Goal: Task Accomplishment & Management: Manage account settings

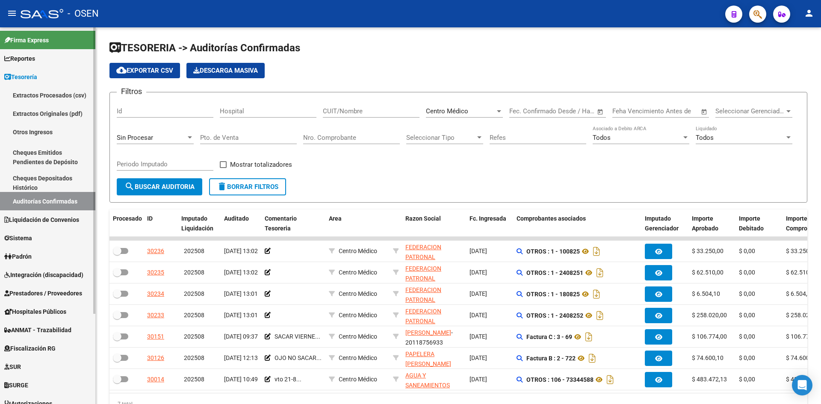
scroll to position [119, 0]
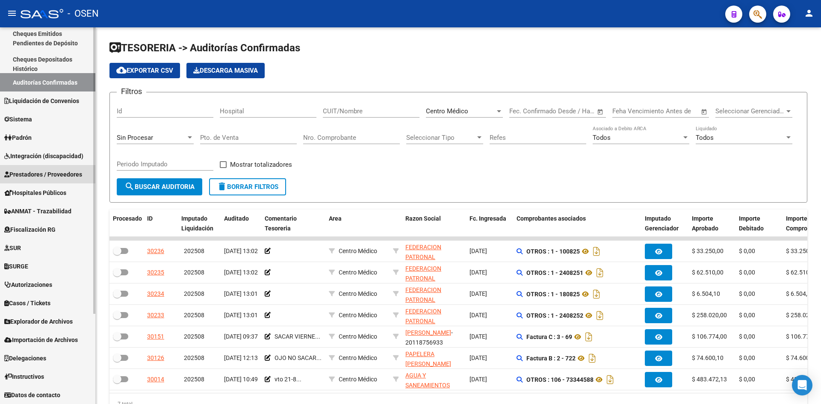
click at [43, 176] on span "Prestadores / Proveedores" at bounding box center [43, 174] width 78 height 9
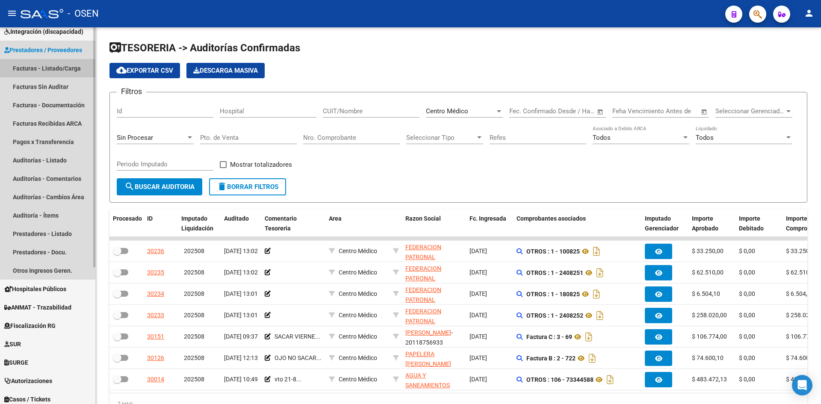
click at [57, 69] on link "Facturas - Listado/Carga" at bounding box center [47, 68] width 95 height 18
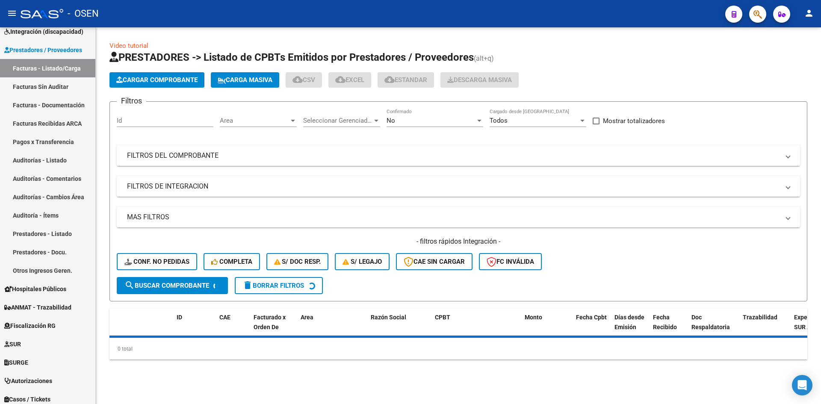
click at [208, 152] on mat-panel-title "FILTROS DEL COMPROBANTE" at bounding box center [453, 155] width 652 height 9
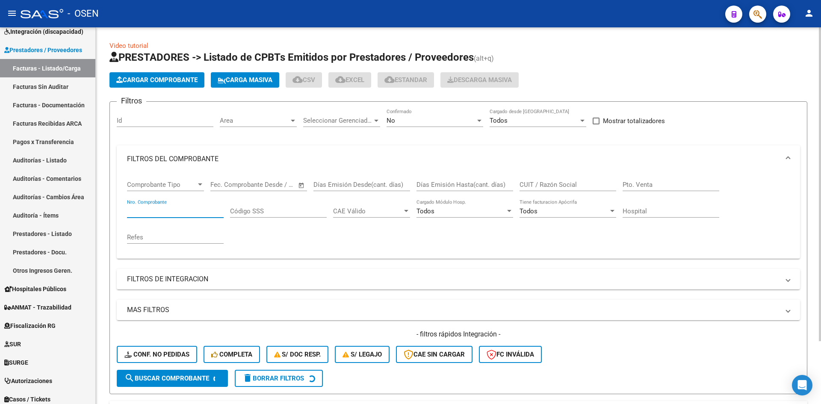
drag, startPoint x: 183, startPoint y: 210, endPoint x: 179, endPoint y: 209, distance: 4.5
click at [183, 210] on input "Nro. Comprobante" at bounding box center [175, 211] width 97 height 8
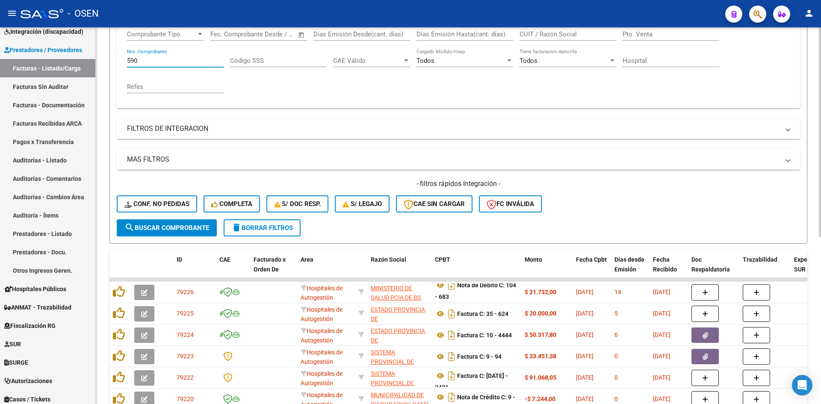
scroll to position [8, 0]
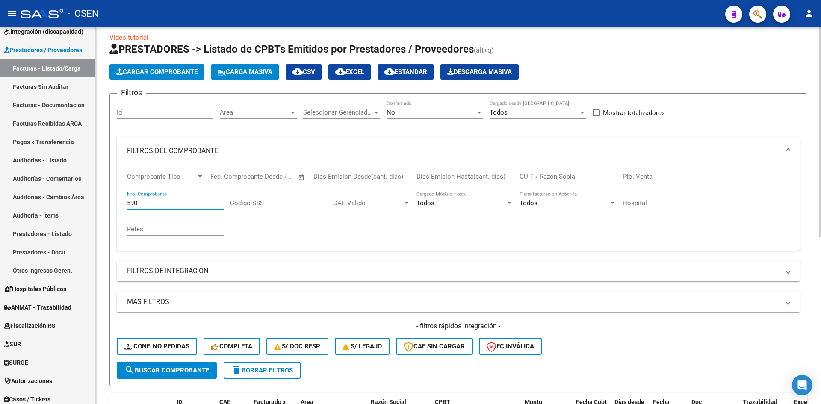
click at [154, 373] on span "search Buscar Comprobante" at bounding box center [166, 370] width 85 height 8
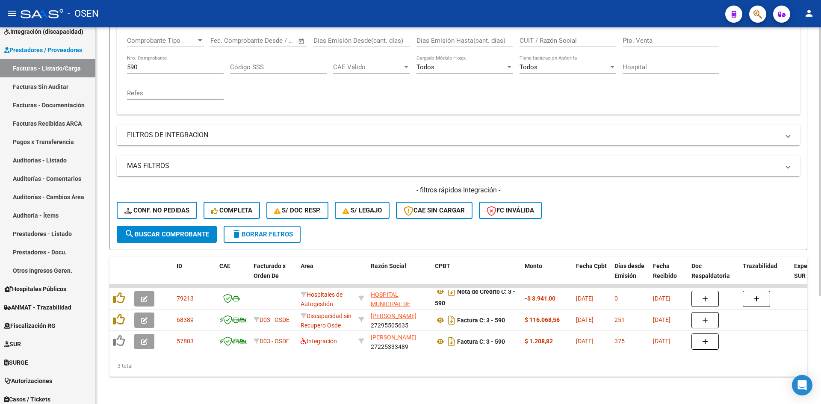
scroll to position [151, 0]
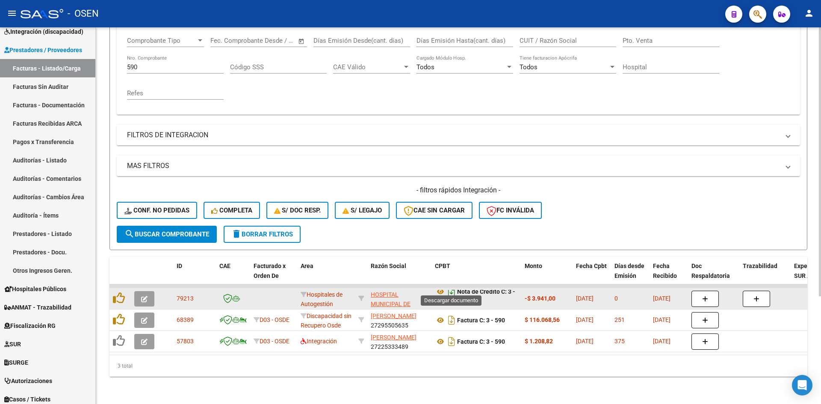
click at [448, 288] on icon "Descargar documento" at bounding box center [451, 292] width 11 height 14
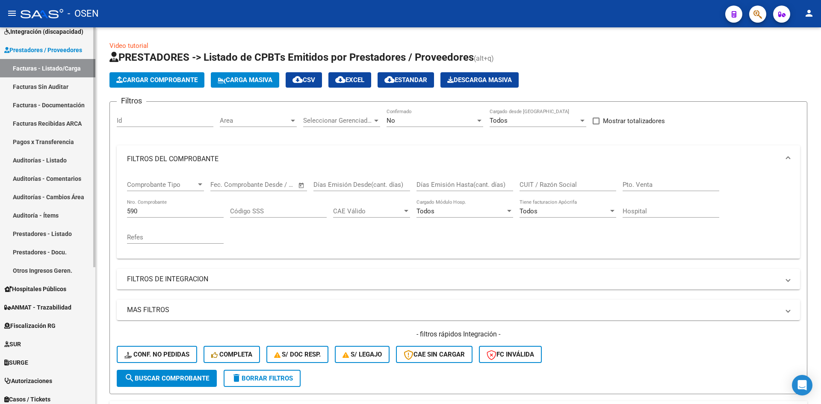
drag, startPoint x: 167, startPoint y: 210, endPoint x: 70, endPoint y: 209, distance: 96.6
click at [71, 210] on mat-sidenav-container "Firma Express Reportes Tablero de Control Ingresos Percibidos Análisis de todos…" at bounding box center [410, 215] width 821 height 377
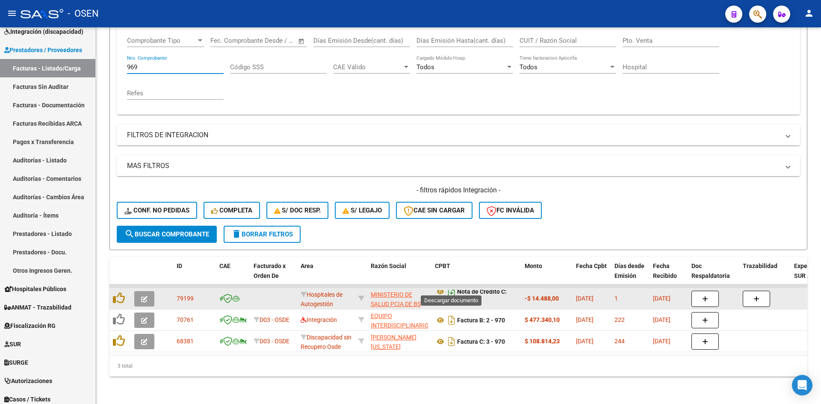
click at [452, 285] on icon "Descargar documento" at bounding box center [451, 292] width 11 height 14
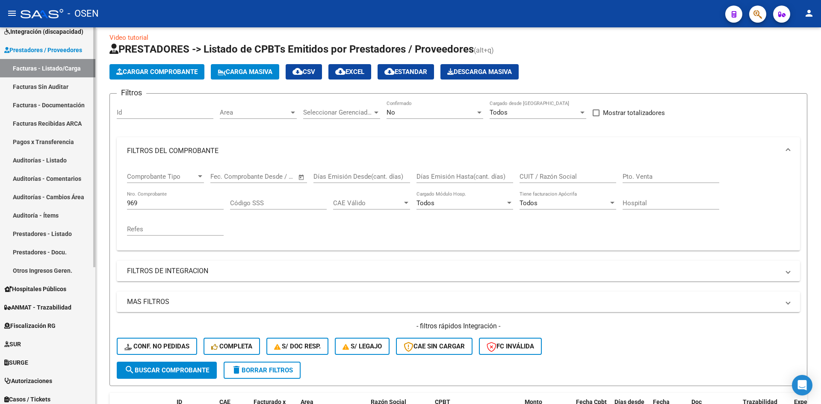
drag, startPoint x: 144, startPoint y: 201, endPoint x: 90, endPoint y: 199, distance: 53.9
click at [86, 200] on mat-sidenav-container "Firma Express Reportes Tablero de Control Ingresos Percibidos Análisis de todos…" at bounding box center [410, 215] width 821 height 377
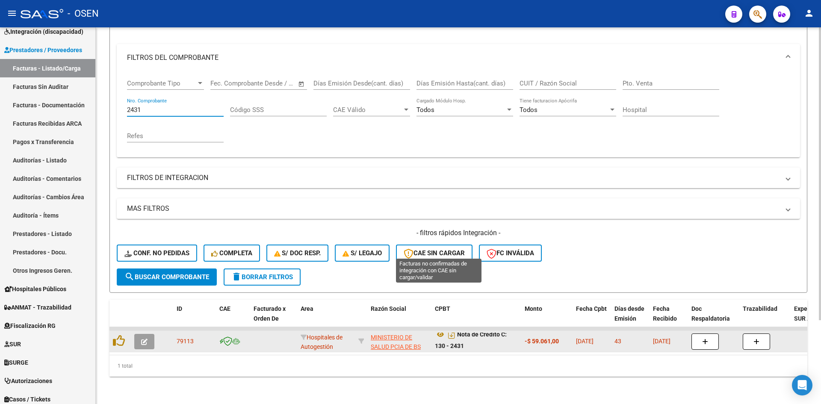
scroll to position [108, 0]
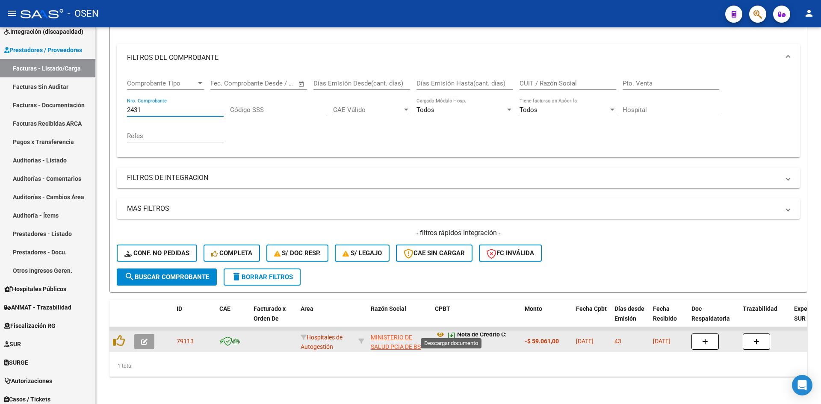
click at [455, 332] on icon "Descargar documento" at bounding box center [451, 335] width 11 height 14
click at [148, 98] on div "2431 Nro. Comprobante" at bounding box center [175, 107] width 97 height 18
drag, startPoint x: 156, startPoint y: 102, endPoint x: 45, endPoint y: 84, distance: 112.7
click at [46, 87] on mat-sidenav-container "Firma Express Reportes Tablero de Control Ingresos Percibidos Análisis de todos…" at bounding box center [410, 215] width 821 height 377
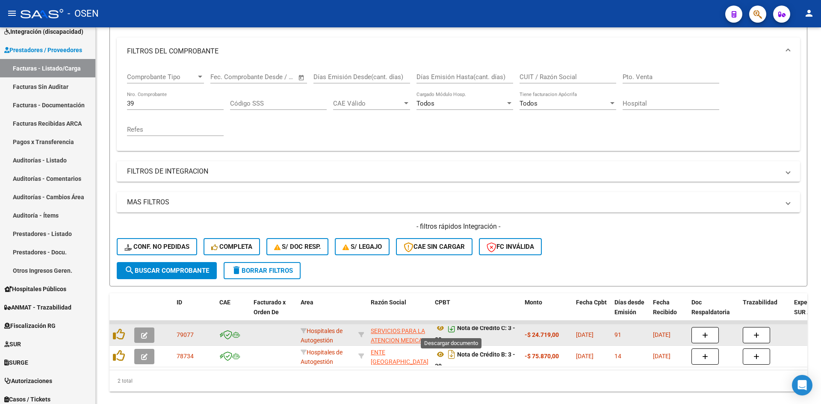
click at [451, 331] on icon "Descargar documento" at bounding box center [451, 328] width 11 height 14
drag, startPoint x: 158, startPoint y: 102, endPoint x: -33, endPoint y: 69, distance: 194.0
click at [0, 69] on html "menu - OSEN person Firma Express Reportes Tablero de Control Ingresos Percibido…" at bounding box center [410, 202] width 821 height 404
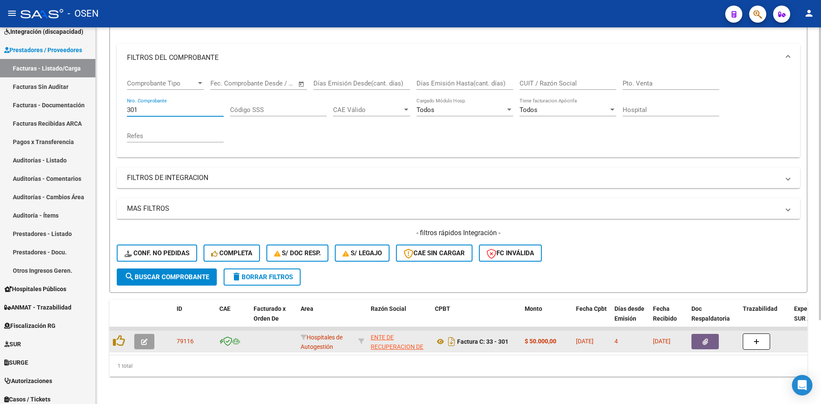
scroll to position [0, 0]
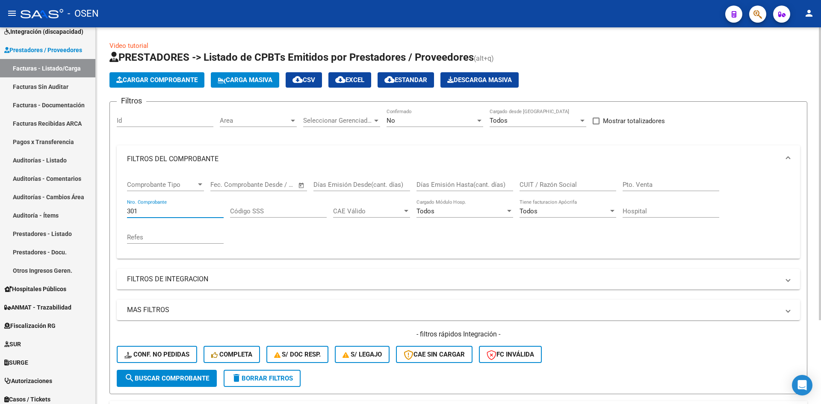
click at [413, 124] on div "No Confirmado" at bounding box center [435, 118] width 97 height 18
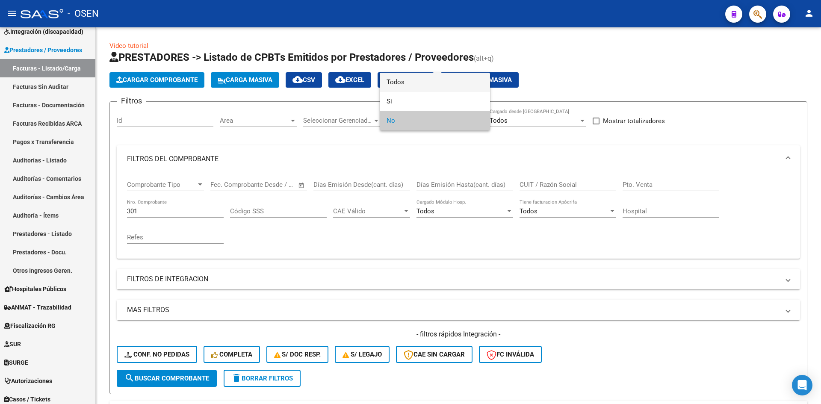
click at [407, 86] on span "Todos" at bounding box center [435, 82] width 97 height 19
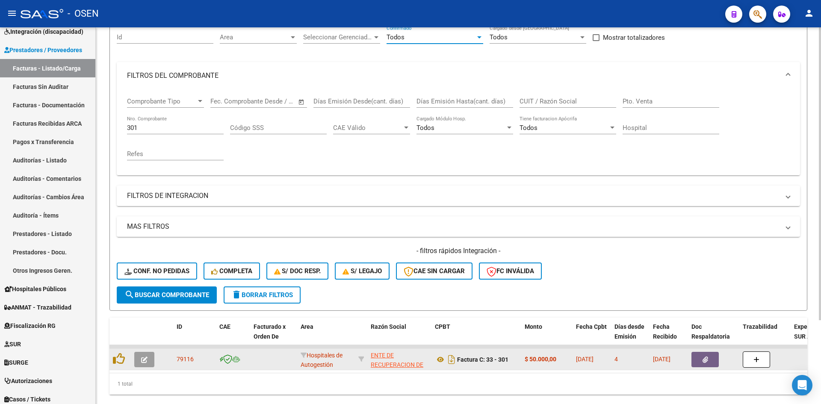
scroll to position [108, 0]
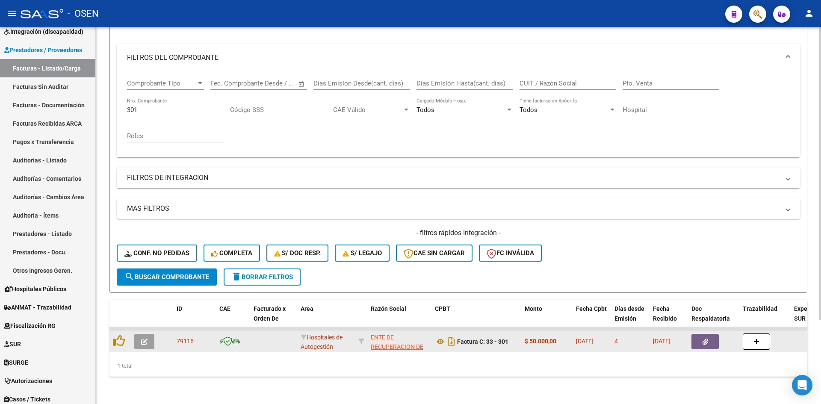
drag, startPoint x: 180, startPoint y: 277, endPoint x: 184, endPoint y: 269, distance: 9.0
click at [181, 277] on button "search Buscar Comprobante" at bounding box center [167, 277] width 100 height 17
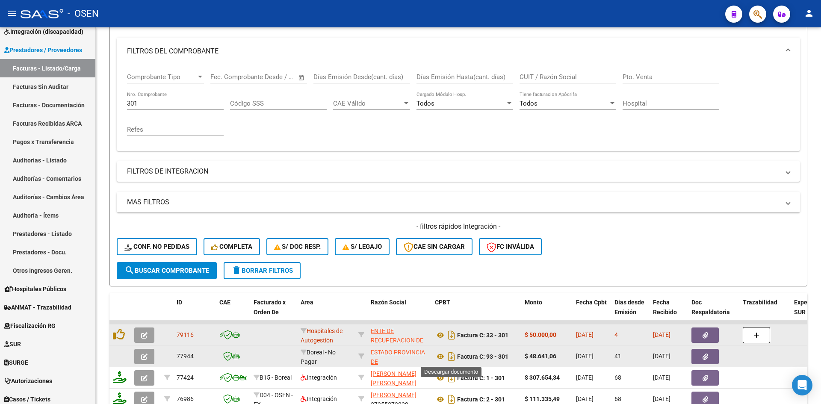
drag, startPoint x: 453, startPoint y: 357, endPoint x: 451, endPoint y: 348, distance: 9.7
click at [453, 357] on icon "Descargar documento" at bounding box center [451, 357] width 11 height 14
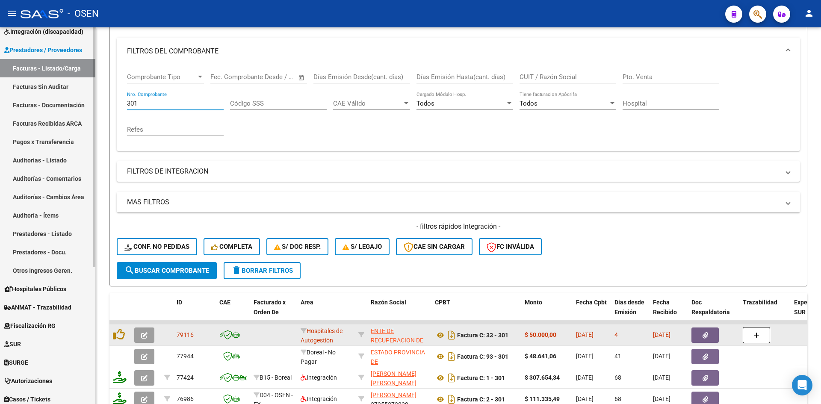
drag, startPoint x: 156, startPoint y: 101, endPoint x: 58, endPoint y: 92, distance: 97.9
click at [59, 92] on mat-sidenav-container "Firma Express Reportes Tablero de Control Ingresos Percibidos Análisis de todos…" at bounding box center [410, 215] width 821 height 377
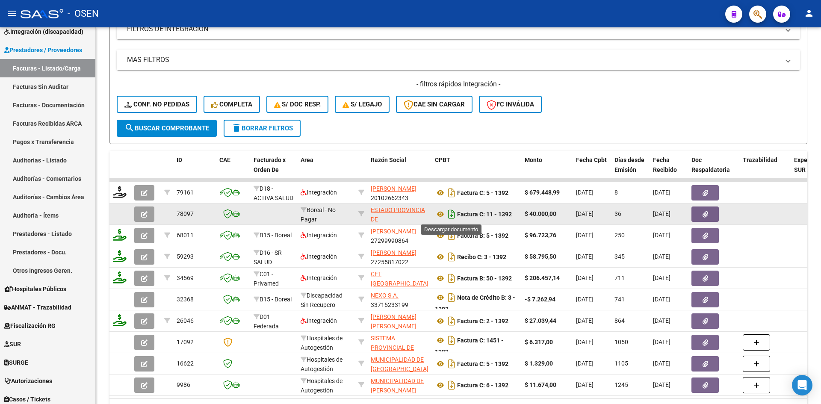
click at [450, 215] on icon "Descargar documento" at bounding box center [451, 214] width 11 height 14
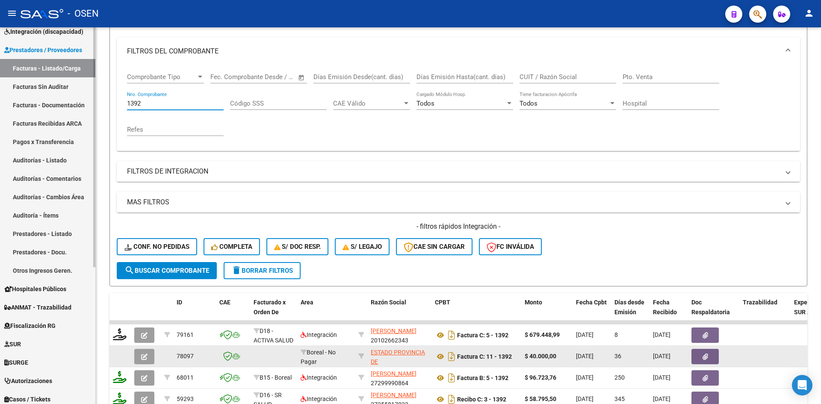
drag, startPoint x: 142, startPoint y: 100, endPoint x: 27, endPoint y: 67, distance: 120.2
click at [27, 68] on mat-sidenav-container "Firma Express Reportes Tablero de Control Ingresos Percibidos Análisis de todos…" at bounding box center [410, 215] width 821 height 377
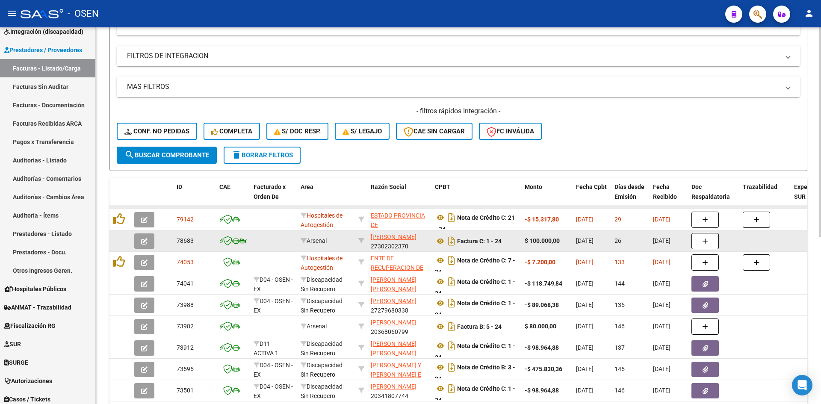
scroll to position [158, 0]
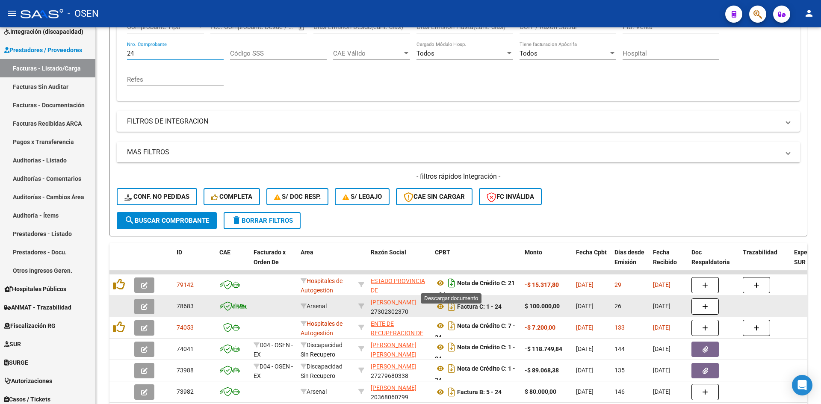
type input "24"
click at [453, 281] on icon "Descargar documento" at bounding box center [451, 283] width 11 height 14
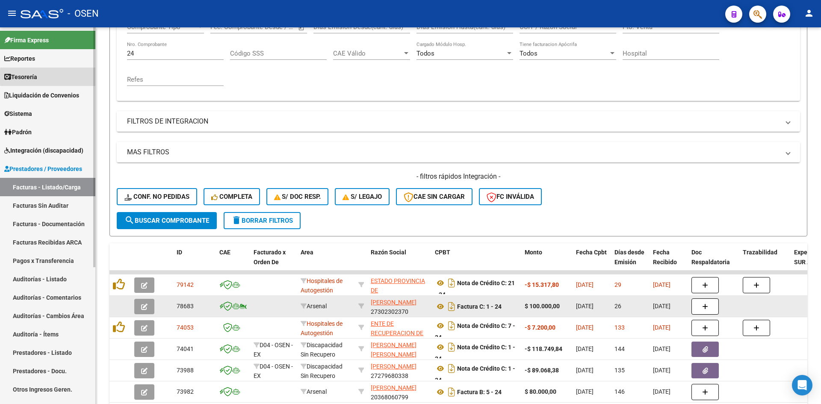
click at [71, 77] on link "Tesorería" at bounding box center [47, 77] width 95 height 18
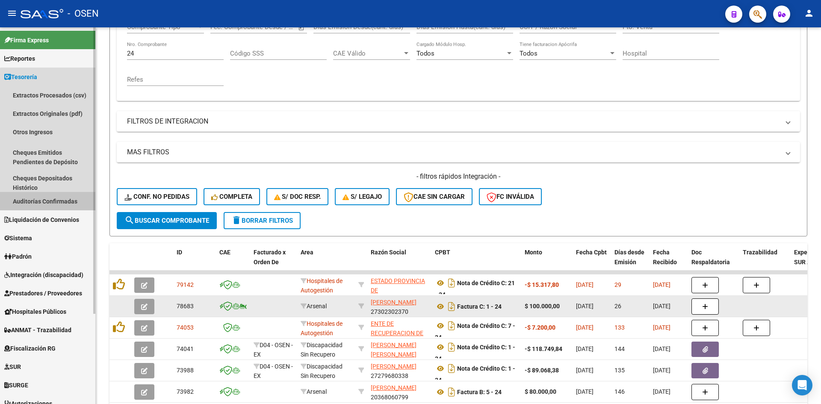
click at [65, 205] on link "Auditorías Confirmadas" at bounding box center [47, 201] width 95 height 18
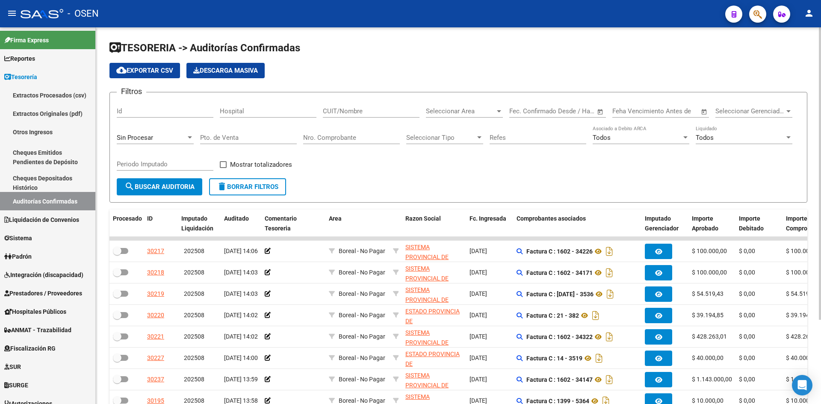
click at [324, 142] on div "Nro. Comprobante" at bounding box center [351, 135] width 97 height 18
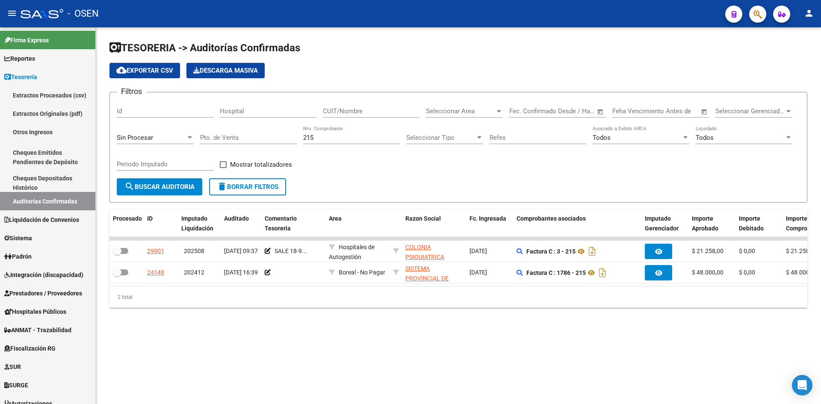
drag, startPoint x: 448, startPoint y: 294, endPoint x: 459, endPoint y: 292, distance: 10.8
click at [459, 292] on div "Procesado ID Imputado Liquidación Auditado Comentario Tesoreria Area Razon Soci…" at bounding box center [458, 259] width 698 height 98
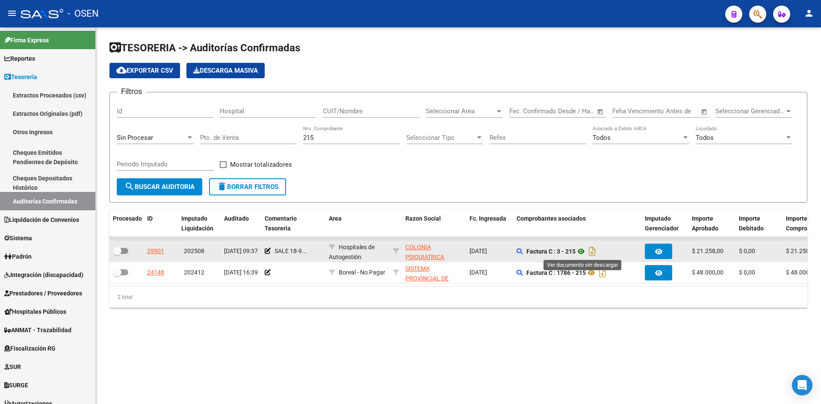
click at [587, 252] on icon at bounding box center [580, 251] width 11 height 10
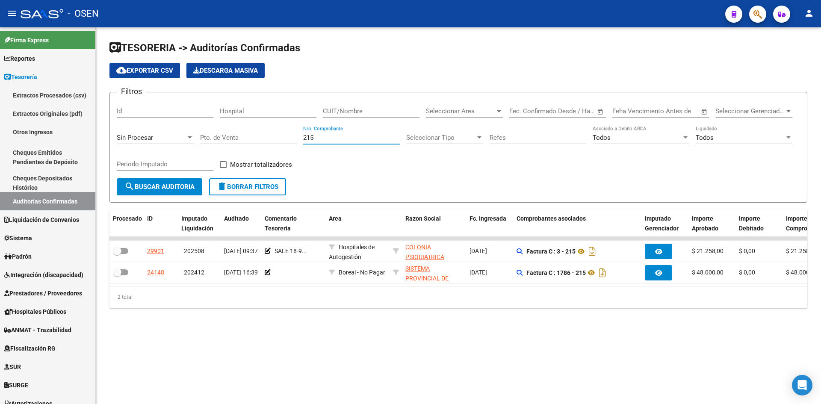
drag, startPoint x: 317, startPoint y: 136, endPoint x: 299, endPoint y: 137, distance: 17.6
click at [299, 137] on div "Filtros Id Hospital CUIT/Nombre Seleccionar Area Seleccionar Area Start date – …" at bounding box center [458, 138] width 683 height 79
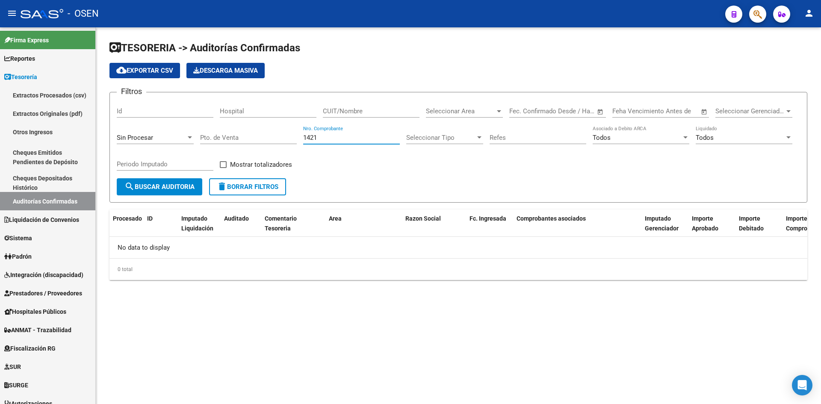
drag, startPoint x: 325, startPoint y: 135, endPoint x: 238, endPoint y: 120, distance: 88.5
click at [238, 120] on div "Filtros Id Hospital CUIT/Nombre Seleccionar Area Seleccionar Area Start date – …" at bounding box center [458, 138] width 683 height 79
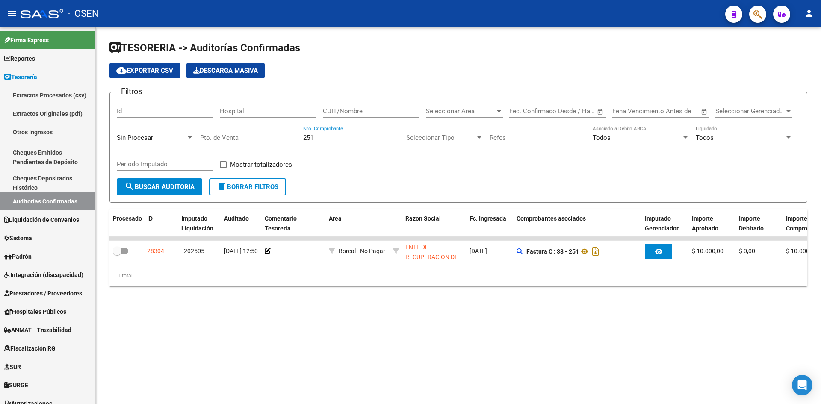
drag, startPoint x: 316, startPoint y: 141, endPoint x: 268, endPoint y: 135, distance: 48.7
click at [268, 135] on div "Filtros Id Hospital CUIT/Nombre Seleccionar Area Seleccionar Area Start date – …" at bounding box center [458, 138] width 683 height 79
type input "233"
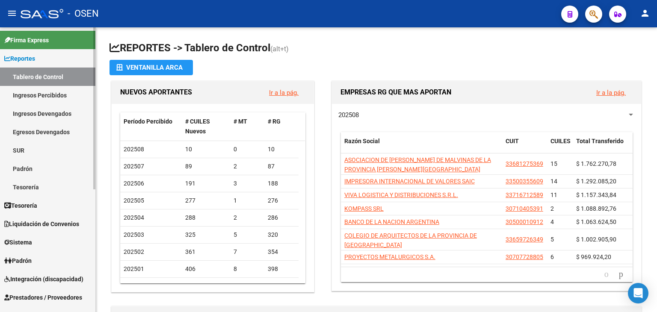
click at [51, 58] on link "Reportes" at bounding box center [47, 58] width 95 height 18
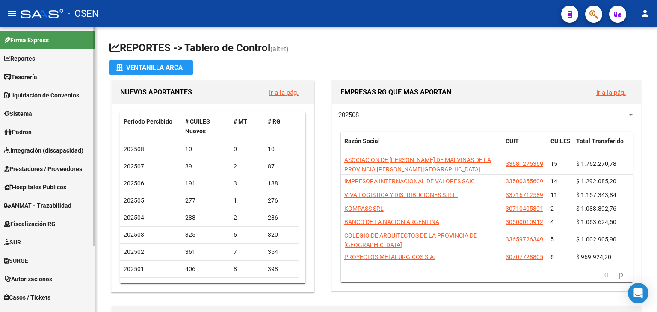
click at [42, 88] on link "Liquidación de Convenios" at bounding box center [47, 95] width 95 height 18
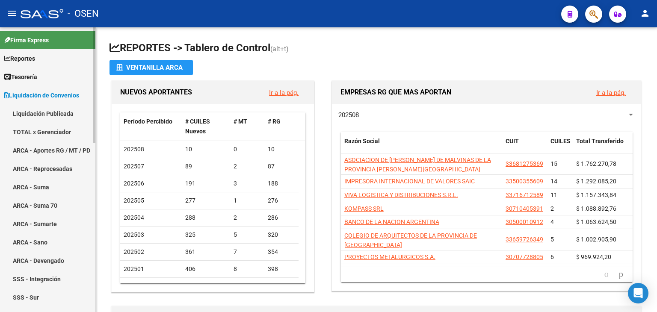
click at [49, 76] on link "Tesorería" at bounding box center [47, 77] width 95 height 18
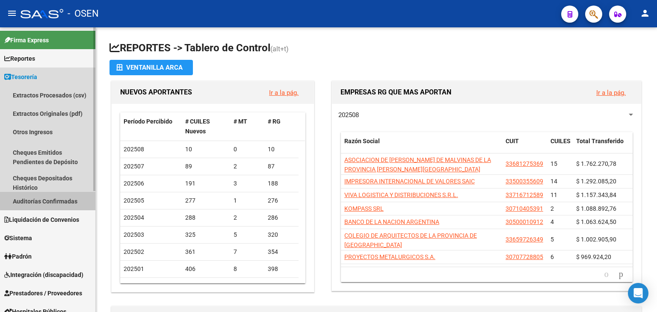
click at [58, 200] on link "Auditorías Confirmadas" at bounding box center [47, 201] width 95 height 18
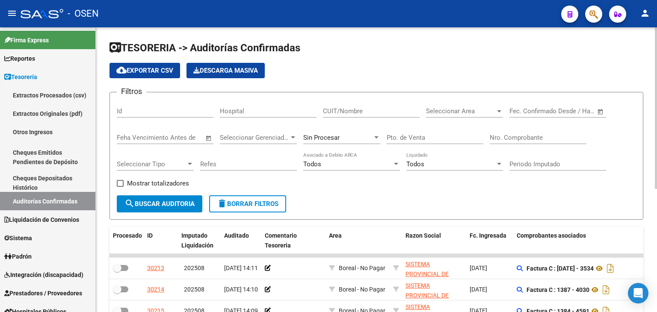
click at [569, 143] on div "Nro. Comprobante" at bounding box center [538, 135] width 97 height 18
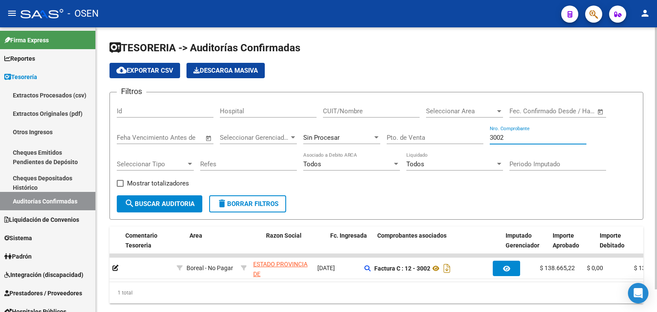
scroll to position [0, 139]
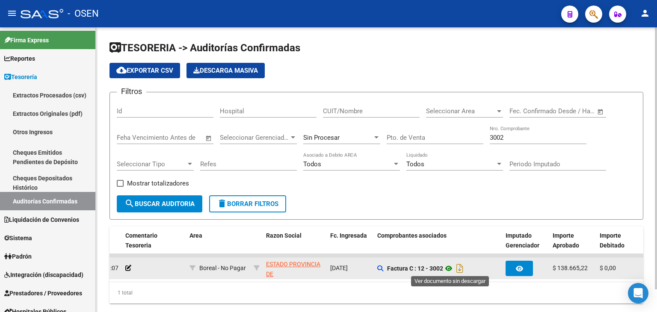
click at [446, 263] on icon at bounding box center [448, 268] width 11 height 10
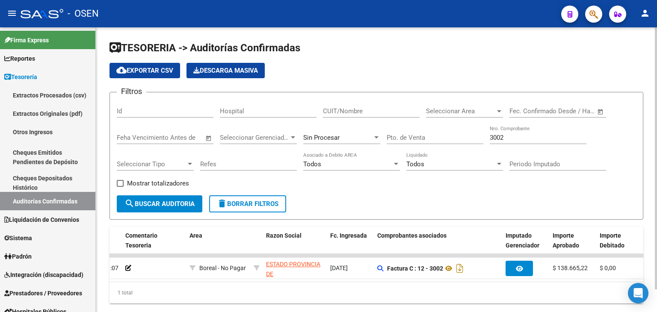
drag, startPoint x: 635, startPoint y: 140, endPoint x: 604, endPoint y: 165, distance: 40.1
click at [635, 140] on div "Filtros Id Hospital CUIT/Nombre Seleccionar Area Seleccionar Area Start date – …" at bounding box center [376, 147] width 519 height 96
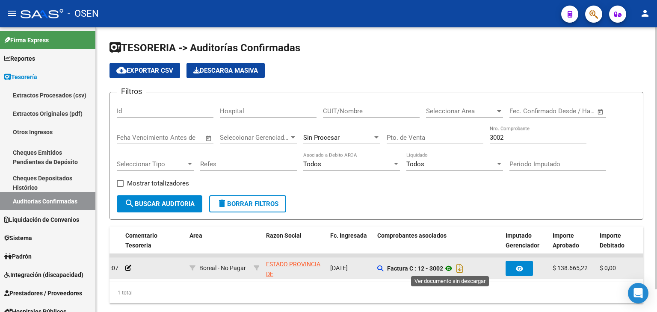
click at [450, 270] on icon at bounding box center [448, 268] width 11 height 10
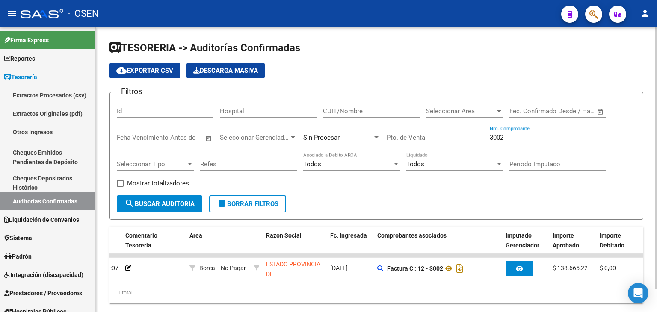
drag, startPoint x: 518, startPoint y: 138, endPoint x: 478, endPoint y: 55, distance: 92.0
click at [457, 136] on div "Filtros Id Hospital CUIT/Nombre Seleccionar Area Seleccionar Area Start date – …" at bounding box center [376, 147] width 519 height 96
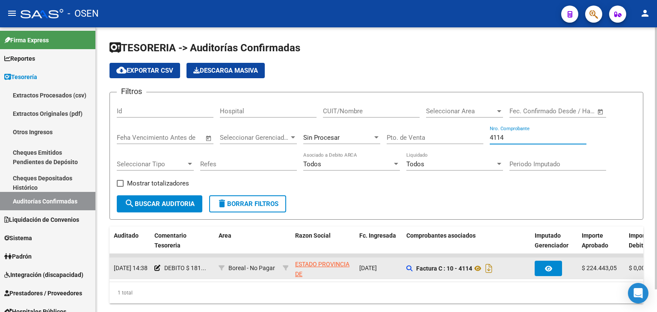
scroll to position [0, 106]
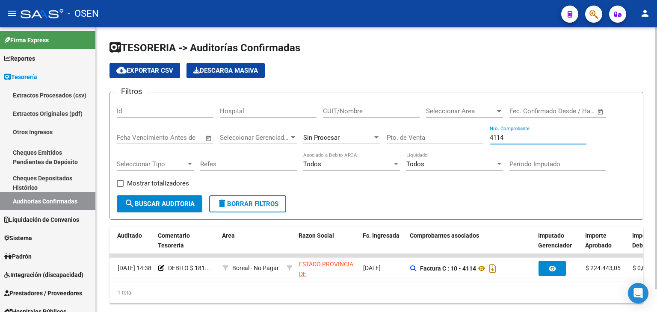
drag, startPoint x: 523, startPoint y: 141, endPoint x: 447, endPoint y: 61, distance: 110.4
click at [443, 127] on div "Filtros Id Hospital CUIT/Nombre Seleccionar Area Seleccionar Area Start date – …" at bounding box center [376, 147] width 519 height 96
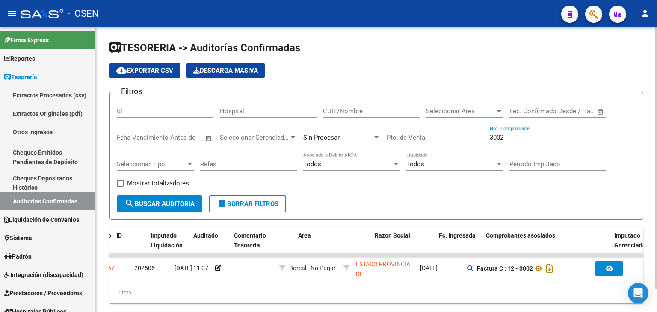
scroll to position [0, 31]
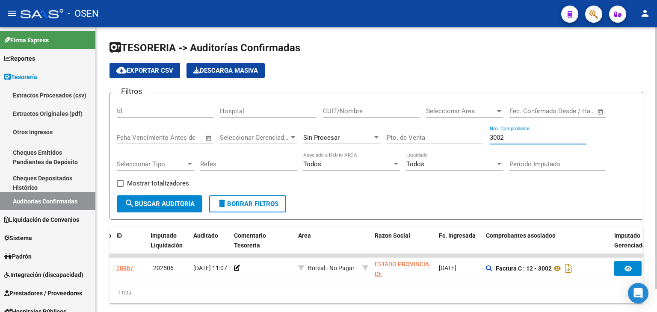
drag, startPoint x: 517, startPoint y: 138, endPoint x: 416, endPoint y: 113, distance: 103.8
click at [420, 128] on div "Filtros Id Hospital CUIT/Nombre Seleccionar Area Seleccionar Area Start date – …" at bounding box center [376, 147] width 519 height 96
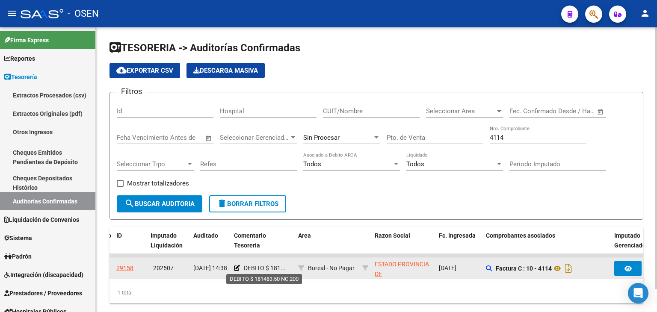
click at [268, 267] on span "DEBITO $ 181..." at bounding box center [265, 268] width 42 height 7
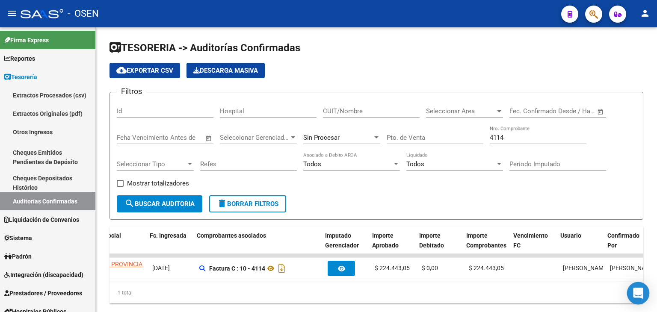
scroll to position [0, 320]
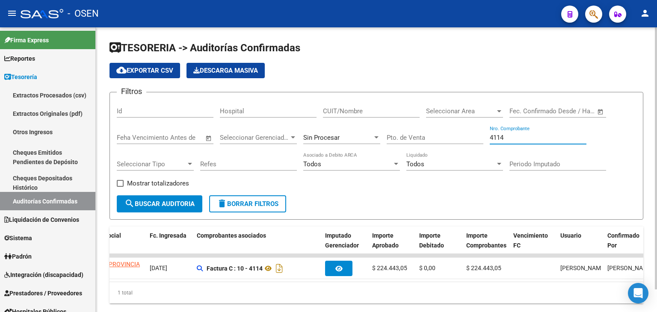
drag, startPoint x: 523, startPoint y: 140, endPoint x: 503, endPoint y: 96, distance: 48.4
click at [460, 126] on div "Filtros Id Hospital CUIT/Nombre Seleccionar Area Seleccionar Area Start date – …" at bounding box center [376, 147] width 519 height 96
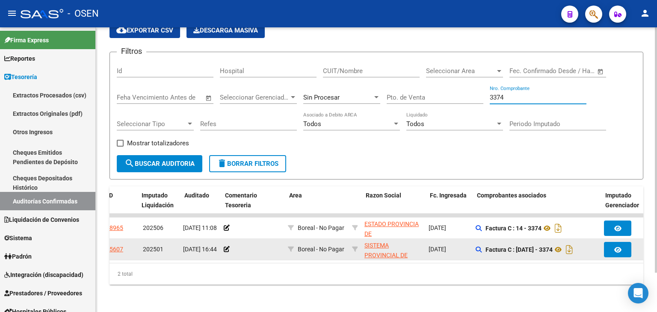
scroll to position [0, 39]
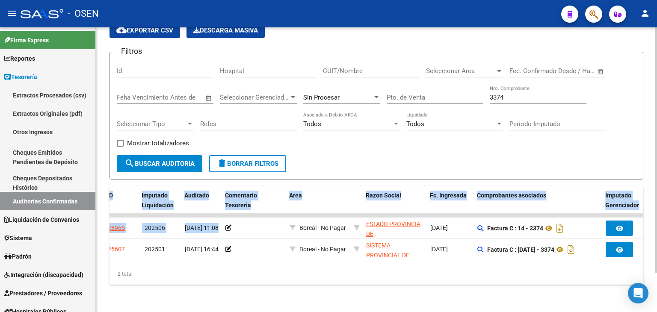
drag, startPoint x: 225, startPoint y: 220, endPoint x: 425, endPoint y: 151, distance: 212.3
click at [393, 151] on div "TESORERIA -> Auditorías Confirmadas cloud_download Exportar CSV Descarga Masiva…" at bounding box center [376, 143] width 534 height 284
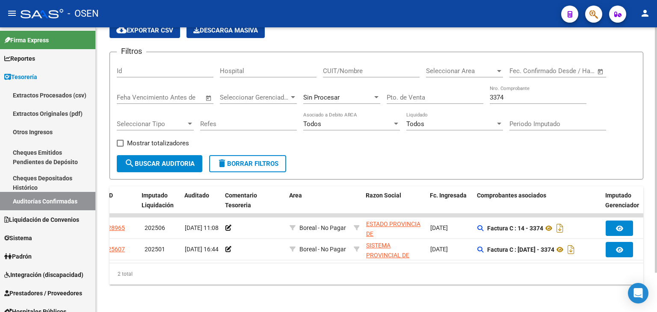
click at [426, 151] on form "Filtros Id Hospital CUIT/Nombre Seleccionar Area Seleccionar Area Start date – …" at bounding box center [376, 116] width 534 height 128
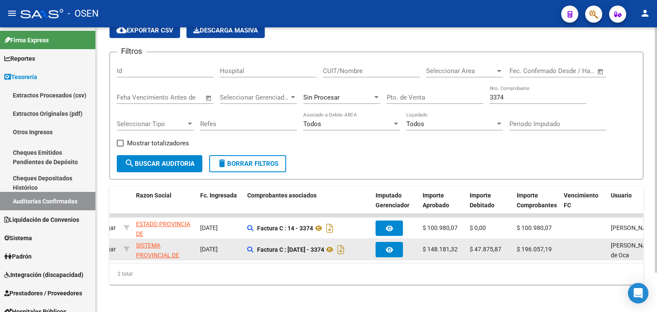
scroll to position [0, 269]
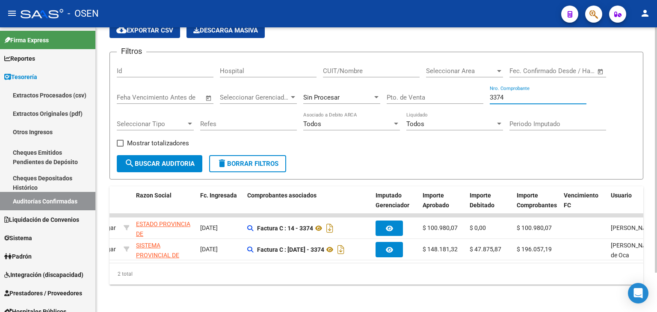
drag, startPoint x: 511, startPoint y: 93, endPoint x: 448, endPoint y: 72, distance: 66.7
click at [441, 80] on div "Filtros Id Hospital CUIT/Nombre Seleccionar Area Seleccionar Area Start date – …" at bounding box center [376, 107] width 519 height 96
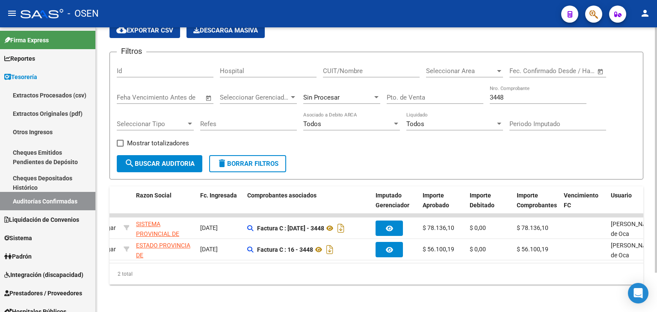
click at [585, 120] on input "Periodo Imputado" at bounding box center [557, 124] width 97 height 8
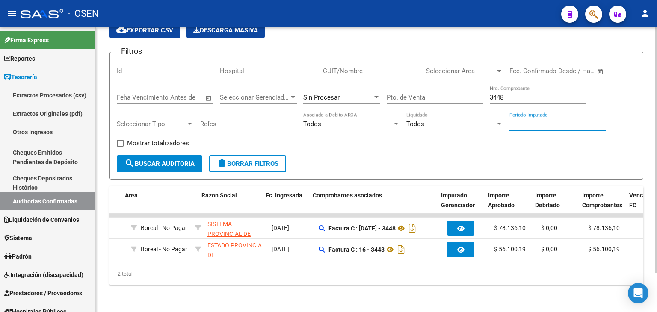
scroll to position [0, 240]
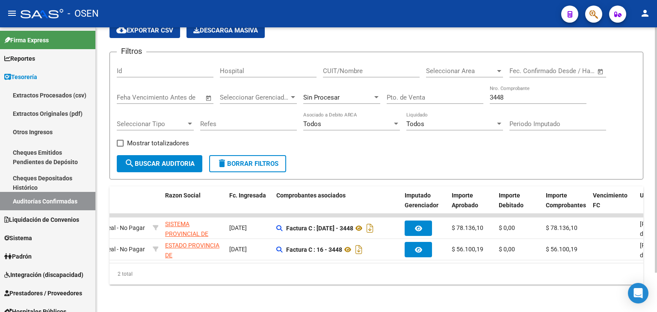
click at [520, 89] on div "3448 Nro. Comprobante" at bounding box center [538, 95] width 97 height 18
drag, startPoint x: 516, startPoint y: 92, endPoint x: 474, endPoint y: 92, distance: 42.8
click at [474, 92] on div "Filtros Id Hospital CUIT/Nombre Seleccionar Area Seleccionar Area Start date – …" at bounding box center [376, 107] width 519 height 96
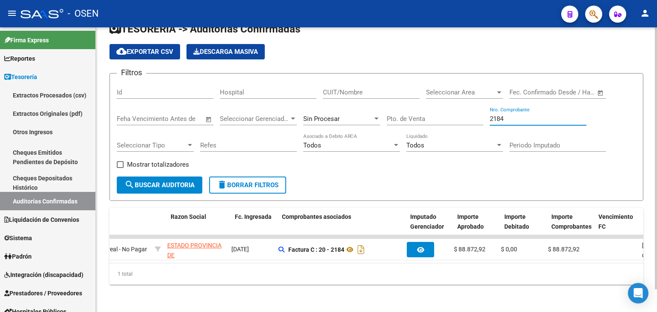
scroll to position [0, 285]
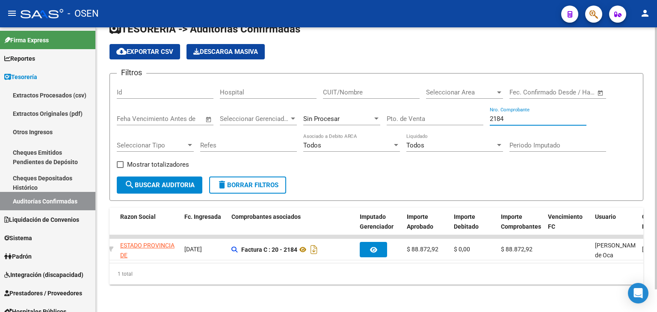
drag, startPoint x: 510, startPoint y: 106, endPoint x: 515, endPoint y: 109, distance: 5.2
click at [511, 107] on div "2184 Nro. Comprobante" at bounding box center [538, 116] width 97 height 18
drag, startPoint x: 520, startPoint y: 112, endPoint x: 460, endPoint y: 110, distance: 60.3
click at [460, 110] on div "Filtros Id Hospital CUIT/Nombre Seleccionar Area Seleccionar Area Start date – …" at bounding box center [376, 128] width 519 height 96
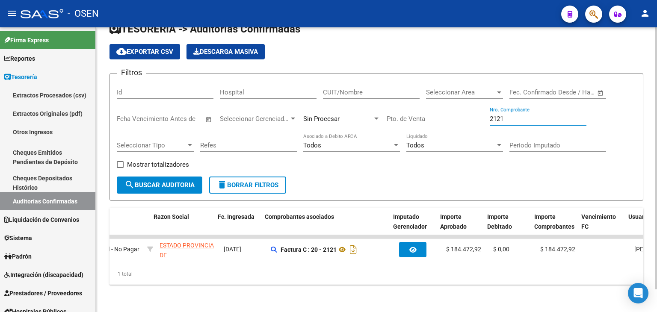
scroll to position [0, 251]
drag, startPoint x: 511, startPoint y: 115, endPoint x: 443, endPoint y: 109, distance: 68.7
click at [443, 109] on div "Filtros Id Hospital CUIT/Nombre Seleccionar Area Seleccionar Area Start date – …" at bounding box center [376, 128] width 519 height 96
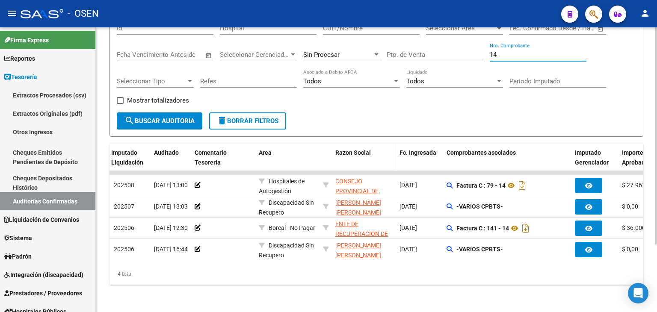
scroll to position [0, 0]
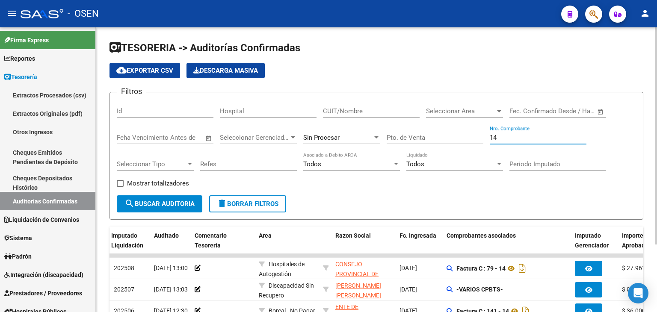
type input "14"
drag, startPoint x: 327, startPoint y: 144, endPoint x: 325, endPoint y: 134, distance: 10.3
click at [327, 143] on div "Sin Procesar" at bounding box center [341, 139] width 77 height 27
drag, startPoint x: 335, startPoint y: 145, endPoint x: 337, endPoint y: 125, distance: 19.8
click at [335, 144] on div "Sin Procesar" at bounding box center [341, 139] width 77 height 27
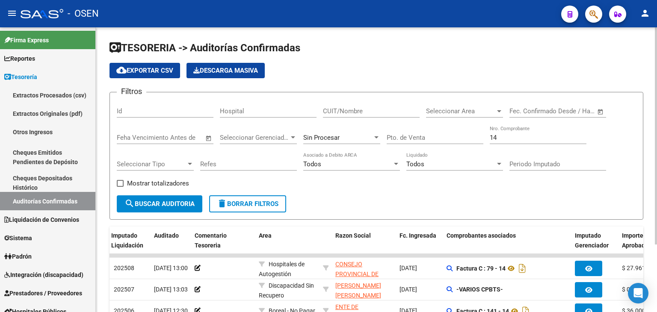
click at [337, 138] on span "Sin Procesar" at bounding box center [321, 138] width 36 height 8
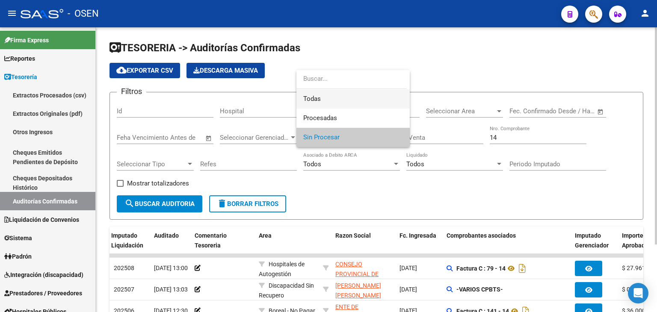
drag, startPoint x: 340, startPoint y: 100, endPoint x: 270, endPoint y: 139, distance: 79.8
click at [339, 102] on span "Todas" at bounding box center [353, 98] width 100 height 19
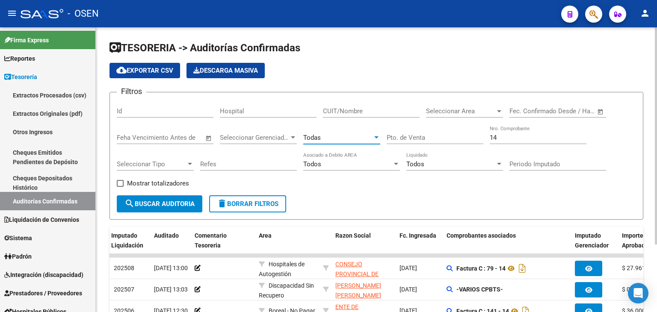
drag, startPoint x: 172, startPoint y: 200, endPoint x: 187, endPoint y: 200, distance: 15.4
click at [173, 200] on span "search Buscar Auditoria" at bounding box center [159, 204] width 70 height 8
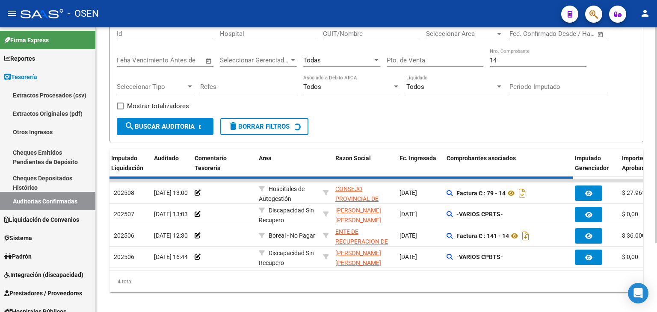
scroll to position [91, 0]
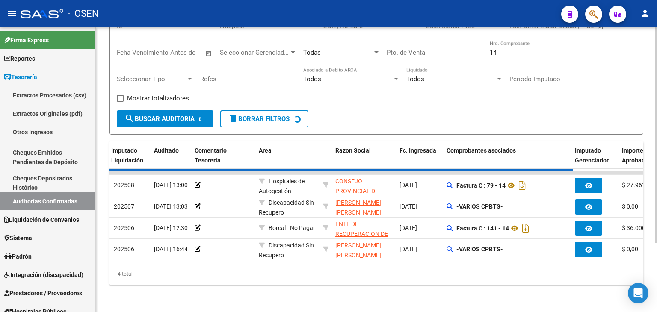
checkbox input "true"
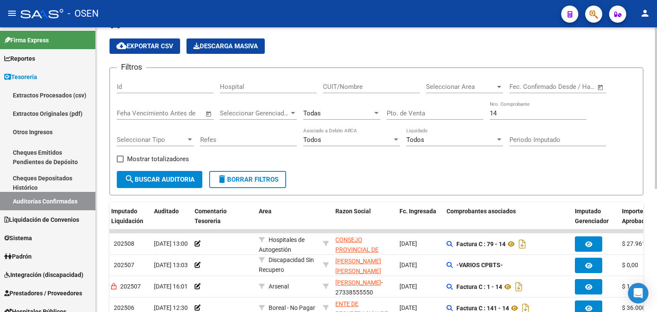
scroll to position [0, 0]
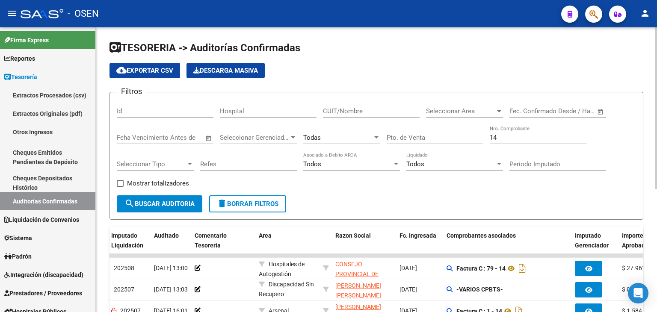
click at [344, 111] on input "CUIT/Nombre" at bounding box center [371, 111] width 97 height 8
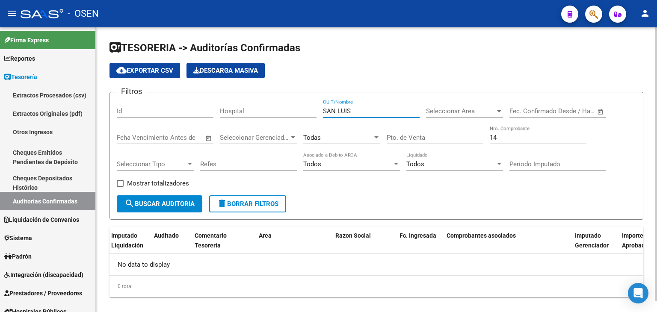
type input "SAN LUIS"
click at [379, 108] on div "SAN LUIS CUIT/Nombre" at bounding box center [371, 108] width 97 height 18
drag, startPoint x: 377, startPoint y: 109, endPoint x: 239, endPoint y: 105, distance: 137.7
click at [239, 105] on div "Filtros Id Hospital SAN LUIS CUIT/Nombre Seleccionar Area Seleccionar Area Star…" at bounding box center [376, 147] width 519 height 96
click at [328, 132] on div "Todas" at bounding box center [341, 135] width 77 height 18
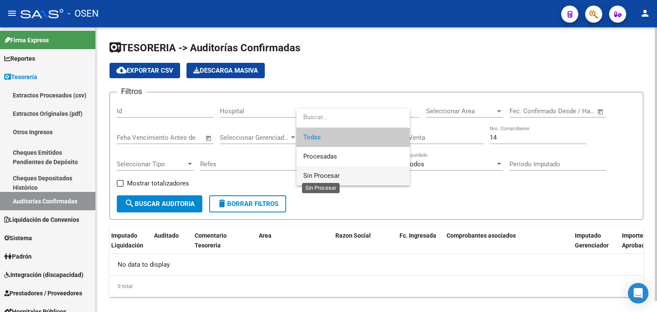
drag, startPoint x: 335, startPoint y: 173, endPoint x: 204, endPoint y: 195, distance: 133.6
click at [332, 173] on span "Sin Procesar" at bounding box center [321, 176] width 36 height 8
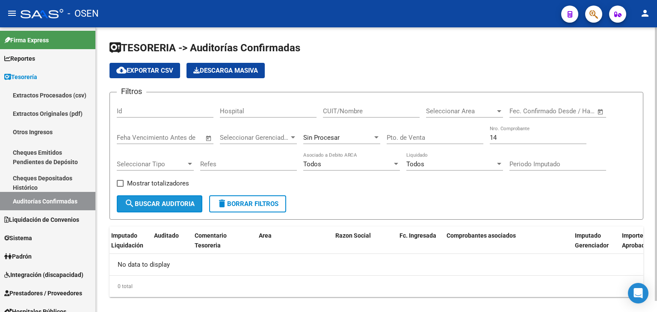
drag, startPoint x: 181, startPoint y: 204, endPoint x: 399, endPoint y: 158, distance: 223.2
click at [183, 204] on span "search Buscar Auditoria" at bounding box center [159, 204] width 70 height 8
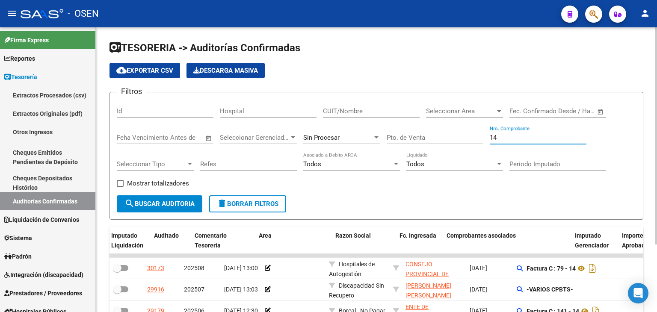
drag, startPoint x: 544, startPoint y: 135, endPoint x: 466, endPoint y: 138, distance: 78.3
click at [468, 137] on div "Filtros Id Hospital CUIT/Nombre Seleccionar Area Seleccionar Area Start date – …" at bounding box center [376, 147] width 519 height 96
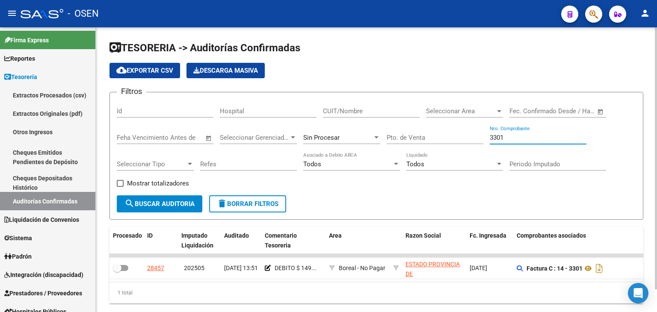
drag, startPoint x: 518, startPoint y: 137, endPoint x: 382, endPoint y: 134, distance: 136.0
click at [382, 136] on div "Filtros Id Hospital CUIT/Nombre Seleccionar Area Seleccionar Area Start date – …" at bounding box center [376, 147] width 519 height 96
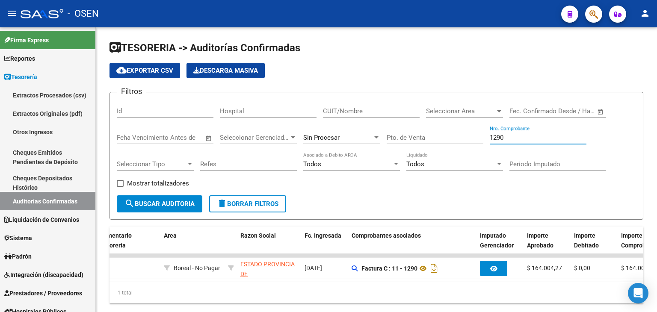
scroll to position [0, 162]
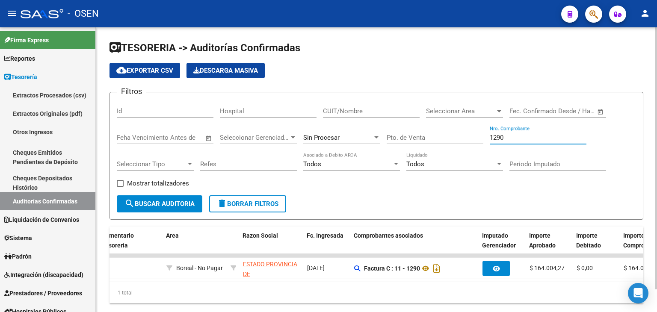
drag, startPoint x: 513, startPoint y: 135, endPoint x: 486, endPoint y: 138, distance: 27.5
click at [486, 138] on div "Filtros Id Hospital CUIT/Nombre Seleccionar Area Seleccionar Area Start date – …" at bounding box center [376, 147] width 519 height 96
drag, startPoint x: 519, startPoint y: 136, endPoint x: 428, endPoint y: 141, distance: 91.6
click at [428, 141] on div "Filtros Id Hospital CUIT/Nombre Seleccionar Area Seleccionar Area Start date – …" at bounding box center [376, 147] width 519 height 96
type input "7"
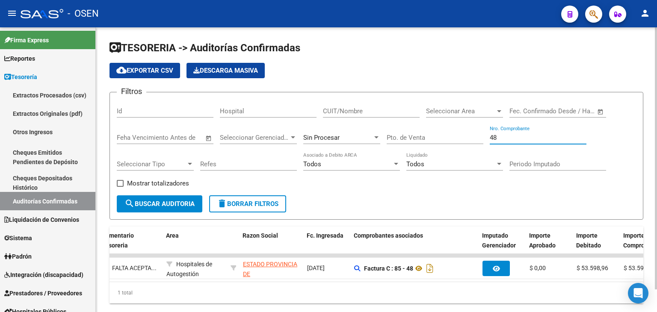
type input "48"
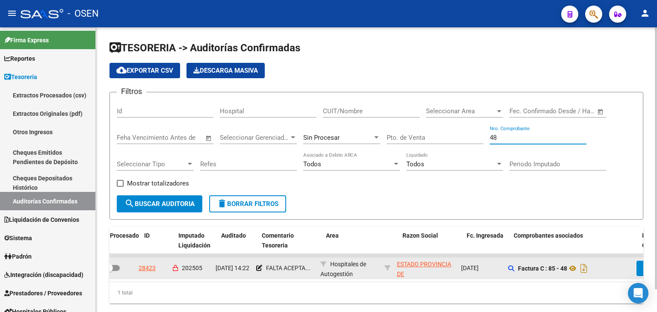
scroll to position [0, 3]
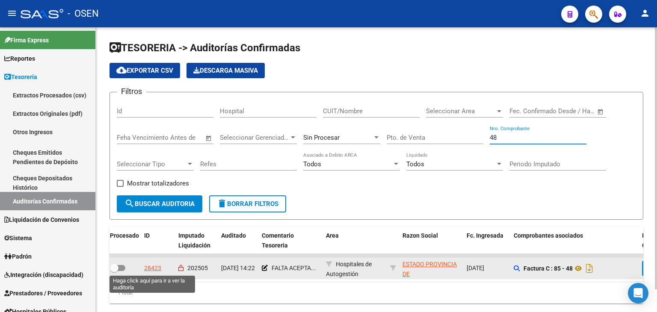
click at [152, 269] on div "28423" at bounding box center [152, 268] width 17 height 10
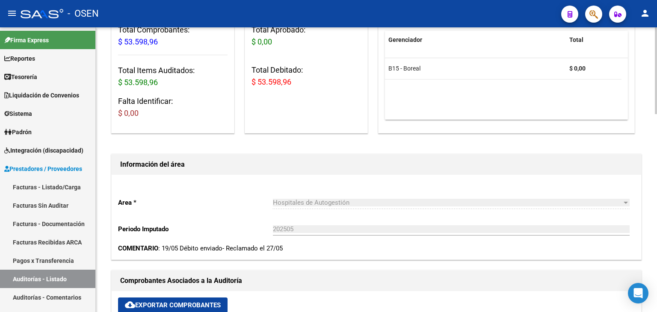
scroll to position [428, 0]
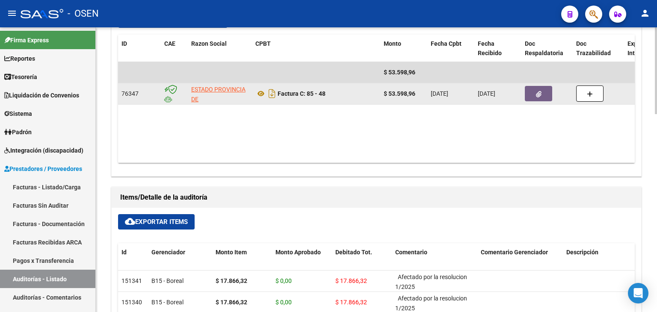
click at [536, 91] on icon "button" at bounding box center [539, 94] width 6 height 6
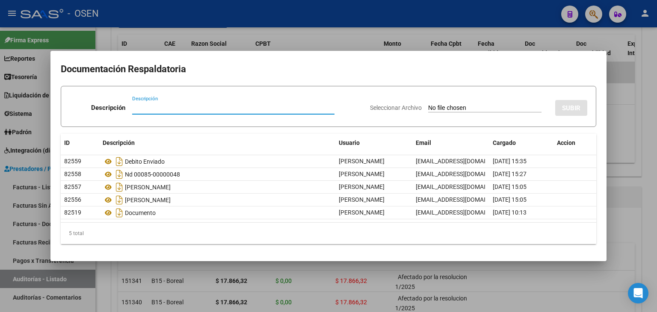
click at [318, 47] on div at bounding box center [328, 156] width 657 height 312
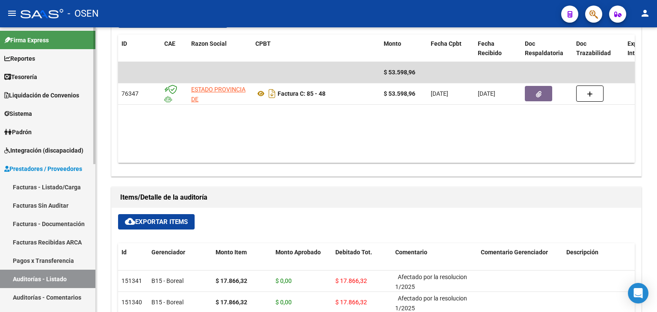
click at [28, 69] on link "Tesorería" at bounding box center [47, 77] width 95 height 18
click at [56, 81] on link "Tesorería" at bounding box center [47, 77] width 95 height 18
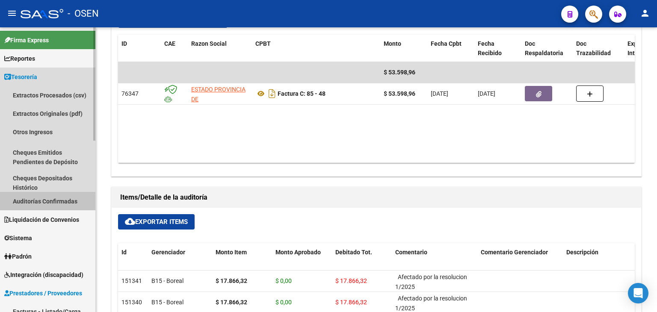
drag, startPoint x: 65, startPoint y: 200, endPoint x: 92, endPoint y: 191, distance: 28.5
click at [65, 200] on link "Auditorías Confirmadas" at bounding box center [47, 201] width 95 height 18
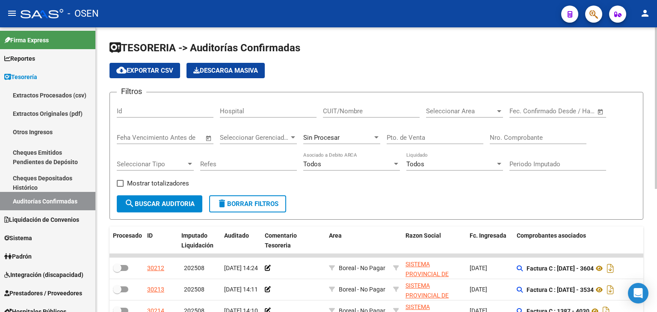
click at [516, 132] on div "Nro. Comprobante" at bounding box center [538, 135] width 97 height 18
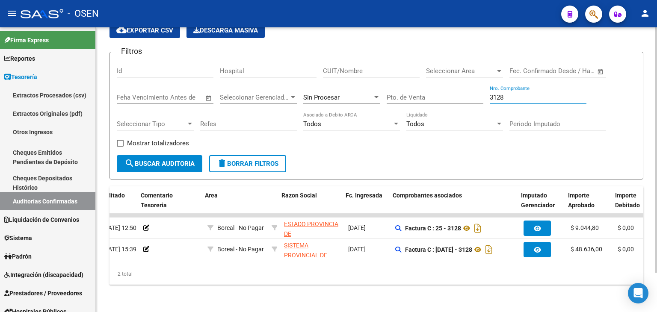
scroll to position [0, 172]
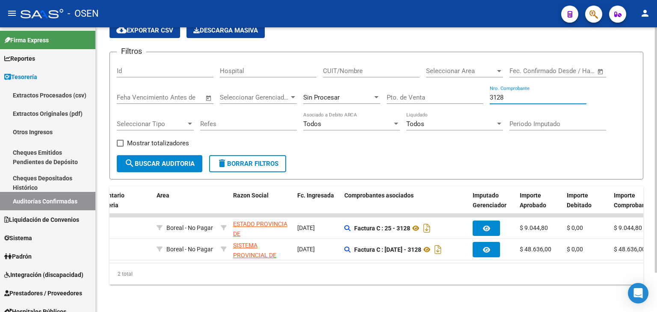
drag, startPoint x: 501, startPoint y: 92, endPoint x: 429, endPoint y: 88, distance: 72.0
click at [429, 88] on div "Filtros Id Hospital CUIT/Nombre Seleccionar Area Seleccionar Area Start date – …" at bounding box center [376, 107] width 519 height 96
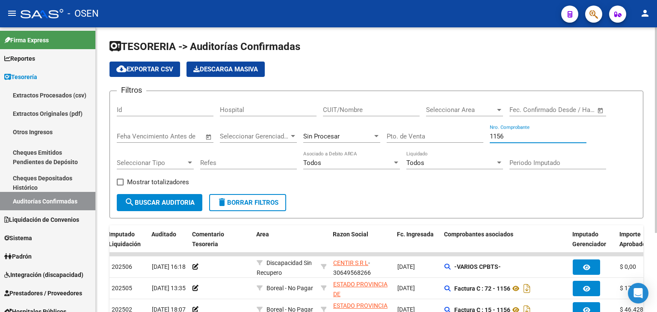
scroll to position [0, 0]
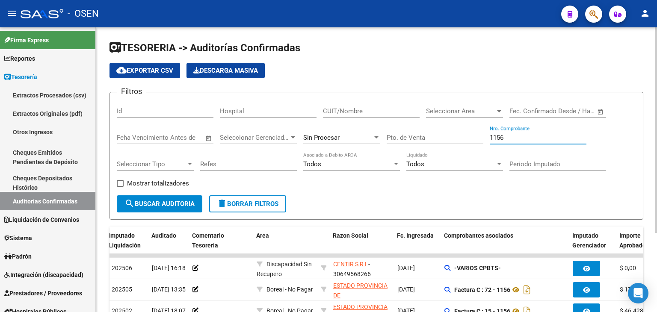
drag, startPoint x: 513, startPoint y: 135, endPoint x: 445, endPoint y: 136, distance: 68.8
click at [445, 136] on div "Filtros Id Hospital CUIT/Nombre Seleccionar Area Seleccionar Area Start date – …" at bounding box center [376, 147] width 519 height 96
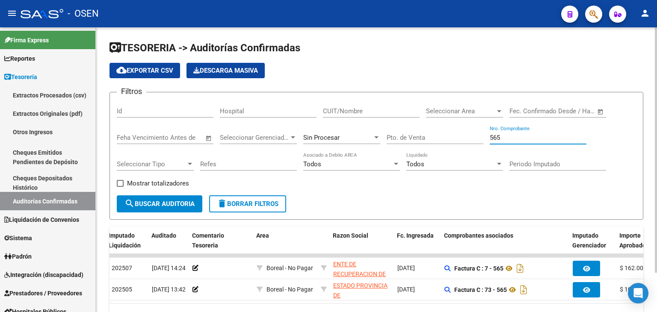
scroll to position [46, 0]
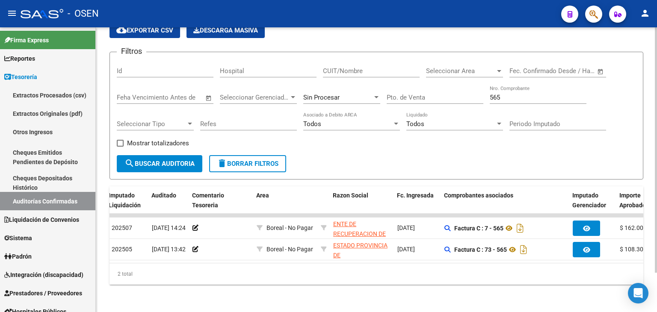
drag, startPoint x: 363, startPoint y: 264, endPoint x: 381, endPoint y: 264, distance: 18.4
click at [381, 264] on div "2 total" at bounding box center [376, 273] width 534 height 21
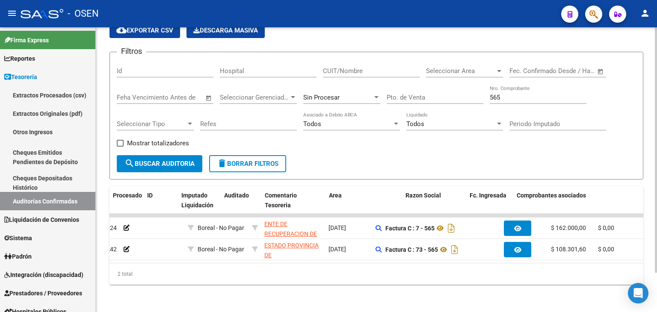
scroll to position [0, 0]
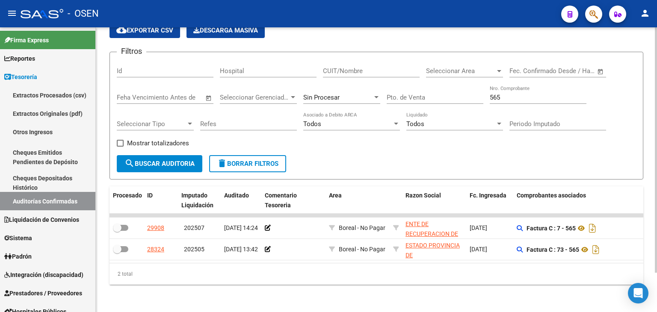
drag, startPoint x: 514, startPoint y: 90, endPoint x: 388, endPoint y: 93, distance: 125.7
click at [420, 94] on div "Filtros Id Hospital CUIT/Nombre Seleccionar Area Seleccionar Area Start date – …" at bounding box center [376, 107] width 519 height 96
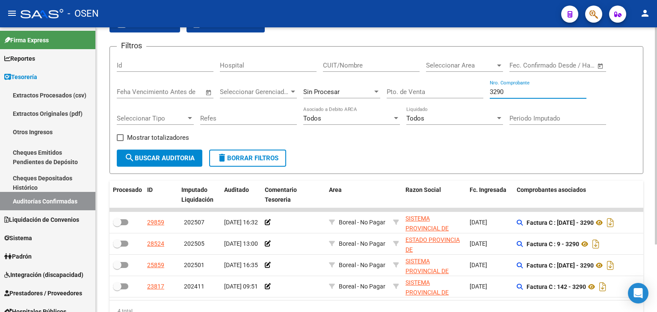
drag, startPoint x: 520, startPoint y: 88, endPoint x: 437, endPoint y: 92, distance: 83.5
click at [437, 92] on div "Filtros Id Hospital CUIT/Nombre Seleccionar Area Seleccionar Area Start date – …" at bounding box center [376, 101] width 519 height 96
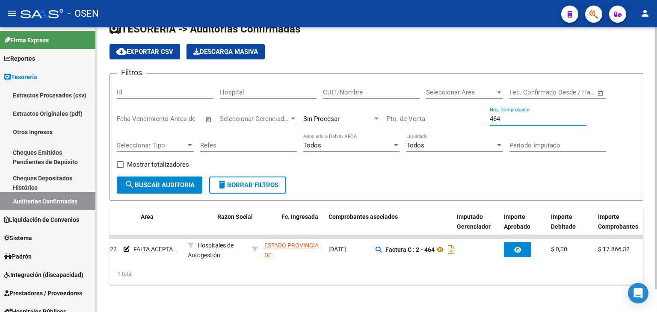
scroll to position [0, 203]
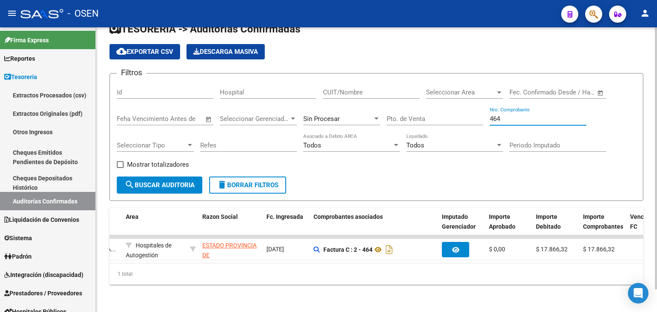
drag, startPoint x: 525, startPoint y: 110, endPoint x: 432, endPoint y: 108, distance: 93.2
click at [432, 108] on div "Filtros Id Hospital CUIT/Nombre Seleccionar Area Seleccionar Area Start date – …" at bounding box center [376, 128] width 519 height 96
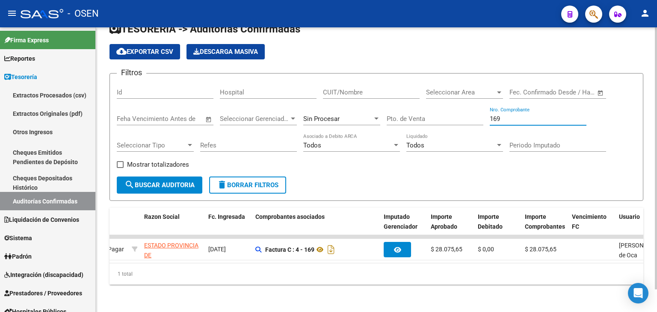
scroll to position [0, 272]
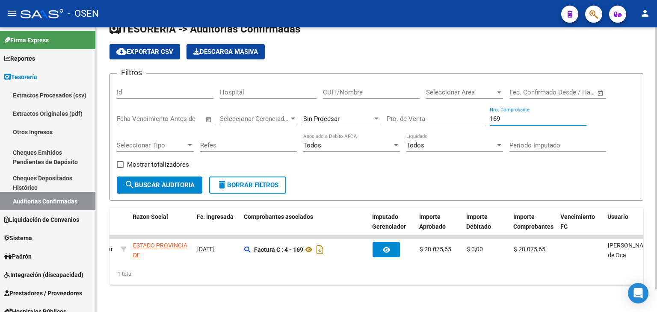
drag, startPoint x: 532, startPoint y: 115, endPoint x: 449, endPoint y: 114, distance: 83.4
click at [449, 114] on div "Filtros Id Hospital CUIT/Nombre Seleccionar Area Seleccionar Area Start date – …" at bounding box center [376, 128] width 519 height 96
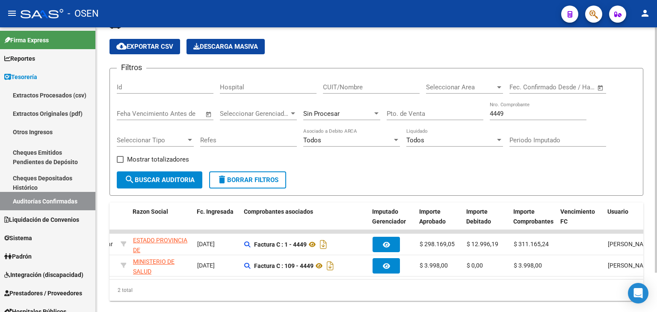
drag, startPoint x: 318, startPoint y: 276, endPoint x: 292, endPoint y: 278, distance: 26.6
click at [292, 278] on datatable-body "28331 202505 29/05/2025 13:59 Boreal - No Pagar ESTADO PROVINCIA DE SAN LUIS - …" at bounding box center [376, 254] width 534 height 49
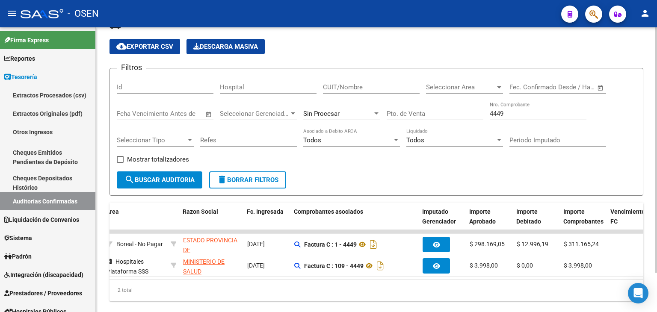
scroll to position [0, 235]
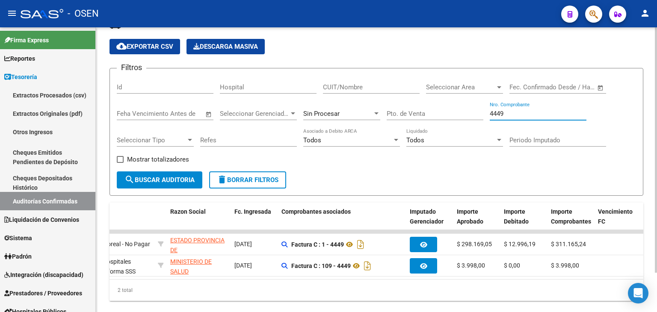
drag, startPoint x: 510, startPoint y: 113, endPoint x: 525, endPoint y: 108, distance: 16.2
click at [508, 112] on input "4449" at bounding box center [538, 114] width 97 height 8
drag, startPoint x: 525, startPoint y: 108, endPoint x: 440, endPoint y: 62, distance: 96.8
click at [434, 86] on div "Filtros Id Hospital CUIT/Nombre Seleccionar Area Seleccionar Area Start date – …" at bounding box center [376, 123] width 519 height 96
click at [517, 112] on input "4449" at bounding box center [538, 114] width 97 height 8
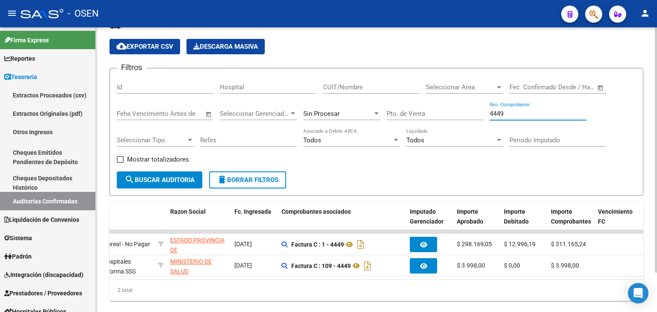
drag, startPoint x: 468, startPoint y: 115, endPoint x: 470, endPoint y: 92, distance: 22.7
click at [465, 111] on div "Filtros Id Hospital CUIT/Nombre Seleccionar Area Seleccionar Area Start date – …" at bounding box center [376, 123] width 519 height 96
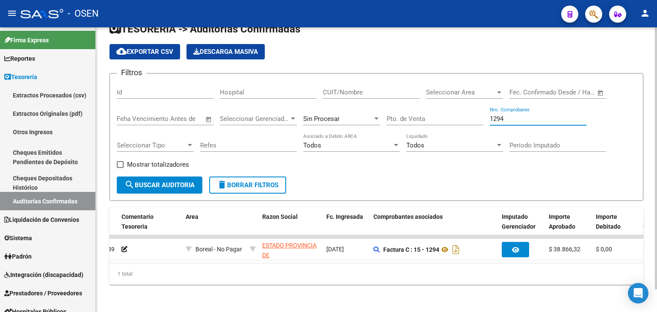
scroll to position [0, 186]
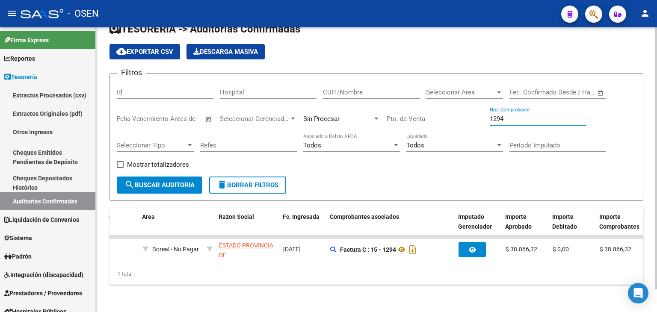
click at [508, 115] on input "1294" at bounding box center [538, 119] width 97 height 8
drag, startPoint x: 513, startPoint y: 110, endPoint x: 419, endPoint y: 106, distance: 93.7
click at [419, 106] on div "Filtros Id Hospital CUIT/Nombre Seleccionar Area Seleccionar Area Start date – …" at bounding box center [376, 128] width 519 height 96
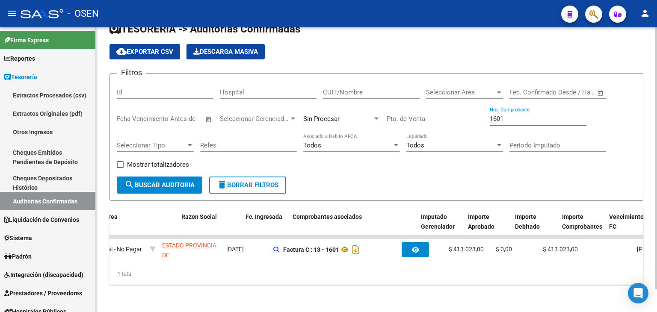
scroll to position [0, 255]
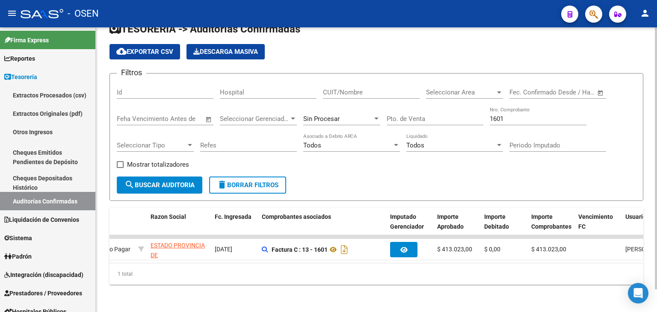
click at [449, 262] on div "Procesado ID Imputado Liquidación Auditado Comentario Tesoreria Area Razon Soci…" at bounding box center [376, 246] width 534 height 77
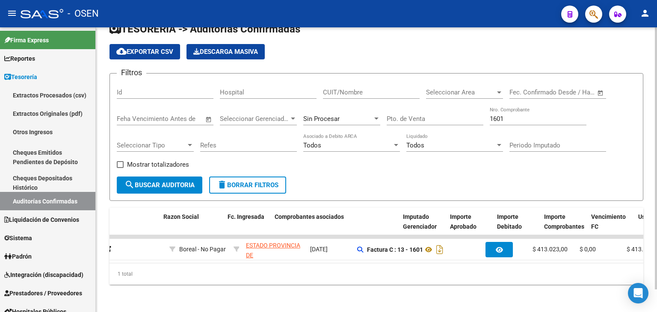
scroll to position [0, 280]
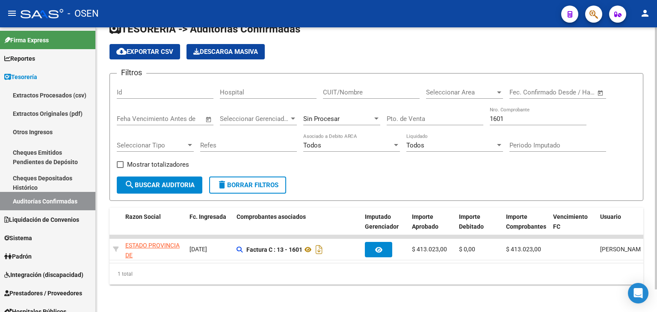
click at [516, 108] on div "1601 Nro. Comprobante" at bounding box center [538, 116] width 97 height 18
drag, startPoint x: 519, startPoint y: 112, endPoint x: 425, endPoint y: 104, distance: 94.9
click at [434, 106] on div "Filtros Id Hospital CUIT/Nombre Seleccionar Area Seleccionar Area Start date – …" at bounding box center [376, 128] width 519 height 96
drag, startPoint x: 293, startPoint y: 263, endPoint x: 292, endPoint y: 259, distance: 4.7
click at [292, 259] on div "Procesado ID Imputado Liquidación Auditado Comentario Tesoreria Area Razon Soci…" at bounding box center [376, 246] width 534 height 77
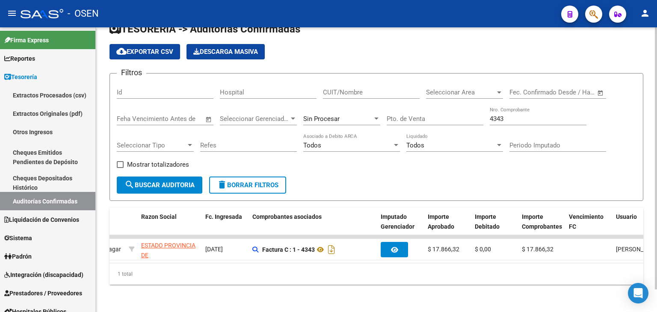
scroll to position [0, 270]
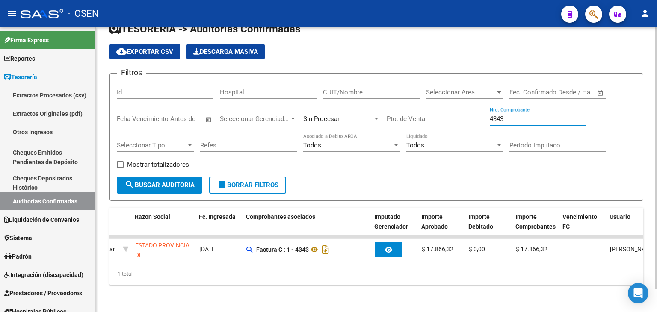
drag, startPoint x: 514, startPoint y: 115, endPoint x: 474, endPoint y: 115, distance: 40.2
click at [474, 115] on div "Filtros Id Hospital CUIT/Nombre Seleccionar Area Seleccionar Area Start date – …" at bounding box center [376, 128] width 519 height 96
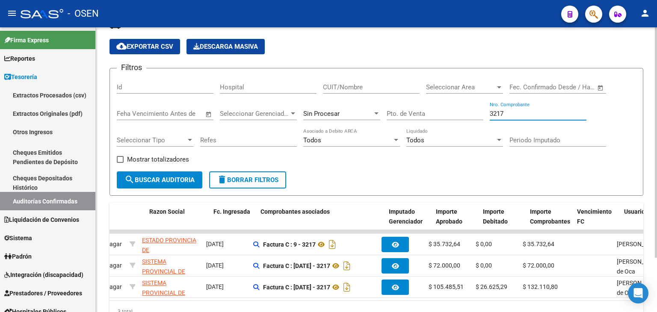
scroll to position [0, 266]
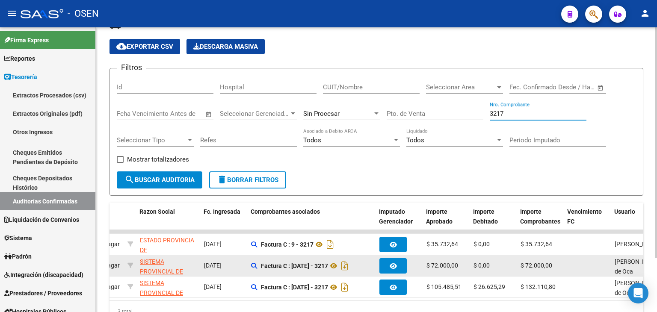
type input "3217"
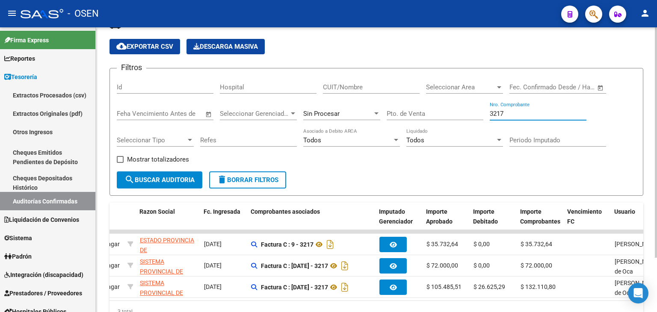
drag, startPoint x: 519, startPoint y: 112, endPoint x: 459, endPoint y: 105, distance: 60.4
click at [459, 105] on div "Filtros Id Hospital CUIT/Nombre Seleccionar Area Seleccionar Area Start date – …" at bounding box center [376, 123] width 519 height 96
type input "1"
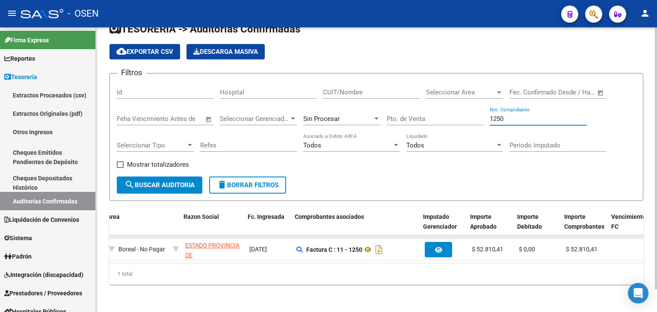
scroll to position [0, 222]
drag, startPoint x: 523, startPoint y: 108, endPoint x: 472, endPoint y: 108, distance: 50.9
click at [472, 108] on div "Filtros Id Hospital CUIT/Nombre Seleccionar Area Seleccionar Area Start date – …" at bounding box center [376, 128] width 519 height 96
drag, startPoint x: 527, startPoint y: 115, endPoint x: 474, endPoint y: 113, distance: 53.1
click at [474, 113] on div "Filtros Id Hospital CUIT/Nombre Seleccionar Area Seleccionar Area Start date – …" at bounding box center [376, 128] width 519 height 96
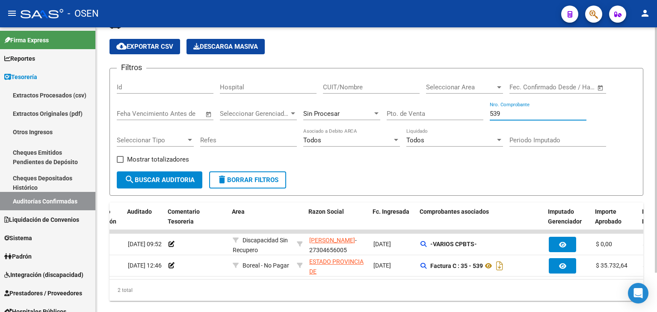
scroll to position [0, 263]
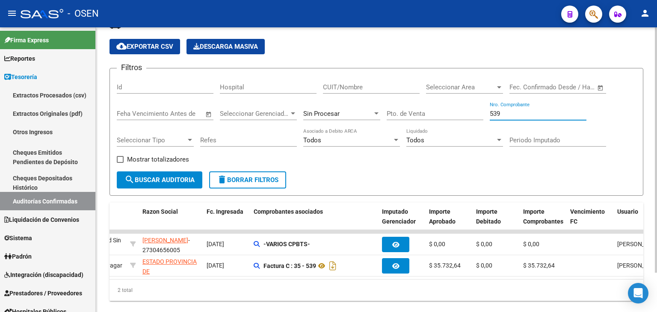
drag, startPoint x: 506, startPoint y: 113, endPoint x: 459, endPoint y: 110, distance: 47.6
click at [462, 111] on div "Filtros Id Hospital CUIT/Nombre Seleccionar Area Seleccionar Area Start date – …" at bounding box center [376, 123] width 519 height 96
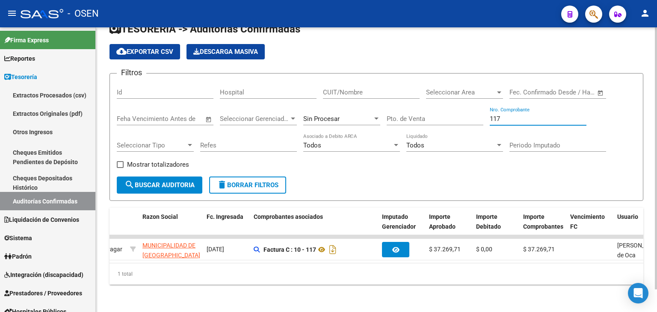
drag, startPoint x: 497, startPoint y: 110, endPoint x: 539, endPoint y: 106, distance: 42.2
click at [539, 107] on div "117 Nro. Comprobante" at bounding box center [538, 116] width 97 height 18
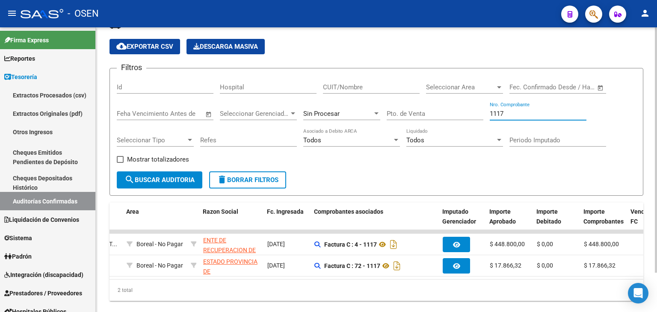
scroll to position [0, 205]
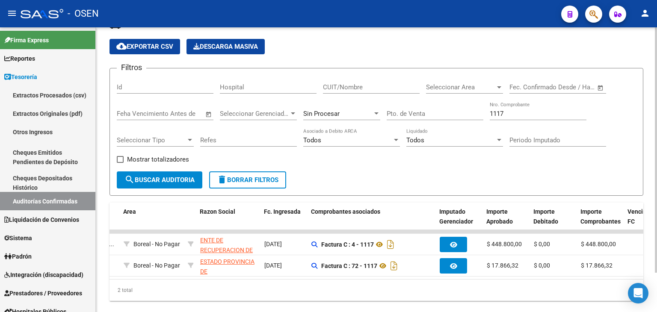
click at [520, 108] on div "1117 Nro. Comprobante" at bounding box center [538, 111] width 97 height 18
drag, startPoint x: 522, startPoint y: 112, endPoint x: 470, endPoint y: 112, distance: 51.3
click at [470, 113] on div "Filtros Id Hospital CUIT/Nombre Seleccionar Area Seleccionar Area Start date – …" at bounding box center [376, 123] width 519 height 96
drag, startPoint x: 411, startPoint y: 286, endPoint x: 648, endPoint y: 281, distance: 237.4
click at [427, 285] on div "2 total" at bounding box center [376, 290] width 534 height 21
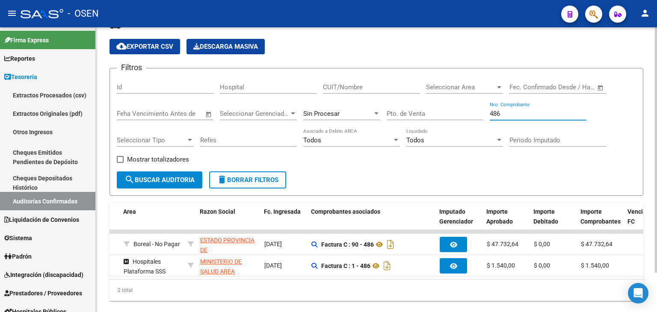
drag, startPoint x: 511, startPoint y: 113, endPoint x: 453, endPoint y: 105, distance: 58.7
click at [453, 105] on div "Filtros Id Hospital CUIT/Nombre Seleccionar Area Seleccionar Area Start date – …" at bounding box center [376, 123] width 519 height 96
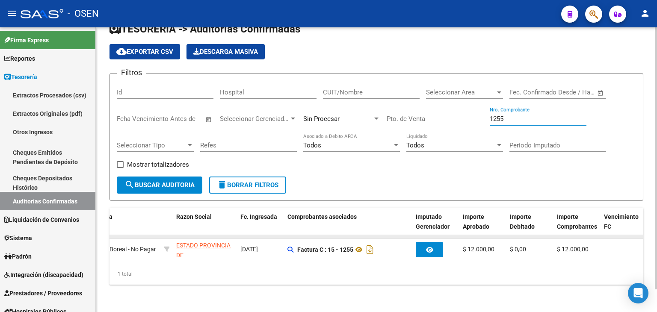
scroll to position [0, 260]
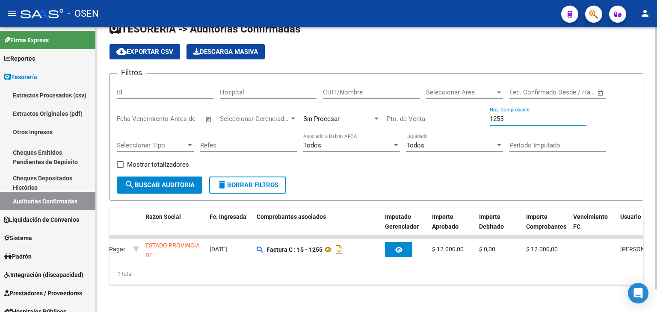
drag, startPoint x: 525, startPoint y: 113, endPoint x: 455, endPoint y: 114, distance: 69.7
click at [456, 114] on div "Filtros Id Hospital CUIT/Nombre Seleccionar Area Seleccionar Area Start date – …" at bounding box center [376, 128] width 519 height 96
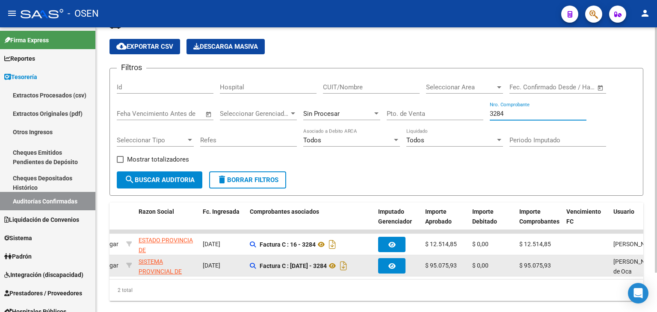
scroll to position [0, 269]
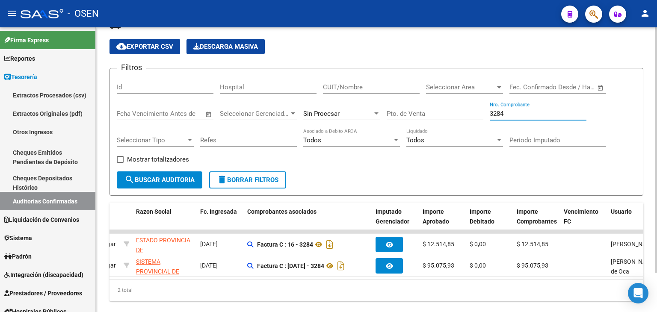
drag, startPoint x: 516, startPoint y: 112, endPoint x: 446, endPoint y: 112, distance: 69.7
click at [449, 112] on div "Filtros Id Hospital CUIT/Nombre Seleccionar Area Seleccionar Area Start date – …" at bounding box center [376, 123] width 519 height 96
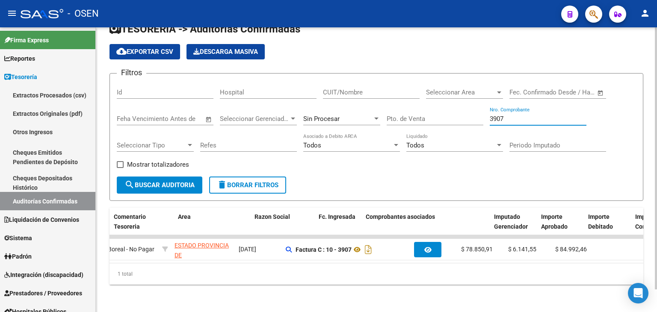
scroll to position [0, 0]
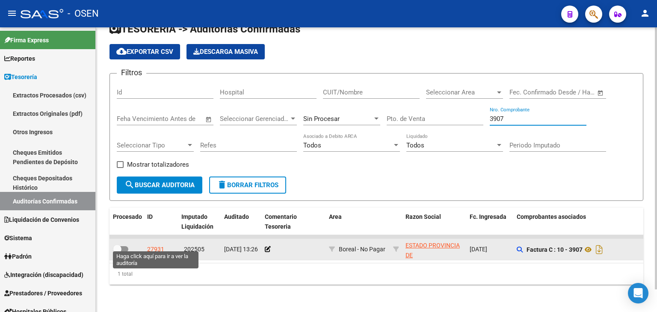
type input "3907"
click at [160, 245] on div "27931" at bounding box center [155, 250] width 17 height 10
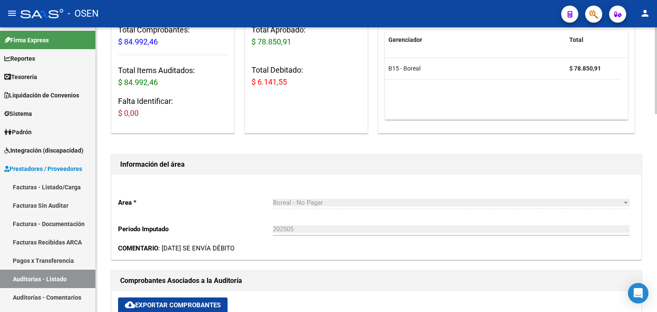
scroll to position [285, 0]
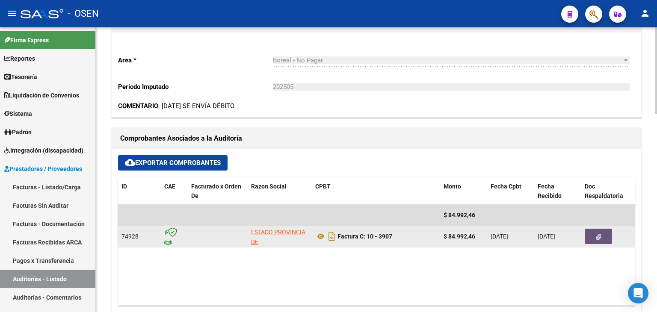
click at [600, 236] on icon "button" at bounding box center [599, 237] width 6 height 6
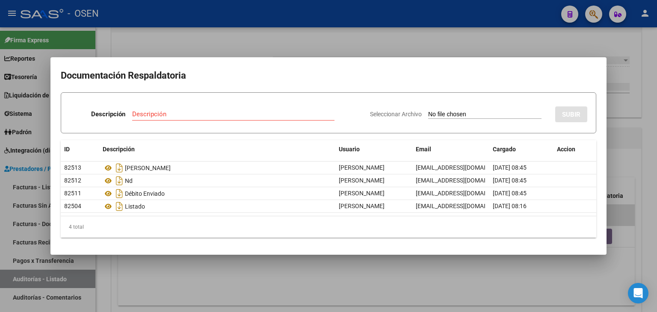
click at [368, 276] on div at bounding box center [328, 156] width 657 height 312
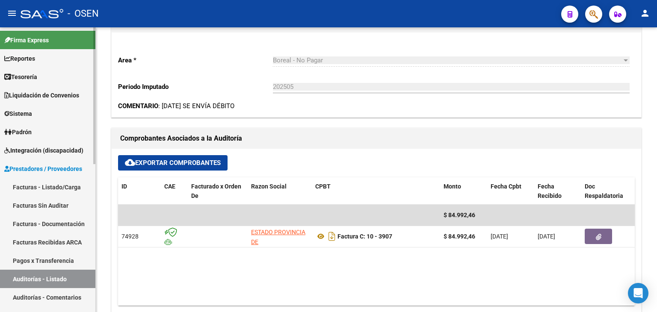
click at [52, 76] on link "Tesorería" at bounding box center [47, 77] width 95 height 18
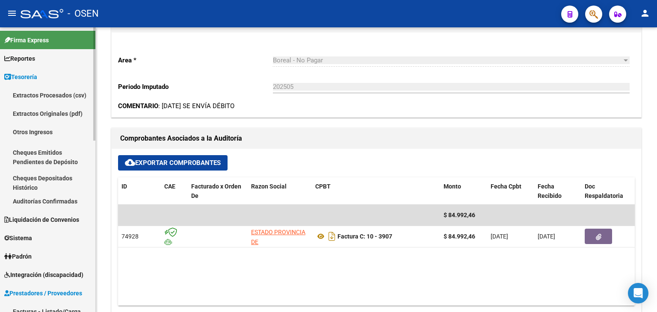
click at [72, 203] on link "Auditorías Confirmadas" at bounding box center [47, 201] width 95 height 18
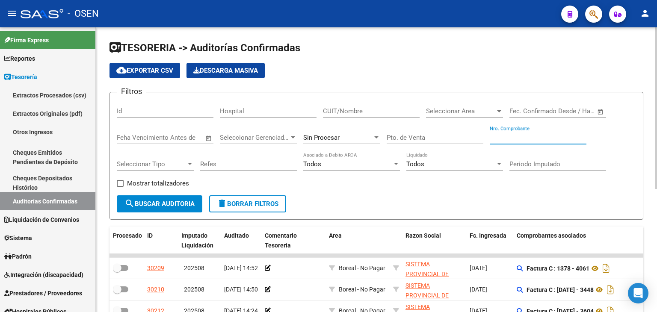
click at [517, 139] on input "Nro. Comprobante" at bounding box center [538, 138] width 97 height 8
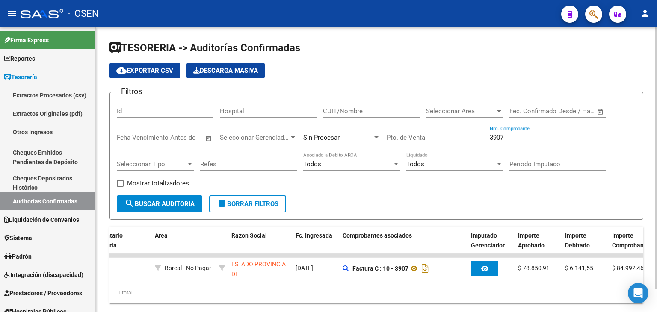
scroll to position [0, 183]
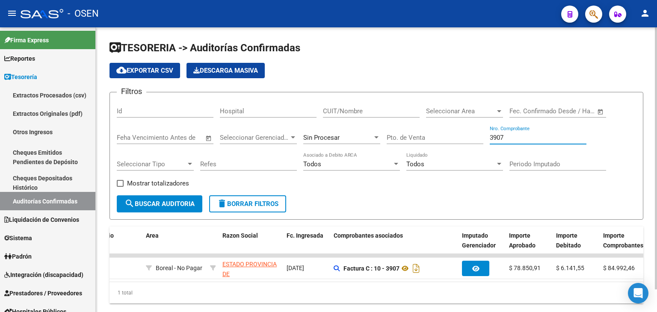
type input "3907"
click at [507, 133] on div "3907 Nro. Comprobante" at bounding box center [538, 135] width 97 height 18
drag, startPoint x: 510, startPoint y: 134, endPoint x: 428, endPoint y: 134, distance: 82.1
click at [428, 134] on div "Filtros Id Hospital CUIT/Nombre Seleccionar Area Seleccionar Area Start date – …" at bounding box center [376, 147] width 519 height 96
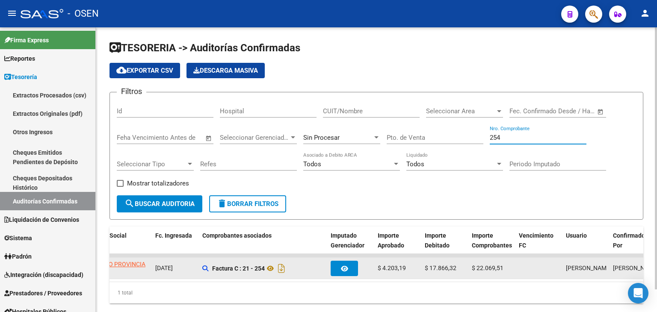
scroll to position [0, 316]
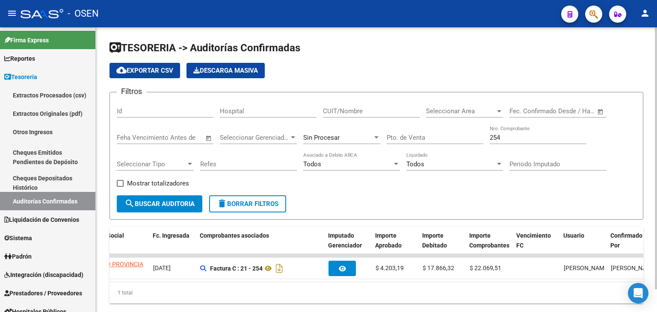
drag, startPoint x: 511, startPoint y: 136, endPoint x: 449, endPoint y: 139, distance: 62.1
click at [449, 139] on div "Filtros Id Hospital CUIT/Nombre Seleccionar Area Seleccionar Area Start date – …" at bounding box center [376, 147] width 519 height 96
drag, startPoint x: 505, startPoint y: 134, endPoint x: 456, endPoint y: 137, distance: 49.7
click at [456, 137] on div "Filtros Id Hospital CUIT/Nombre Seleccionar Area Seleccionar Area Start date – …" at bounding box center [376, 147] width 519 height 96
type input "254"
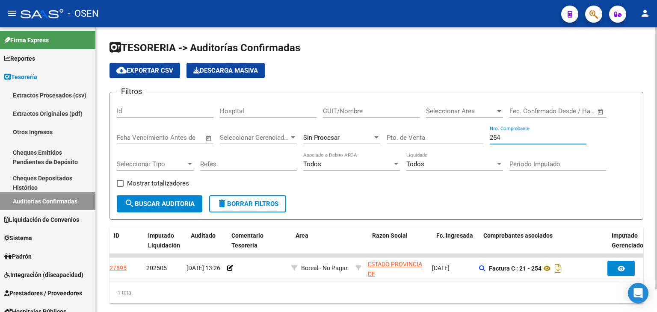
scroll to position [0, 0]
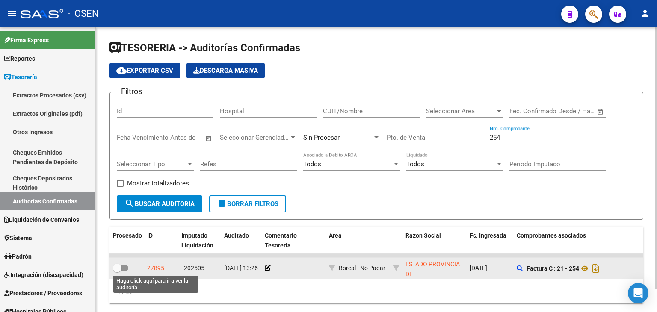
click at [161, 267] on div "27895" at bounding box center [155, 268] width 17 height 10
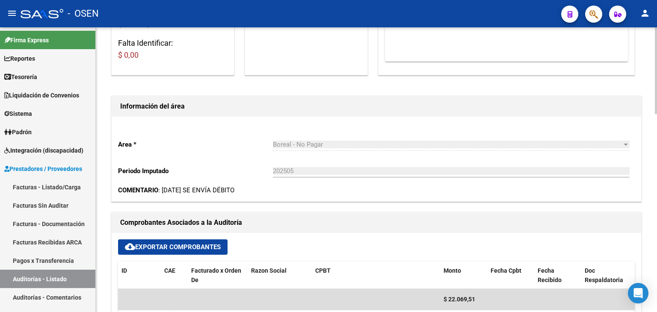
scroll to position [285, 0]
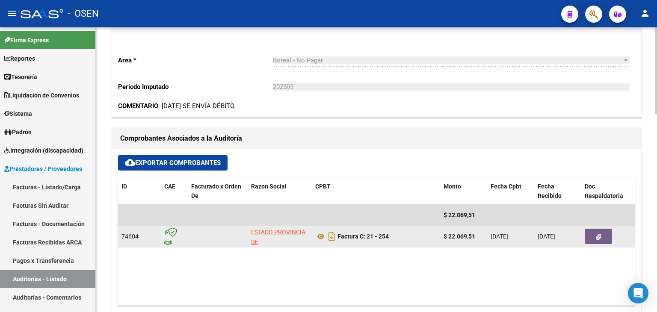
click at [594, 245] on datatable-body-cell at bounding box center [606, 236] width 51 height 21
click at [593, 235] on button "button" at bounding box center [597, 236] width 27 height 15
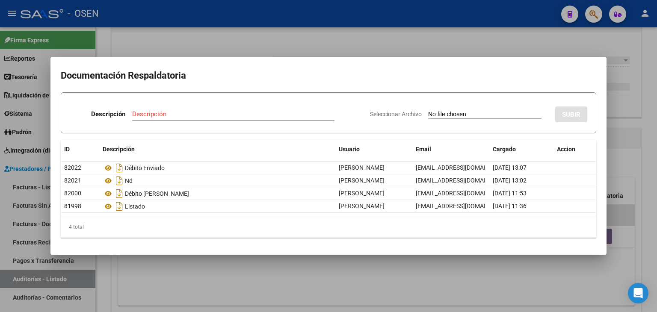
click at [195, 264] on div at bounding box center [328, 156] width 657 height 312
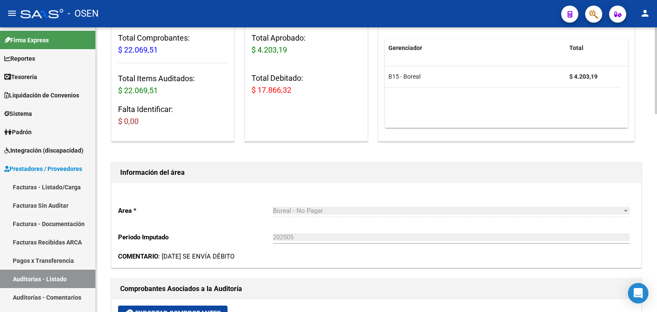
scroll to position [0, 0]
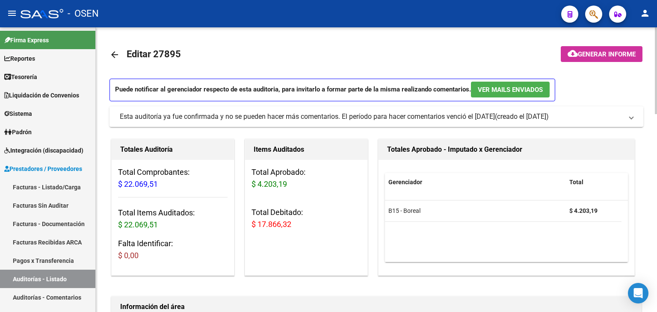
click at [110, 54] on mat-icon "arrow_back" at bounding box center [114, 55] width 10 height 10
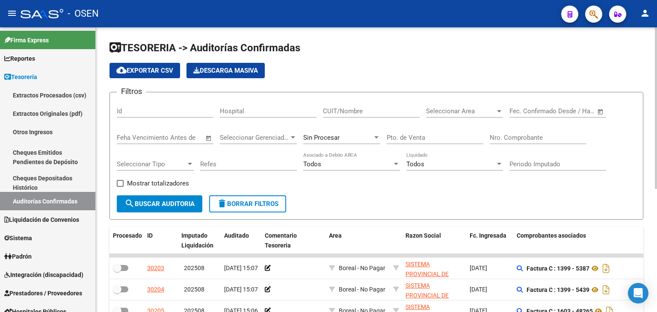
click at [507, 142] on div "Nro. Comprobante" at bounding box center [538, 135] width 97 height 18
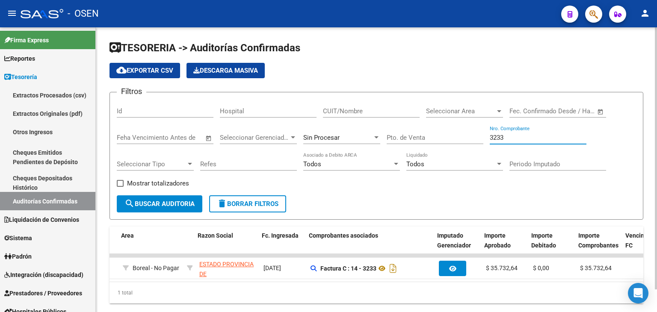
scroll to position [0, 210]
drag, startPoint x: 505, startPoint y: 135, endPoint x: 546, endPoint y: 91, distance: 60.2
click at [464, 134] on div "Filtros Id Hospital CUIT/Nombre Seleccionar Area Seleccionar Area Start date – …" at bounding box center [376, 147] width 519 height 96
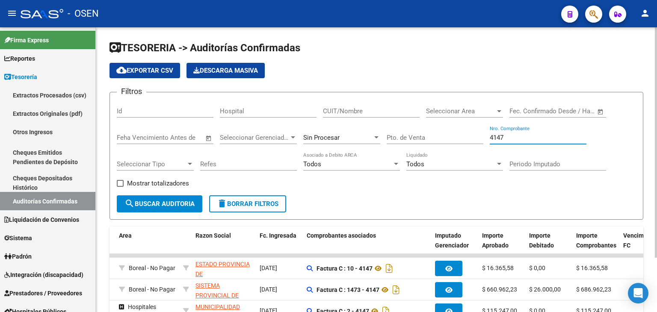
type input "4147"
drag, startPoint x: 528, startPoint y: 139, endPoint x: 488, endPoint y: 139, distance: 39.8
click at [488, 139] on div "Filtros Id Hospital CUIT/Nombre Seleccionar Area Seleccionar Area Start date – …" at bounding box center [376, 147] width 519 height 96
click at [447, 144] on div "Pto. de Venta" at bounding box center [435, 139] width 97 height 27
click at [452, 135] on input "Pto. de Venta" at bounding box center [435, 138] width 97 height 8
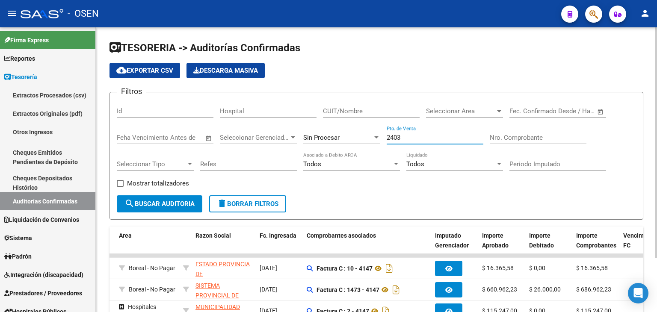
type input "2403"
click at [532, 134] on input "Nro. Comprobante" at bounding box center [538, 138] width 97 height 8
click at [515, 142] on div "Nro. Comprobante" at bounding box center [538, 135] width 97 height 18
click at [521, 136] on input "Nro. Comprobante" at bounding box center [538, 138] width 97 height 8
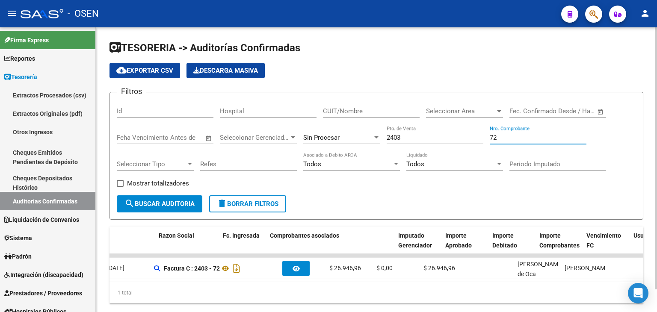
scroll to position [0, 0]
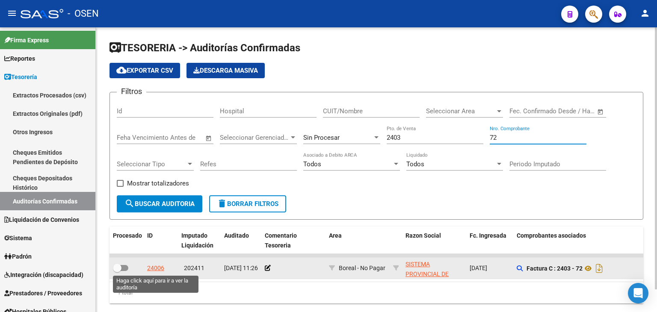
type input "72"
click at [157, 269] on div "24006" at bounding box center [155, 268] width 17 height 10
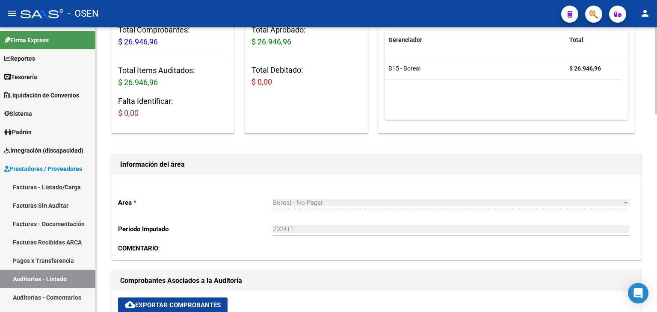
scroll to position [285, 0]
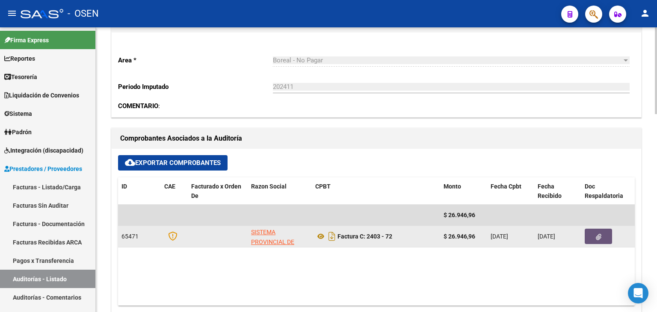
click at [602, 239] on button "button" at bounding box center [597, 236] width 27 height 15
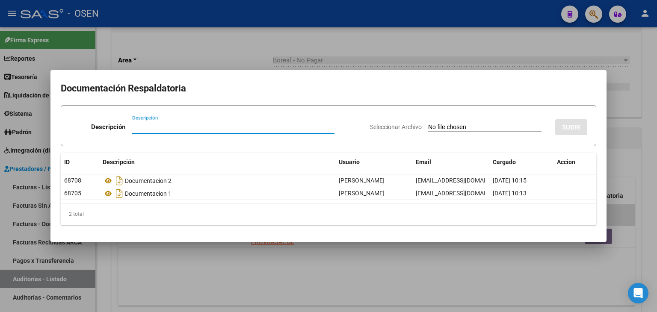
click at [238, 250] on div at bounding box center [328, 156] width 657 height 312
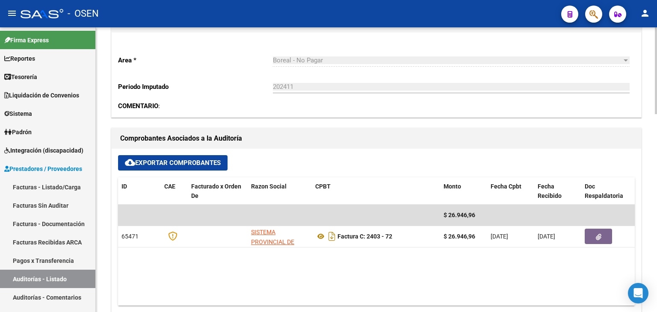
scroll to position [0, 0]
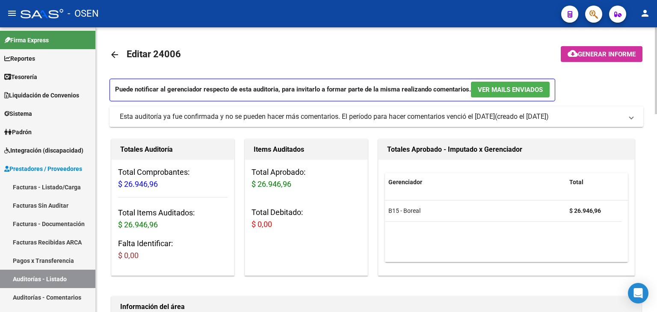
click at [118, 53] on mat-icon "arrow_back" at bounding box center [114, 55] width 10 height 10
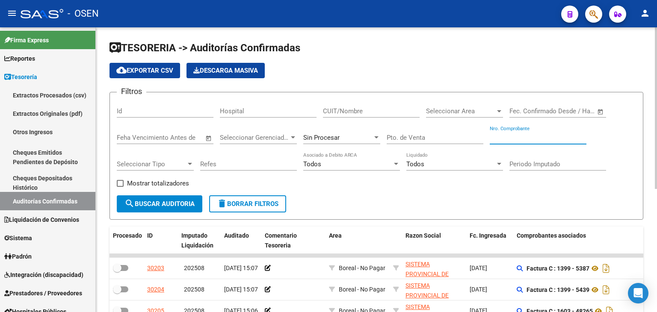
click at [533, 137] on input "Nro. Comprobante" at bounding box center [538, 138] width 97 height 8
click at [417, 137] on input "Pto. de Venta" at bounding box center [435, 138] width 97 height 8
type input "2403"
click at [534, 135] on input "Nro. Comprobante" at bounding box center [538, 138] width 97 height 8
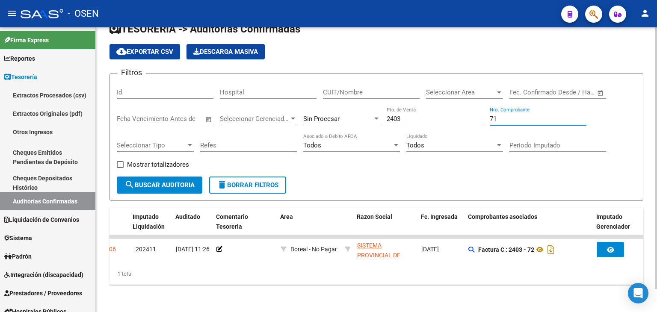
scroll to position [0, 202]
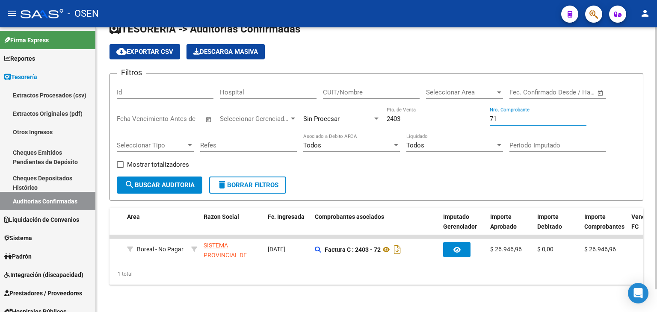
drag, startPoint x: 529, startPoint y: 110, endPoint x: 423, endPoint y: 105, distance: 105.7
click at [423, 105] on div "Filtros Id Hospital CUIT/Nombre Seleccionar Area Seleccionar Area Start date – …" at bounding box center [376, 128] width 519 height 96
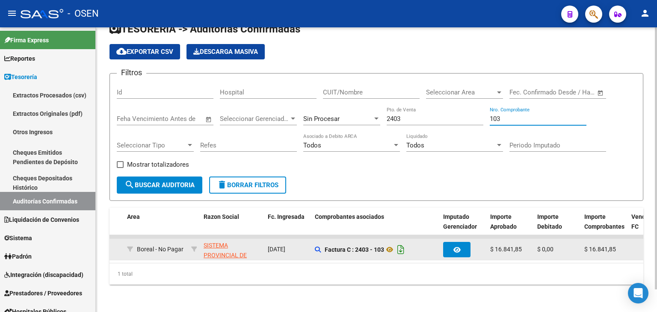
scroll to position [0, 205]
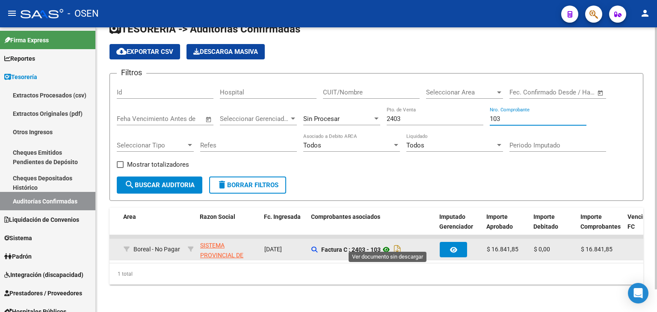
type input "103"
click at [389, 245] on icon at bounding box center [386, 250] width 11 height 10
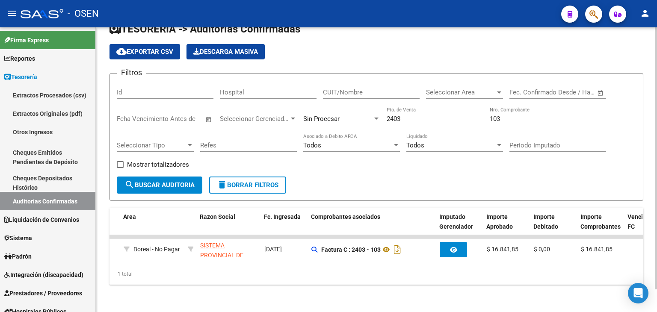
drag, startPoint x: 327, startPoint y: 292, endPoint x: 345, endPoint y: 293, distance: 18.4
click at [330, 293] on div "TESORERIA -> Auditorías Confirmadas cloud_download Exportar CSV Descarga Masiva…" at bounding box center [376, 161] width 561 height 304
click at [347, 292] on div "TESORERIA -> Auditorías Confirmadas cloud_download Exportar CSV Descarga Masiva…" at bounding box center [376, 161] width 561 height 304
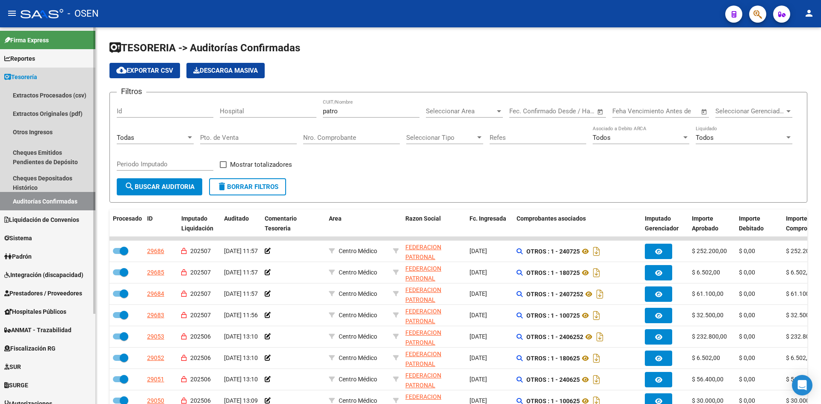
click at [41, 203] on link "Auditorías Confirmadas" at bounding box center [47, 201] width 95 height 18
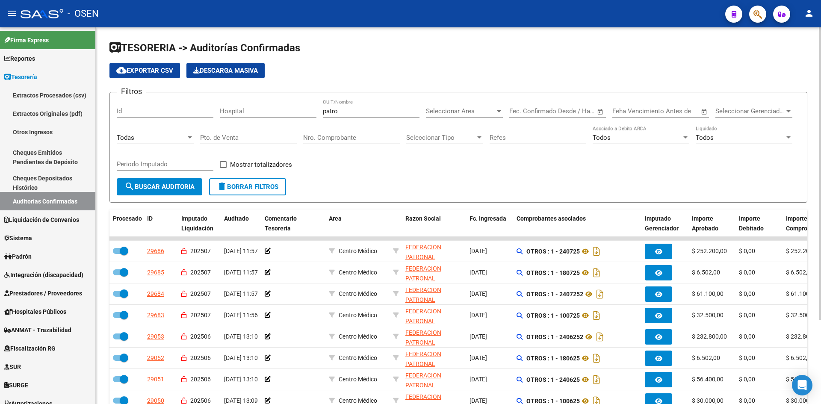
click at [375, 139] on input "Nro. Comprobante" at bounding box center [351, 138] width 97 height 8
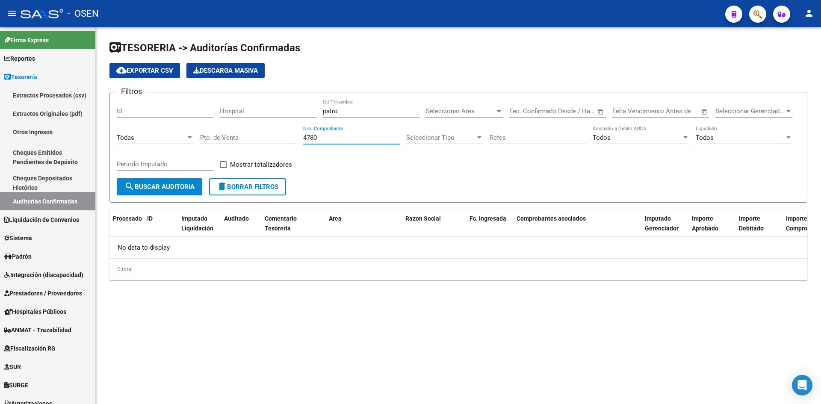
type input "4780"
drag, startPoint x: 363, startPoint y: 112, endPoint x: 269, endPoint y: 104, distance: 94.0
click at [268, 105] on div "Filtros Id Hospital patro CUIT/Nombre Seleccionar Area Seleccionar Area Start d…" at bounding box center [458, 138] width 683 height 79
click at [183, 191] on button "search Buscar Auditoria" at bounding box center [160, 186] width 86 height 17
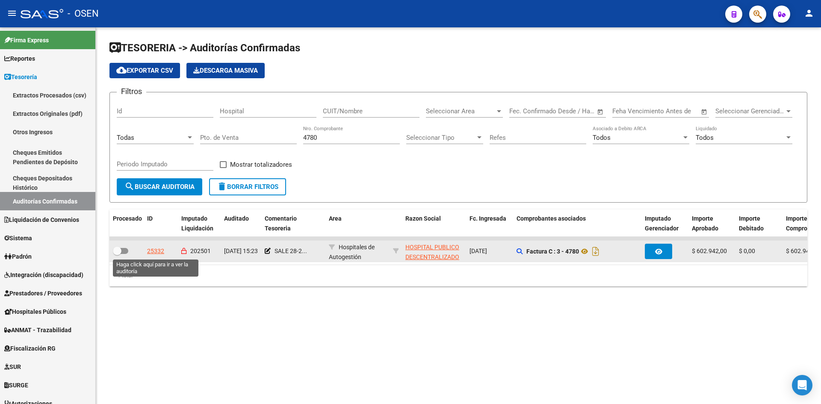
click at [158, 252] on div "25332" at bounding box center [155, 251] width 17 height 10
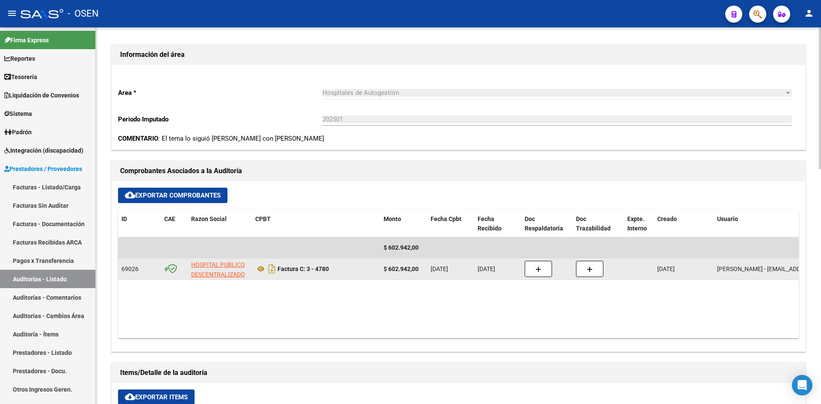
scroll to position [285, 0]
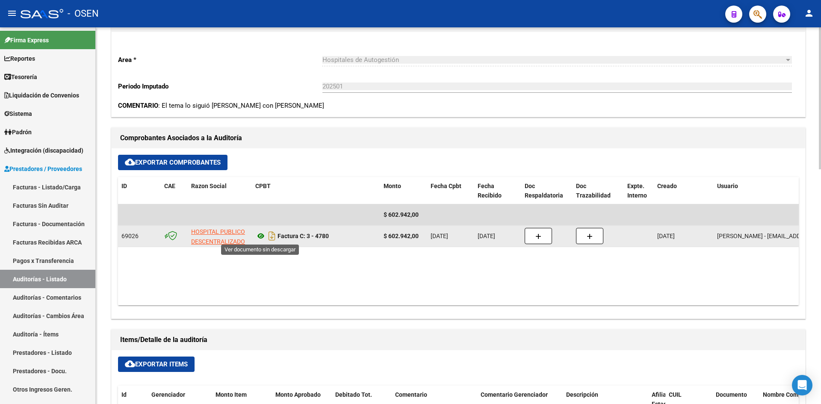
click at [261, 234] on icon at bounding box center [260, 236] width 11 height 10
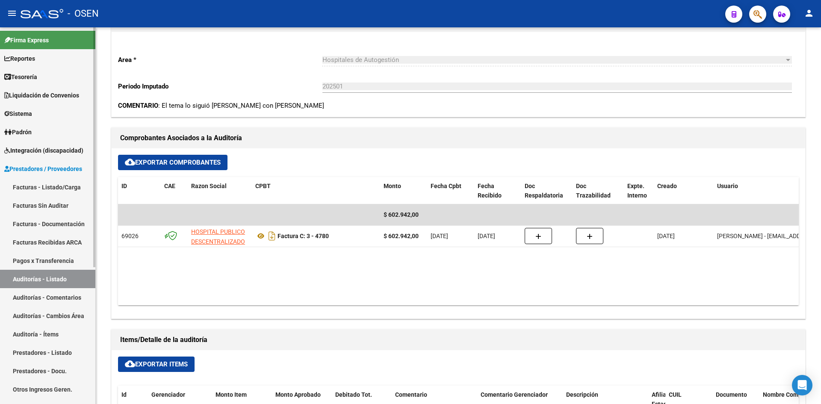
click at [27, 82] on link "Tesorería" at bounding box center [47, 77] width 95 height 18
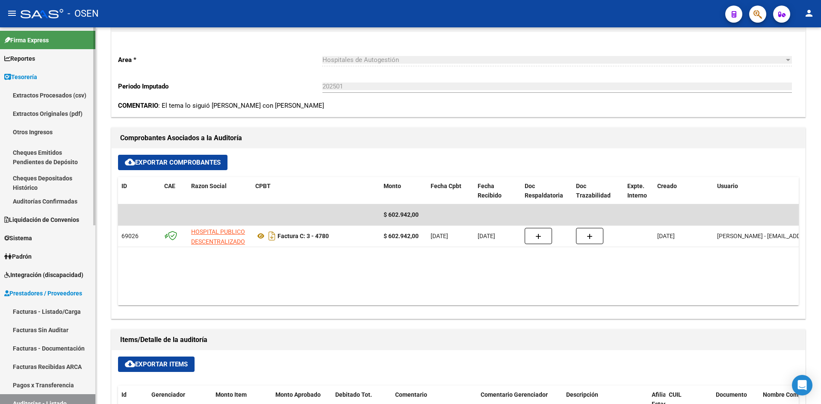
click at [54, 202] on link "Auditorías Confirmadas" at bounding box center [47, 201] width 95 height 18
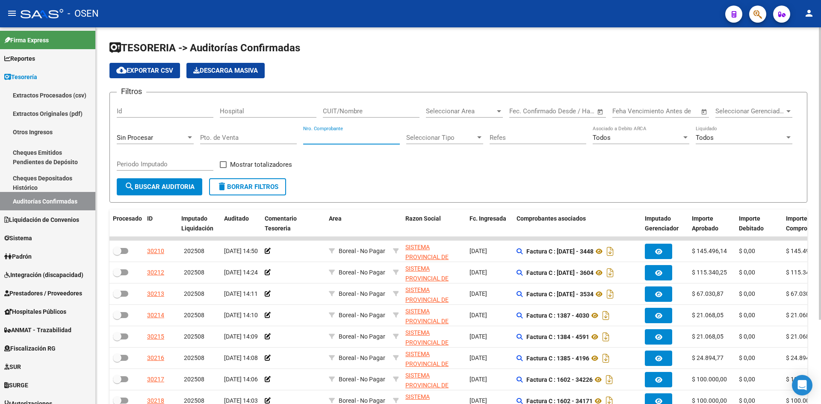
click at [344, 140] on input "Nro. Comprobante" at bounding box center [351, 138] width 97 height 8
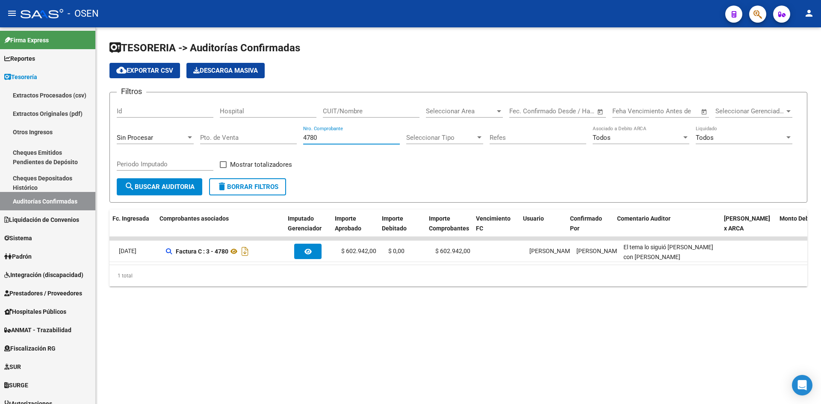
scroll to position [0, 357]
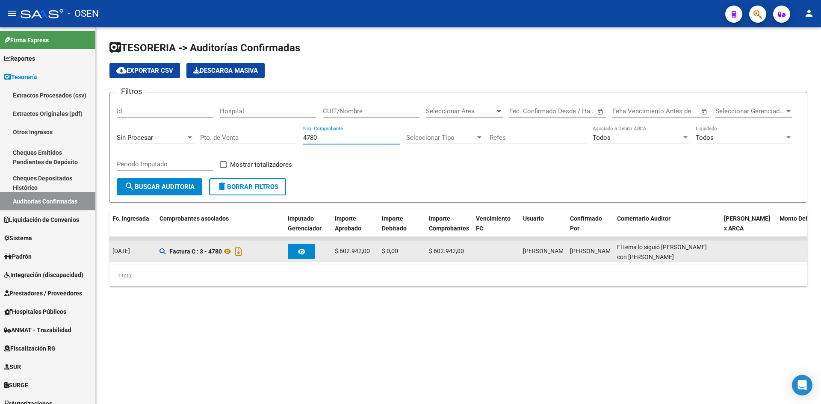
type input "4780"
drag, startPoint x: 614, startPoint y: 245, endPoint x: 710, endPoint y: 257, distance: 97.4
click at [710, 257] on datatable-body-cell "El tema lo siguió Fernando con Consalud" at bounding box center [667, 251] width 107 height 21
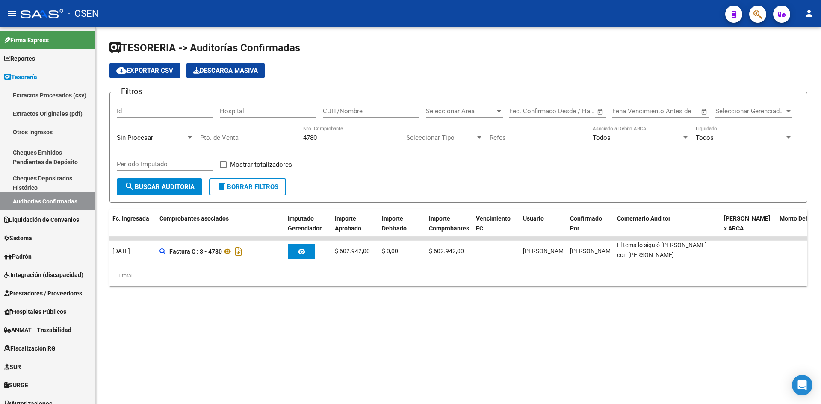
copy span "El tema lo siguió Fernando con Consalud"
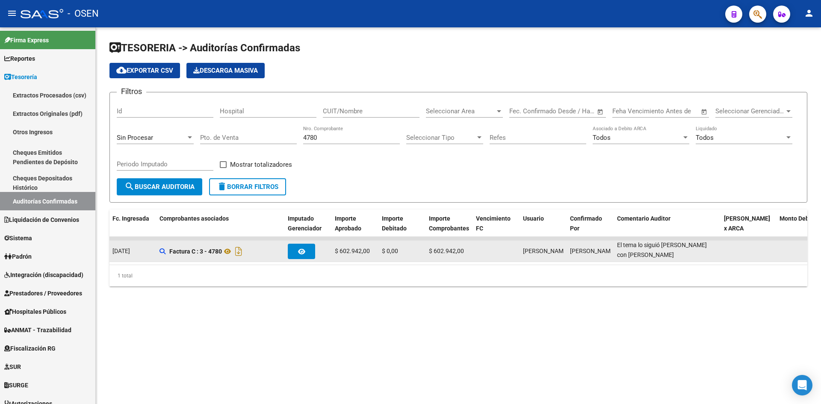
click at [619, 241] on datatable-body-cell "El tema lo siguió Fernando con Consalud" at bounding box center [667, 251] width 107 height 21
drag, startPoint x: 615, startPoint y: 242, endPoint x: 409, endPoint y: 253, distance: 206.0
click at [650, 253] on datatable-body-cell "El tema lo siguió Fernando con Consalud" at bounding box center [667, 251] width 107 height 21
copy span "El tema lo siguió Fernando con Consalud"
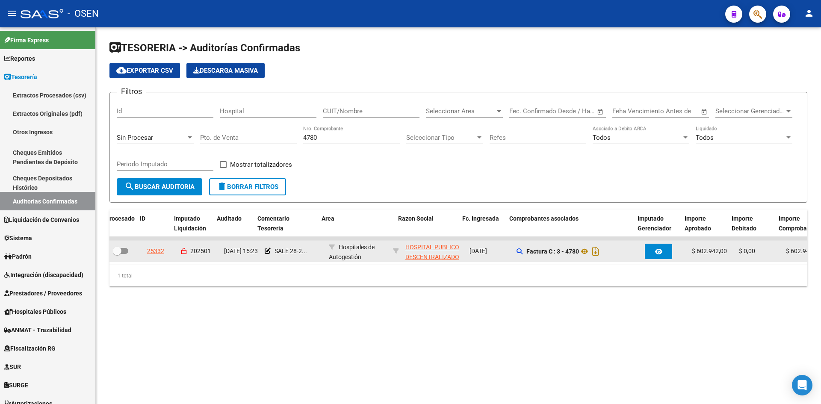
scroll to position [0, 7]
click at [261, 250] on icon at bounding box center [260, 251] width 6 height 6
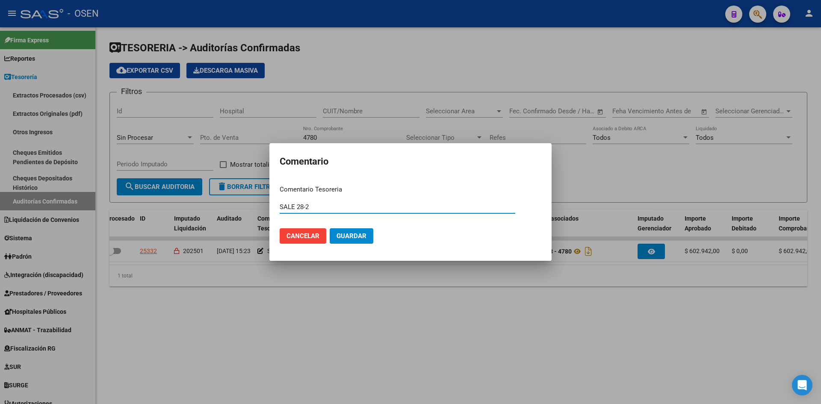
click at [280, 208] on input "SALE 28-2" at bounding box center [398, 207] width 236 height 8
paste input "El tema lo siguió Fernando con Consalud"
type input "El tema lo siguió Fernando con Consalud SALE 28-2"
click at [355, 237] on span "Guardar" at bounding box center [351, 236] width 30 height 8
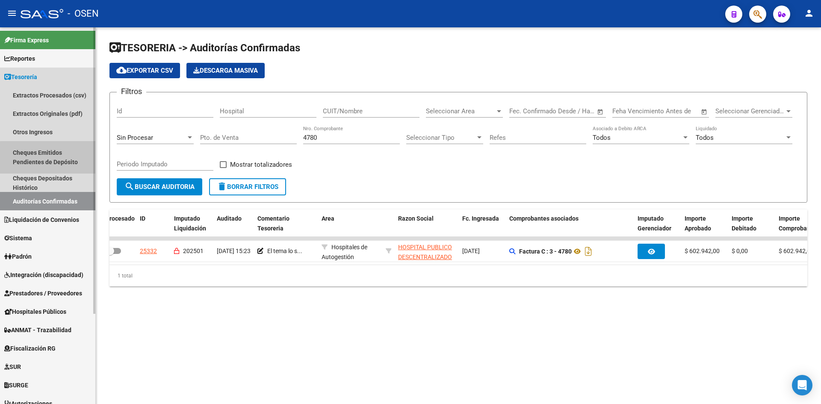
drag, startPoint x: 63, startPoint y: 168, endPoint x: 63, endPoint y: 194, distance: 25.2
click at [63, 169] on link "Cheques Emitidos Pendientes de Depósito" at bounding box center [47, 157] width 95 height 32
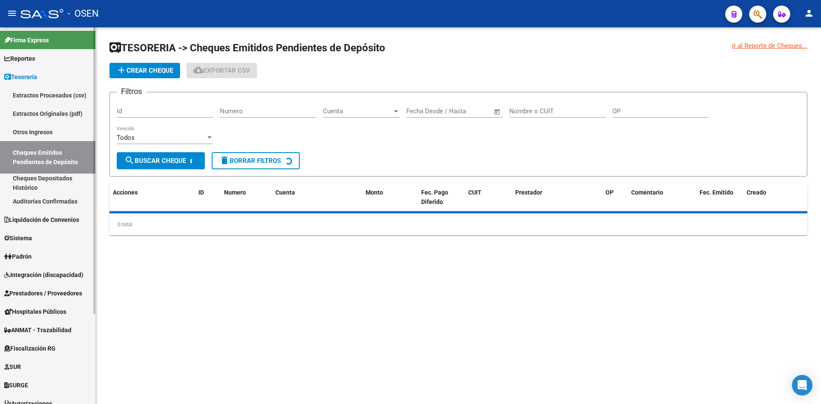
click at [63, 200] on link "Auditorías Confirmadas" at bounding box center [47, 201] width 95 height 18
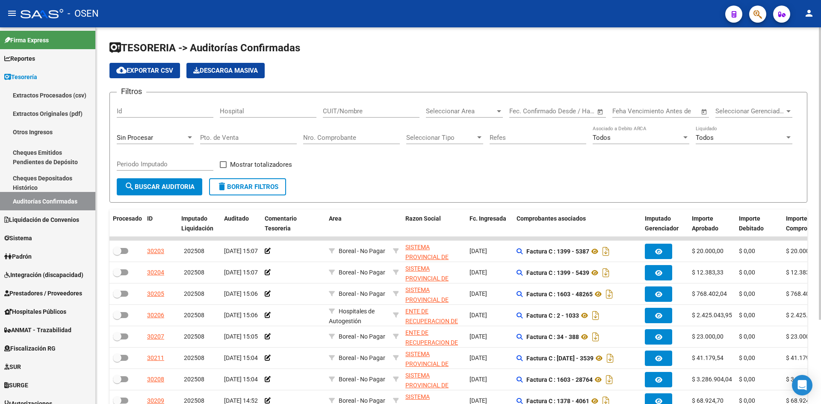
click at [387, 113] on input "CUIT/Nombre" at bounding box center [371, 111] width 97 height 8
type input "federa"
click at [189, 184] on span "search Buscar Auditoria" at bounding box center [159, 187] width 70 height 8
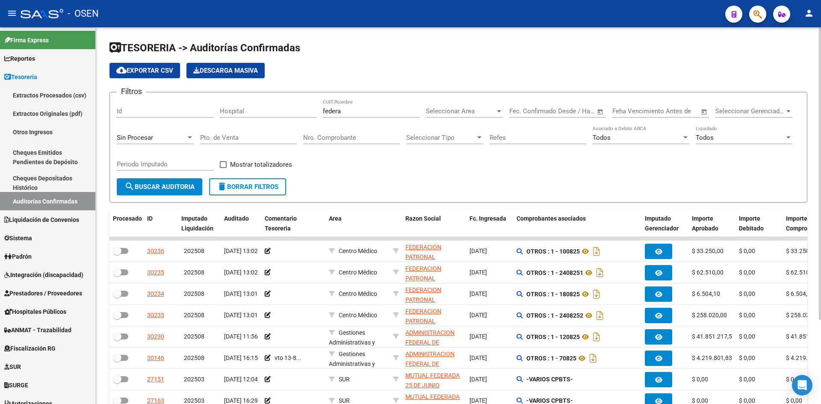
click at [167, 143] on div "Sin Procesar" at bounding box center [155, 135] width 77 height 18
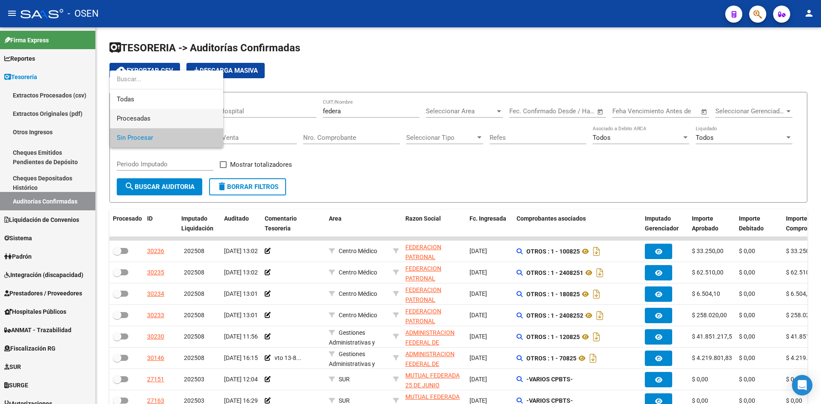
click at [171, 122] on span "Procesadas" at bounding box center [167, 118] width 100 height 19
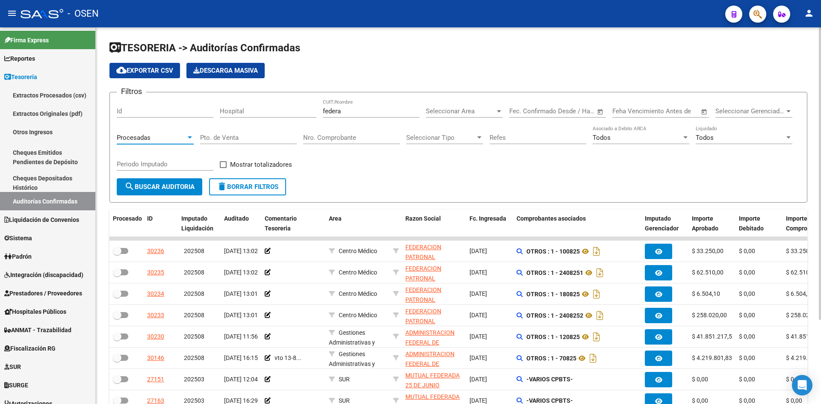
click at [171, 189] on span "search Buscar Auditoria" at bounding box center [159, 187] width 70 height 8
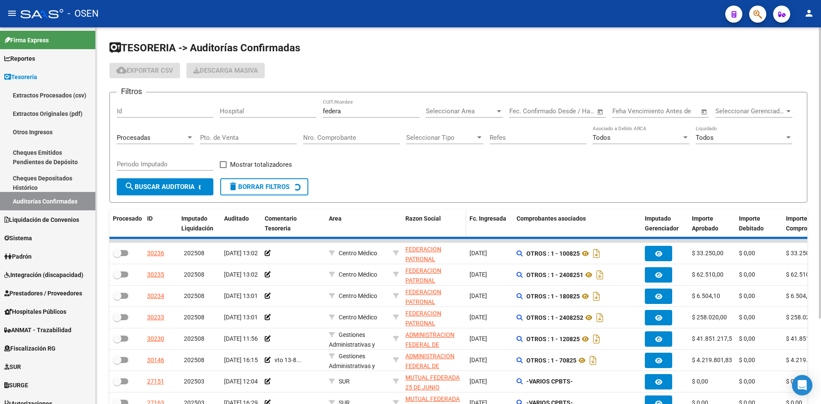
checkbox input "true"
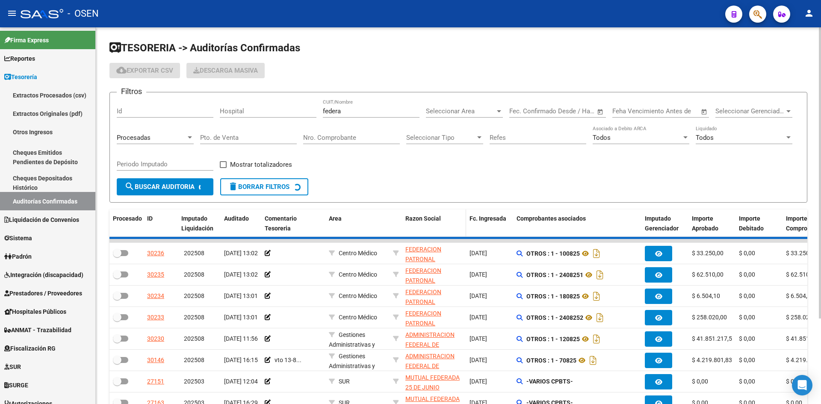
checkbox input "true"
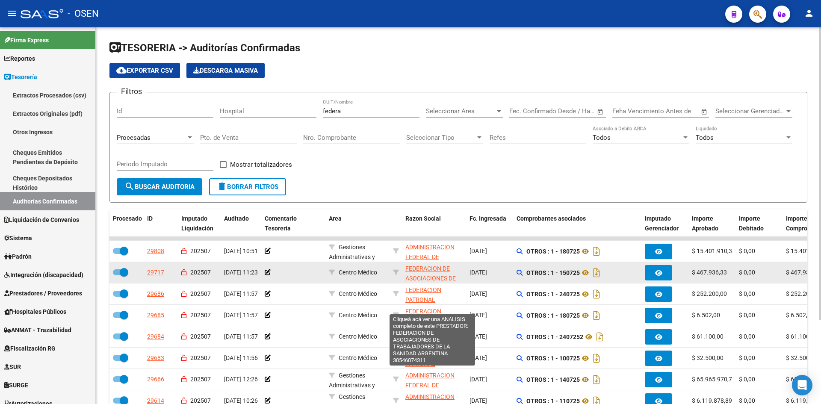
click at [429, 269] on span "FEDERACION DE ASOCIACIONES DE TRABAJADORES DE LA SANIDAD ARGENTINA" at bounding box center [434, 288] width 58 height 46
type textarea "30546074311"
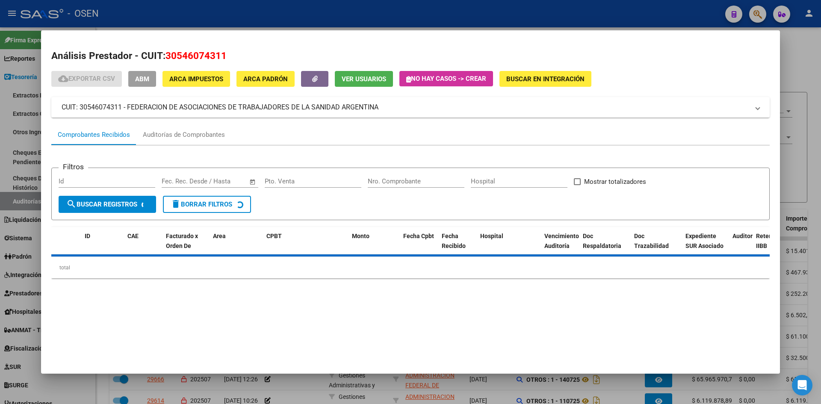
drag, startPoint x: 165, startPoint y: 54, endPoint x: 258, endPoint y: 54, distance: 92.4
click at [258, 54] on h2 "Análisis Prestador - CUIT: 30546074311" at bounding box center [410, 56] width 718 height 15
copy span "30546074311"
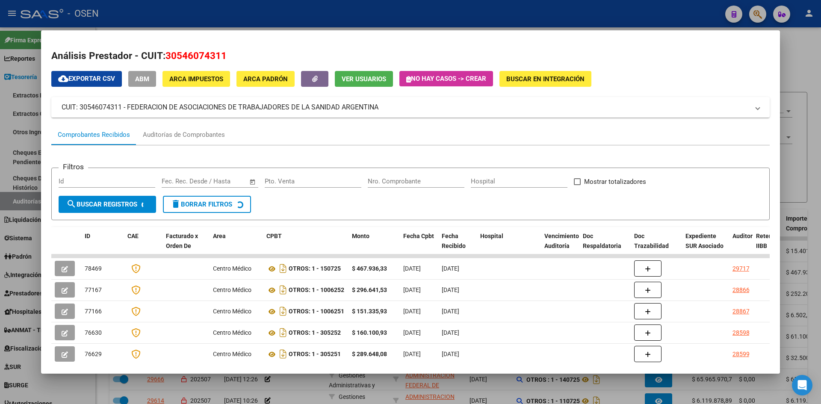
click at [340, 50] on h2 "Análisis Prestador - CUIT: 30546074311" at bounding box center [410, 56] width 718 height 15
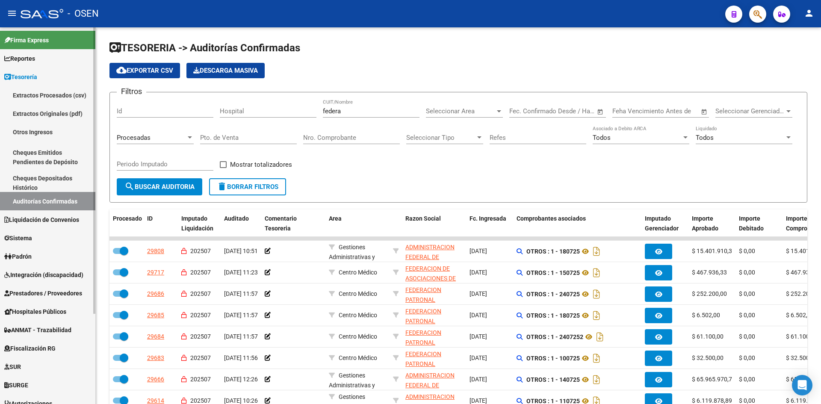
click at [50, 289] on span "Prestadores / Proveedores" at bounding box center [43, 293] width 78 height 9
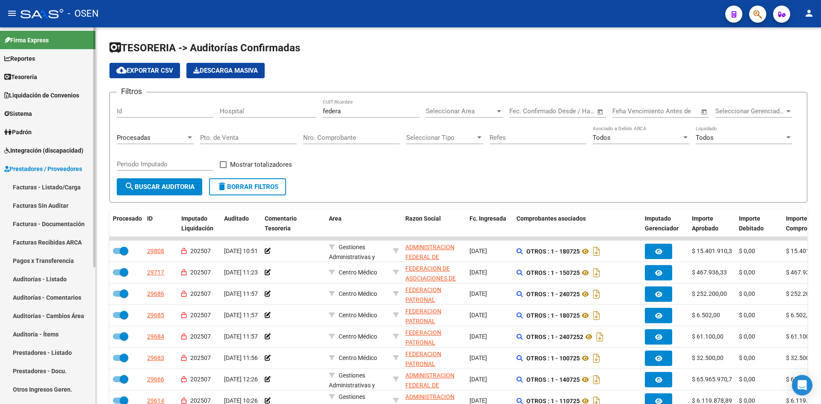
click at [53, 183] on link "Facturas - Listado/Carga" at bounding box center [47, 187] width 95 height 18
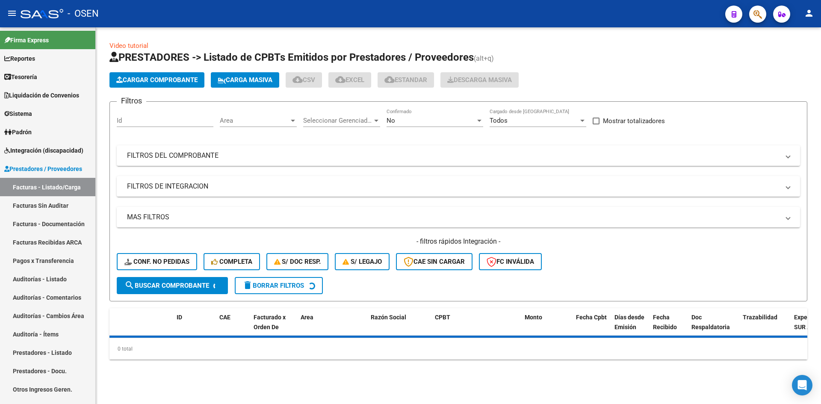
click at [166, 79] on span "Cargar Comprobante" at bounding box center [156, 80] width 81 height 8
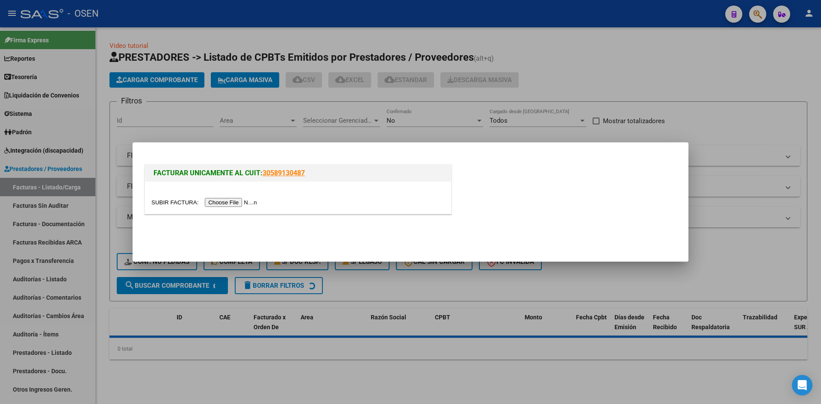
click at [229, 206] on input "file" at bounding box center [205, 202] width 108 height 9
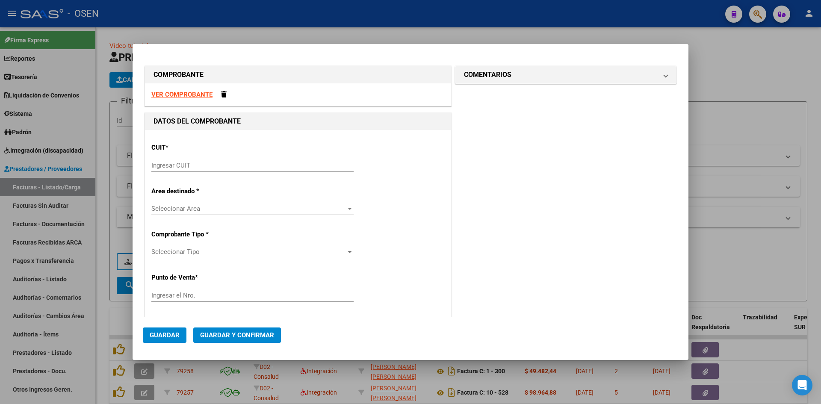
drag, startPoint x: 260, startPoint y: 157, endPoint x: 259, endPoint y: 165, distance: 8.2
click at [259, 159] on div "CUIT * Ingresar CUIT" at bounding box center [297, 157] width 293 height 43
click at [259, 167] on input "Ingresar CUIT" at bounding box center [252, 166] width 202 height 8
paste input "30-54607431-1"
type input "30-54607431-1"
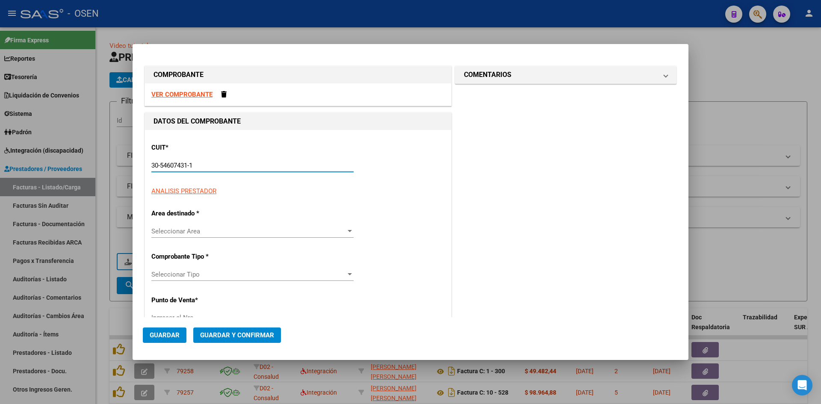
type input "1"
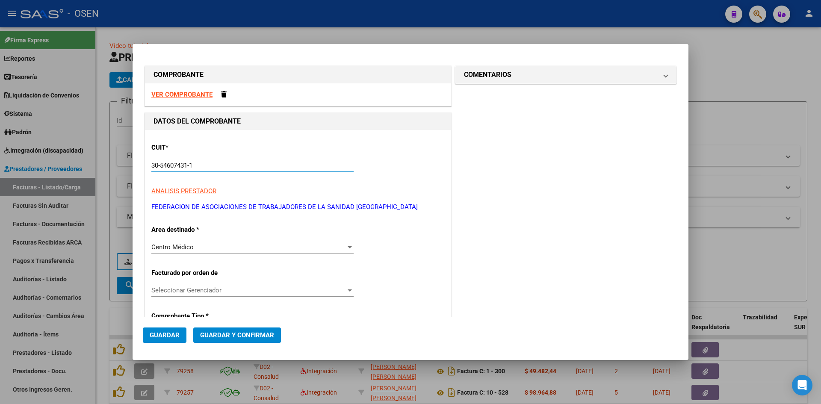
type input "30-54607431-1"
click at [199, 94] on strong "VER COMPROBANTE" at bounding box center [181, 95] width 61 height 8
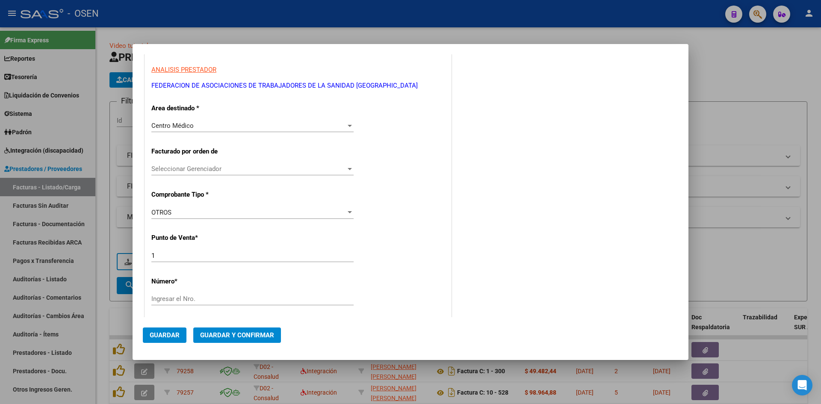
scroll to position [142, 0]
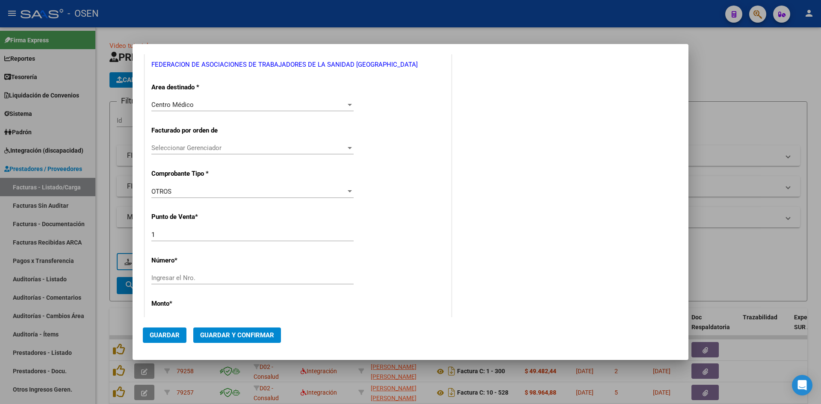
click at [175, 276] on input "Ingresar el Nro." at bounding box center [252, 278] width 202 height 8
type input "120825"
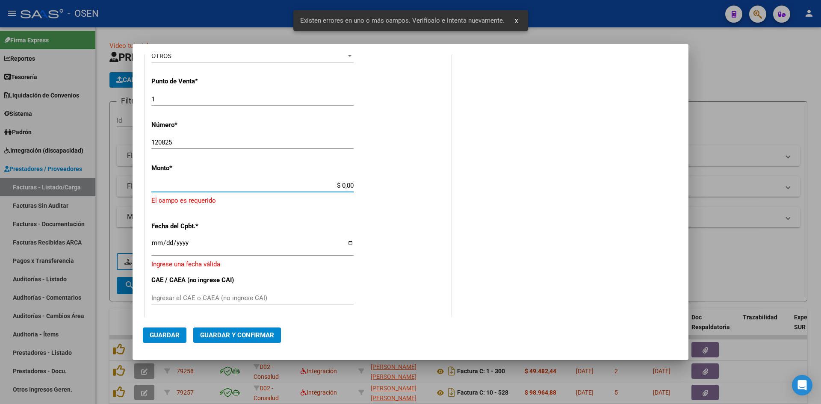
scroll to position [274, 0]
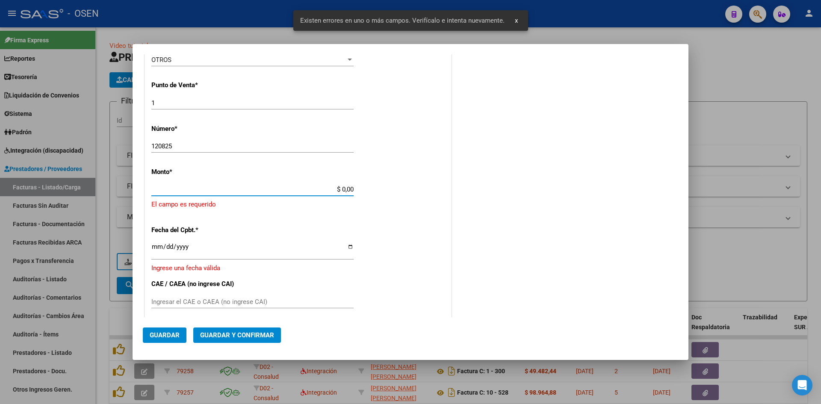
paste input "125145.3"
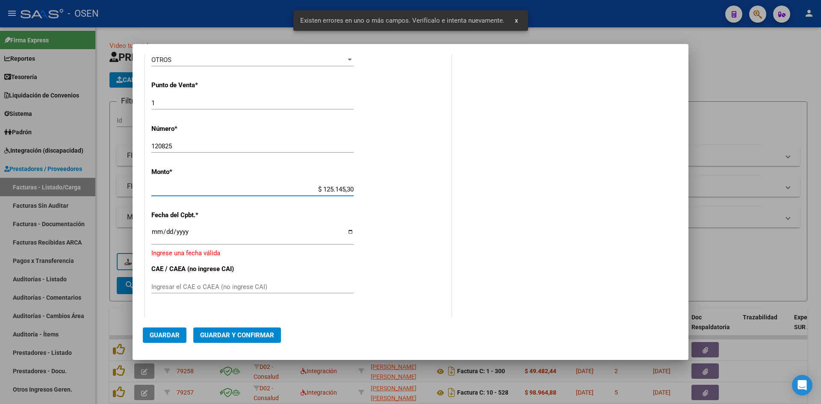
type input "$ 125.145,30"
click at [153, 234] on input "Ingresar la fecha" at bounding box center [252, 235] width 202 height 14
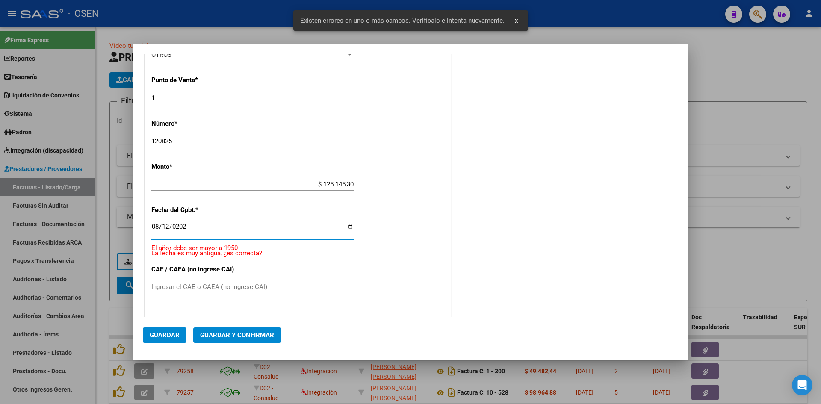
type input "2025-08-12"
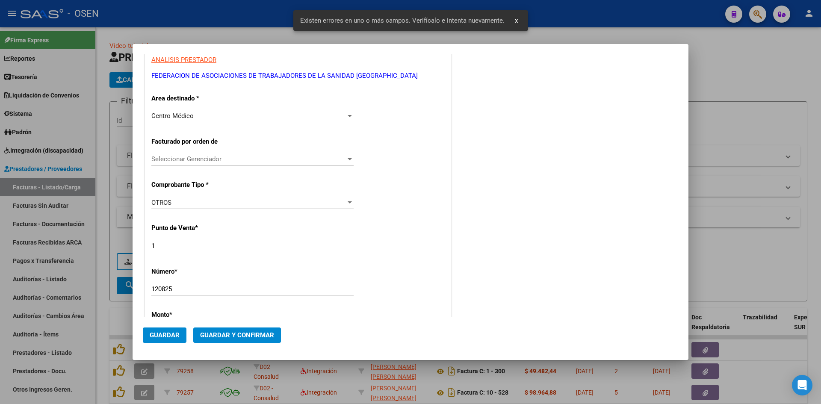
scroll to position [126, 0]
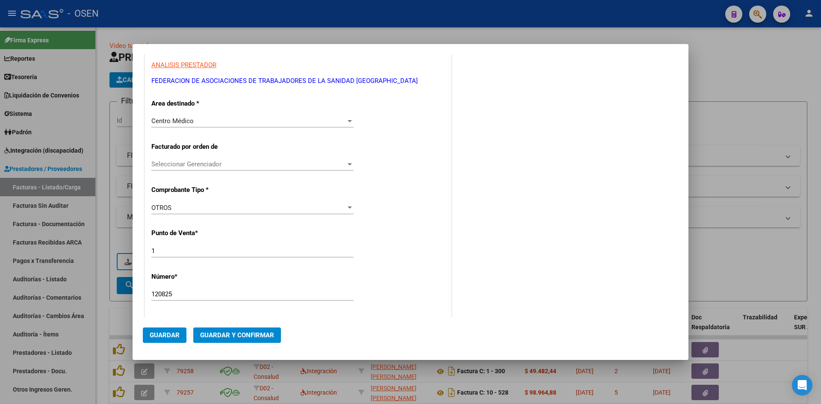
click at [261, 333] on span "Guardar y Confirmar" at bounding box center [237, 335] width 74 height 8
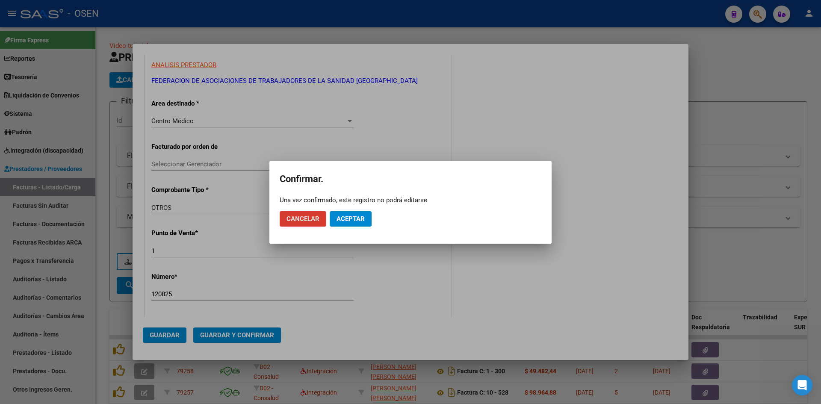
click at [340, 218] on span "Aceptar" at bounding box center [350, 219] width 28 height 8
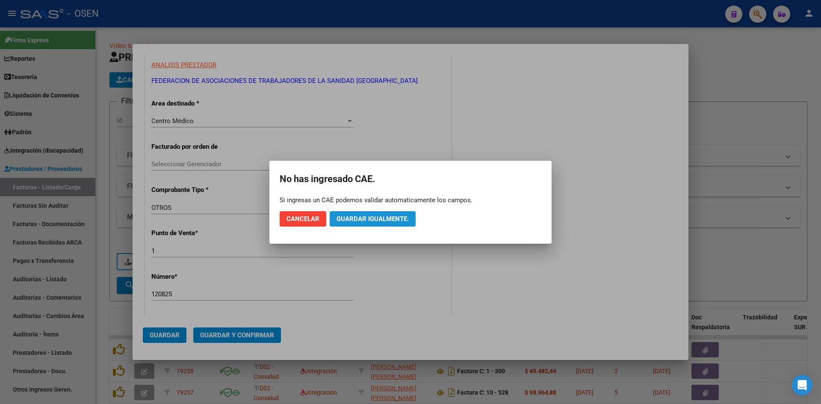
drag, startPoint x: 389, startPoint y: 220, endPoint x: 340, endPoint y: 224, distance: 48.9
click at [386, 220] on span "Guardar igualmente." at bounding box center [372, 219] width 72 height 8
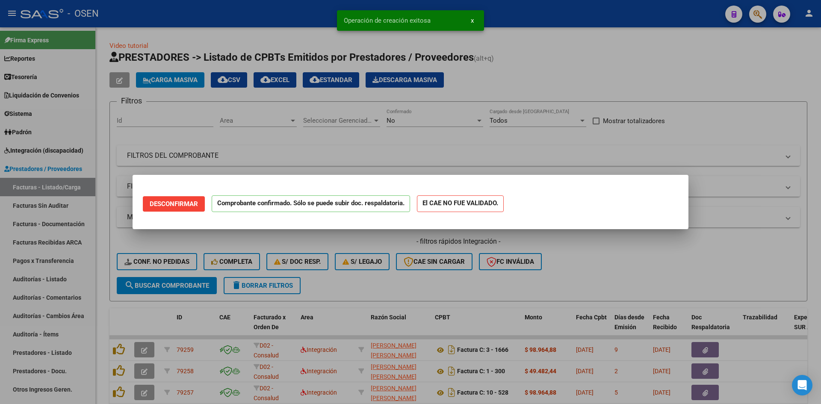
scroll to position [0, 0]
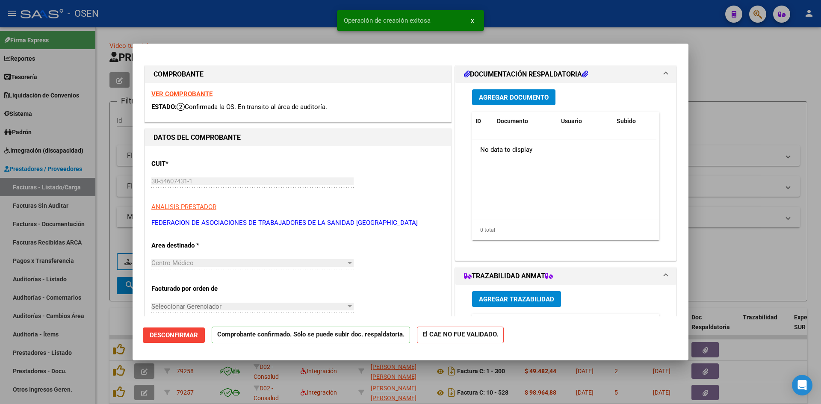
click at [56, 283] on div at bounding box center [410, 202] width 821 height 404
type input "$ 0,00"
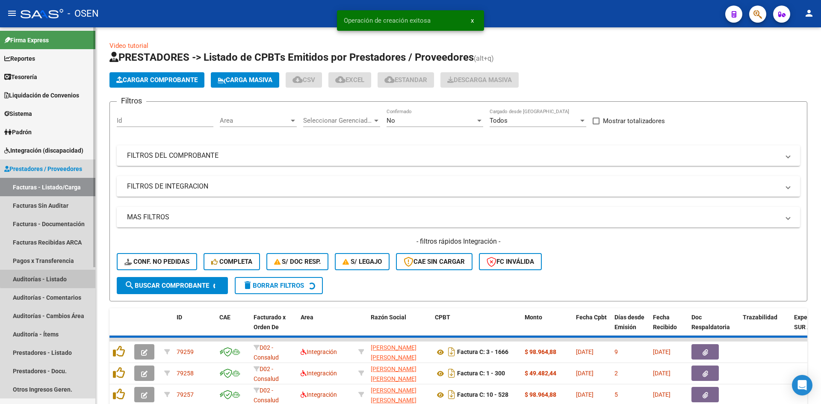
click at [58, 273] on link "Auditorías - Listado" at bounding box center [47, 279] width 95 height 18
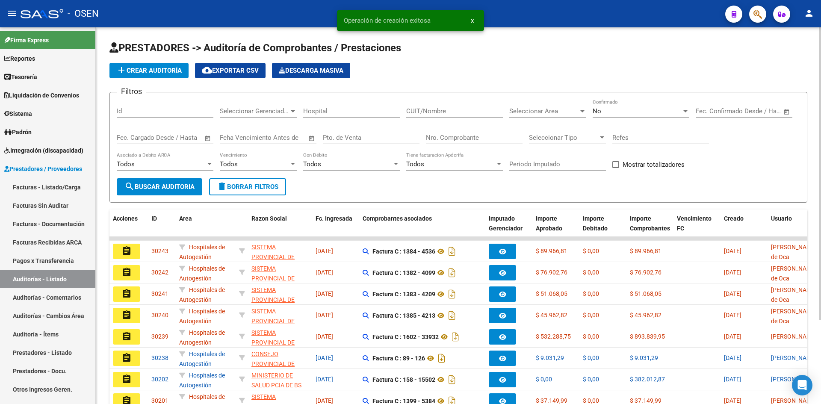
click at [139, 63] on button "add Crear Auditoría" at bounding box center [148, 70] width 79 height 15
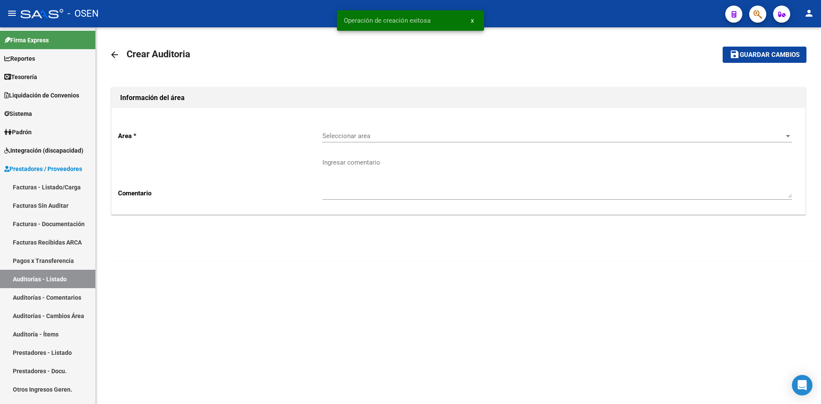
click at [381, 136] on span "Seleccionar area" at bounding box center [553, 136] width 462 height 8
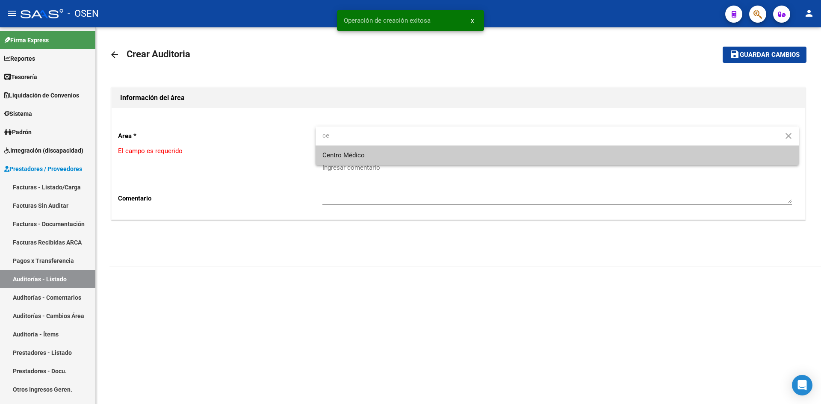
type input "ce"
click at [387, 160] on span "Centro Médico" at bounding box center [556, 155] width 469 height 19
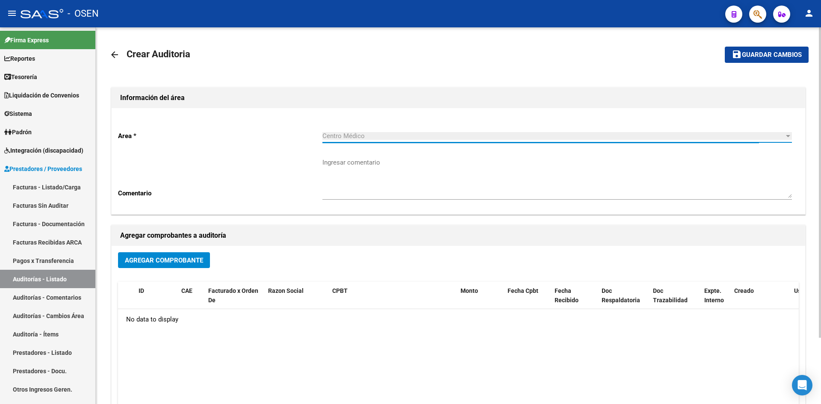
click at [190, 261] on span "Agregar Comprobante" at bounding box center [164, 261] width 78 height 8
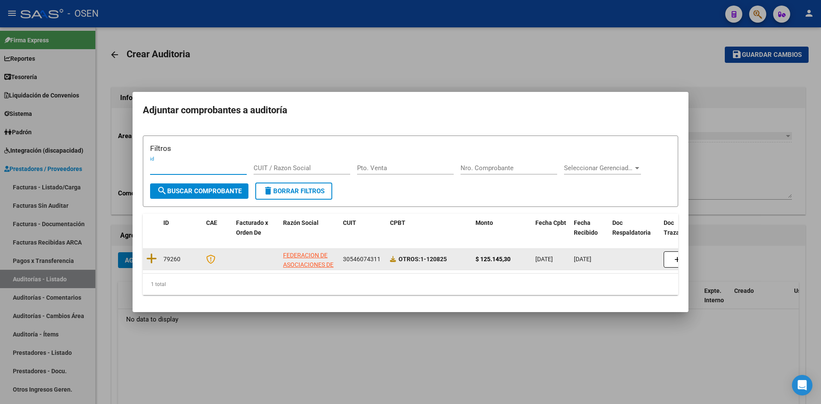
click at [158, 250] on datatable-body-cell at bounding box center [151, 259] width 17 height 21
click at [155, 254] on datatable-body-cell at bounding box center [151, 259] width 17 height 21
click at [153, 257] on icon at bounding box center [151, 259] width 11 height 12
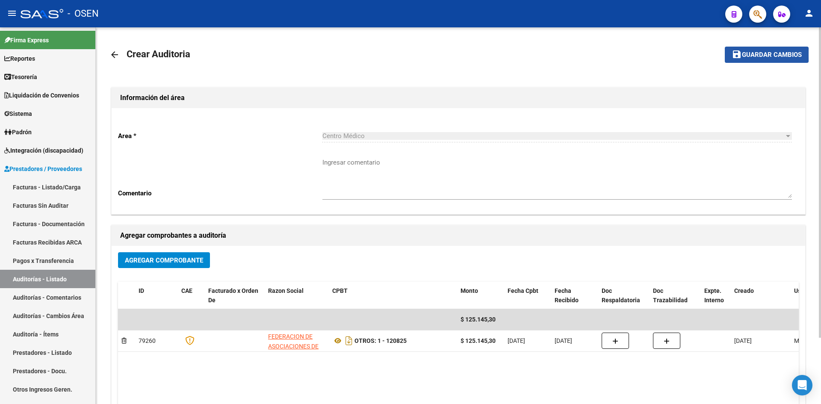
click at [744, 54] on span "Guardar cambios" at bounding box center [772, 55] width 60 height 8
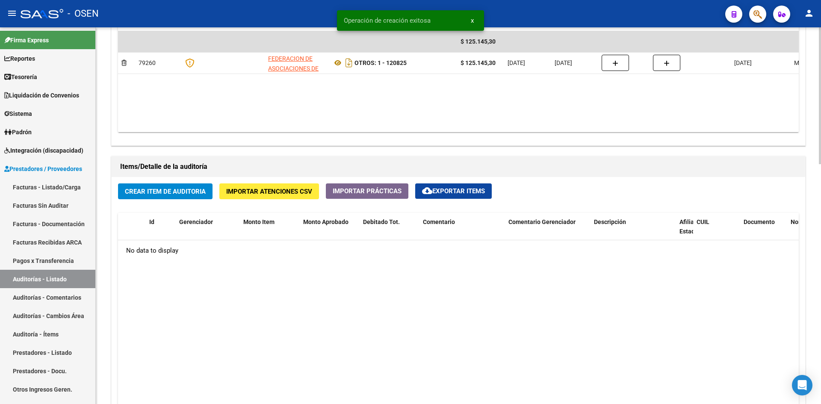
scroll to position [570, 0]
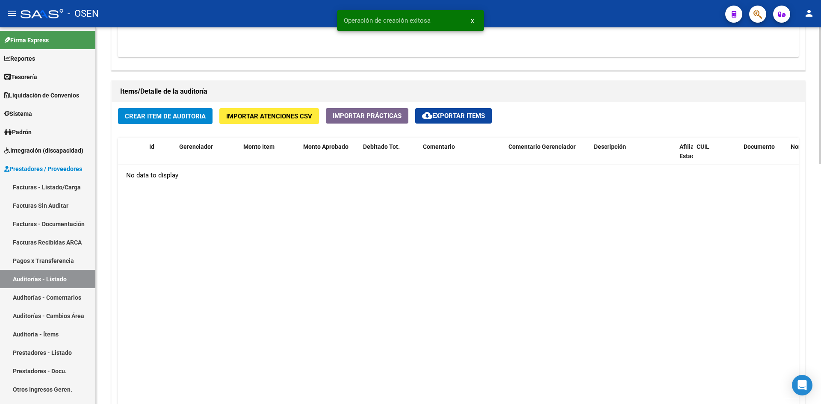
click at [191, 116] on span "Crear Item de Auditoria" at bounding box center [165, 116] width 81 height 8
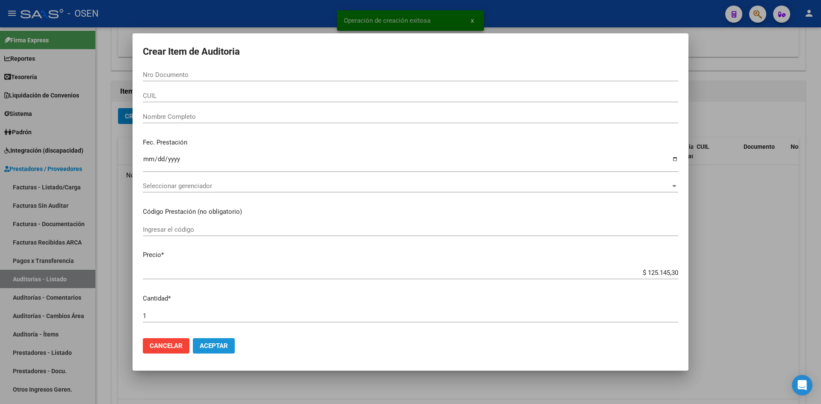
click at [214, 345] on span "Aceptar" at bounding box center [214, 346] width 28 height 8
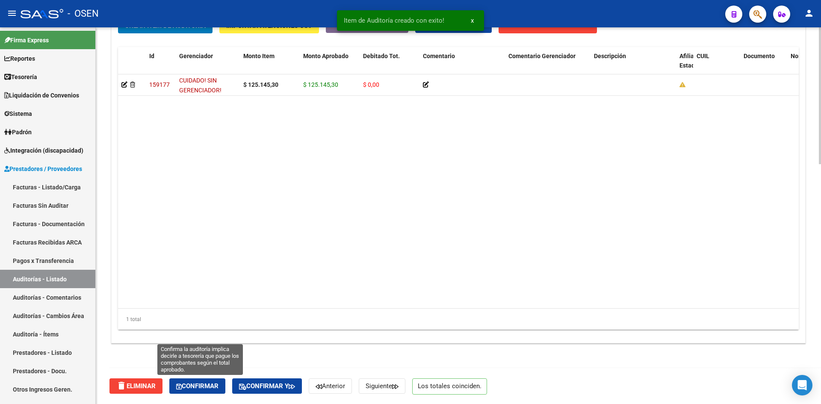
drag, startPoint x: 211, startPoint y: 382, endPoint x: 218, endPoint y: 365, distance: 18.4
click at [211, 382] on button "Confirmar" at bounding box center [197, 385] width 56 height 15
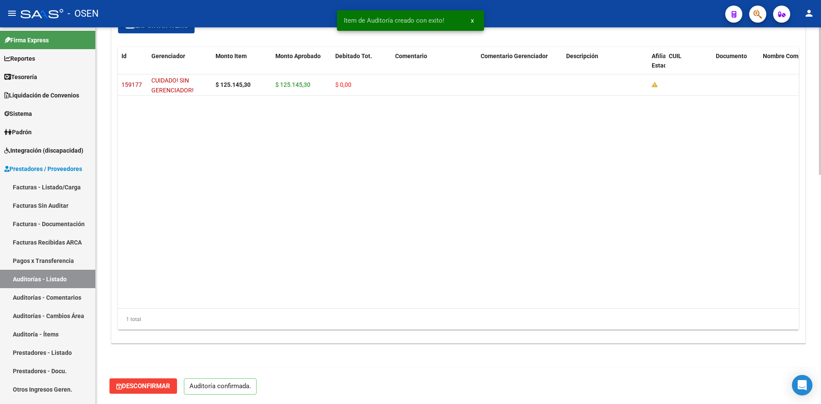
scroll to position [585, 0]
type input "202508"
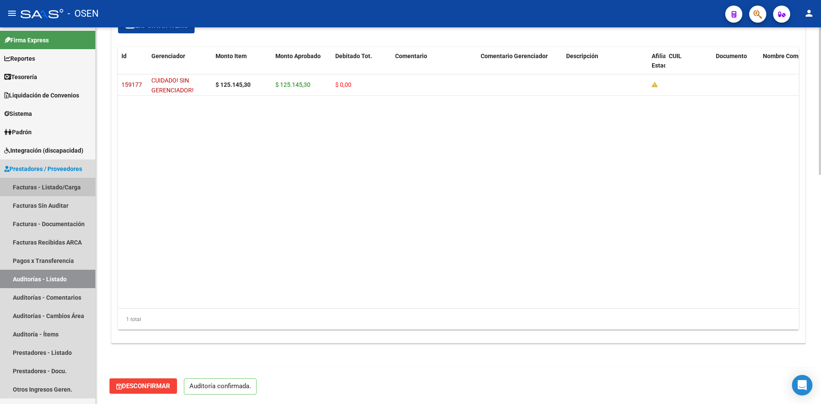
drag, startPoint x: 44, startPoint y: 186, endPoint x: 108, endPoint y: 155, distance: 70.9
click at [44, 186] on link "Facturas - Listado/Carga" at bounding box center [47, 187] width 95 height 18
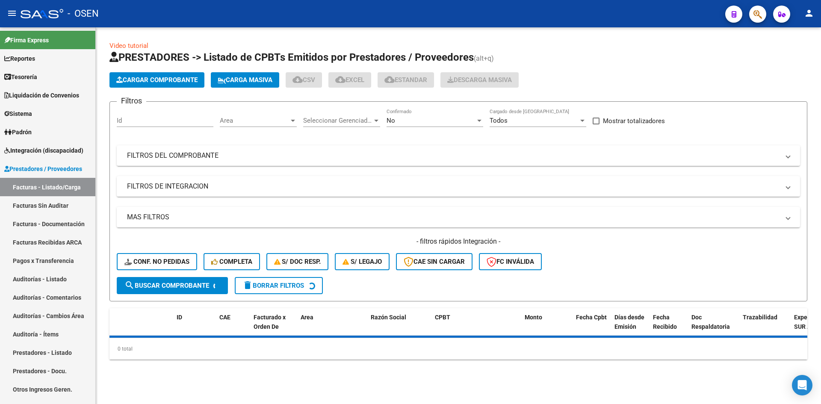
click at [174, 74] on button "Cargar Comprobante" at bounding box center [156, 79] width 95 height 15
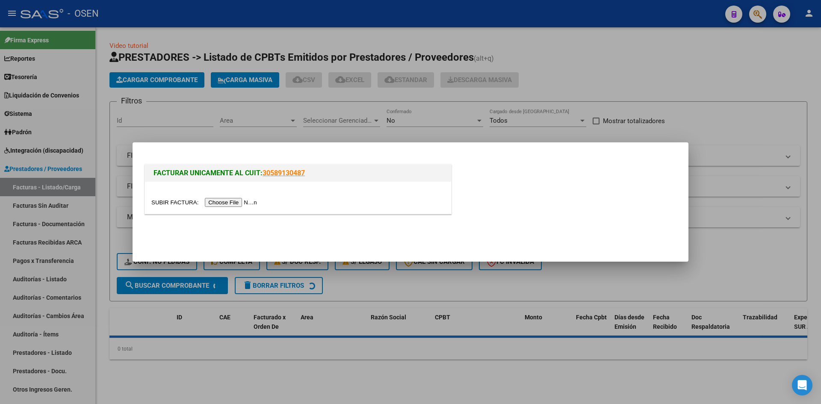
click at [208, 203] on input "file" at bounding box center [205, 202] width 108 height 9
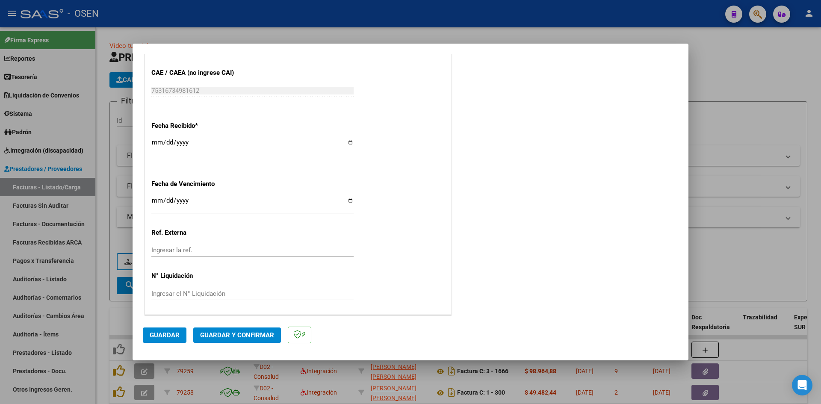
scroll to position [354, 0]
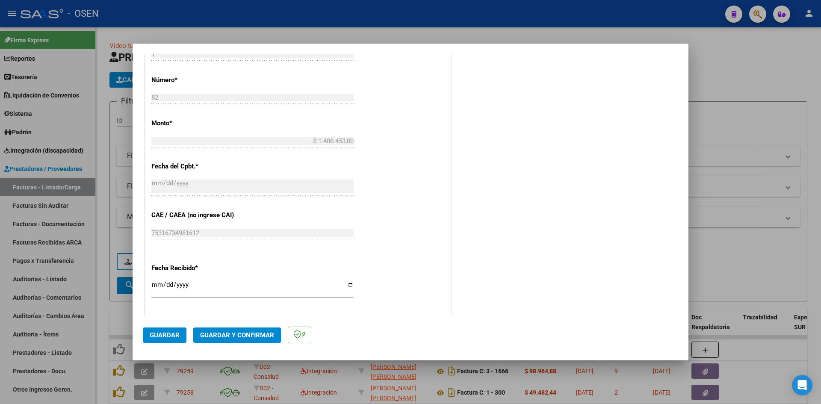
click at [268, 332] on span "Guardar y Confirmar" at bounding box center [237, 335] width 74 height 8
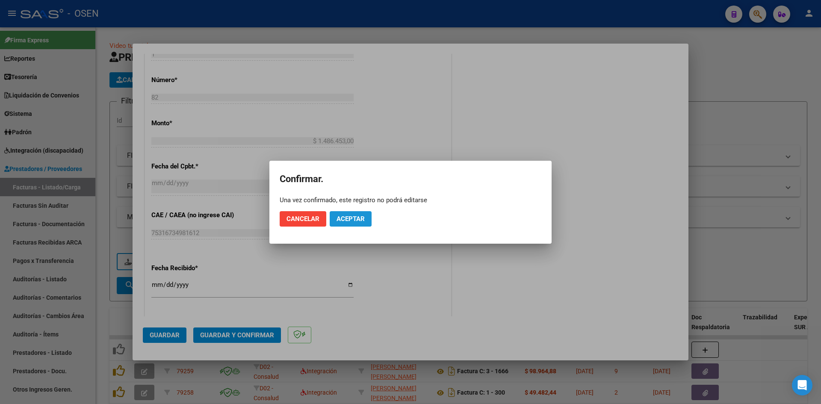
click at [366, 218] on button "Aceptar" at bounding box center [351, 218] width 42 height 15
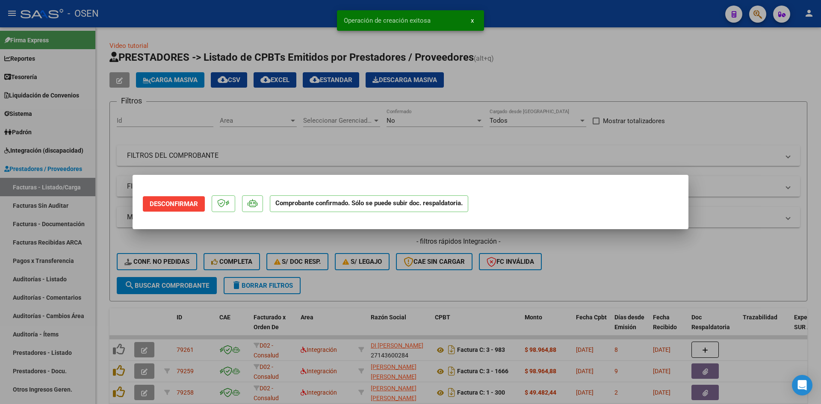
scroll to position [0, 0]
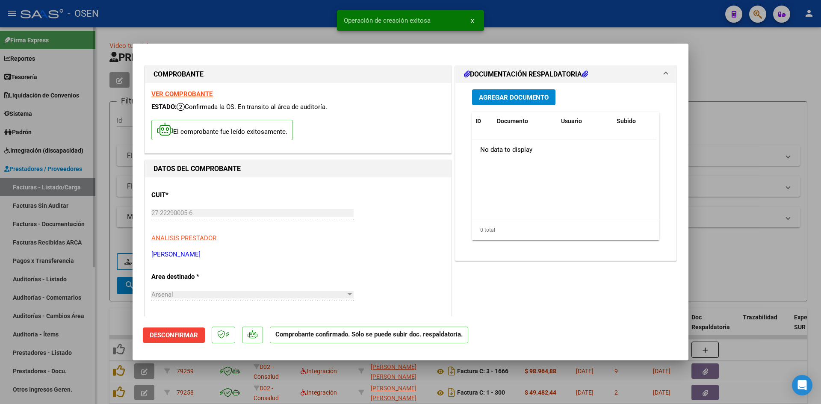
click at [69, 283] on div at bounding box center [410, 202] width 821 height 404
type input "$ 0,00"
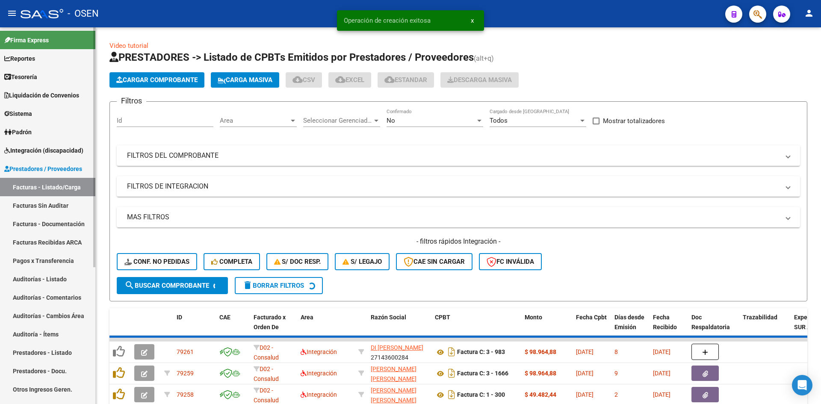
drag, startPoint x: 61, startPoint y: 282, endPoint x: 68, endPoint y: 278, distance: 8.2
click at [61, 282] on link "Auditorías - Listado" at bounding box center [47, 279] width 95 height 18
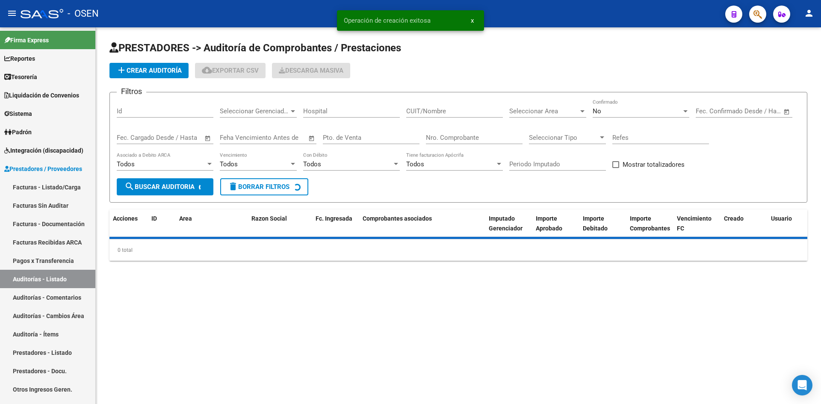
click at [162, 68] on span "add Crear Auditoría" at bounding box center [148, 71] width 65 height 8
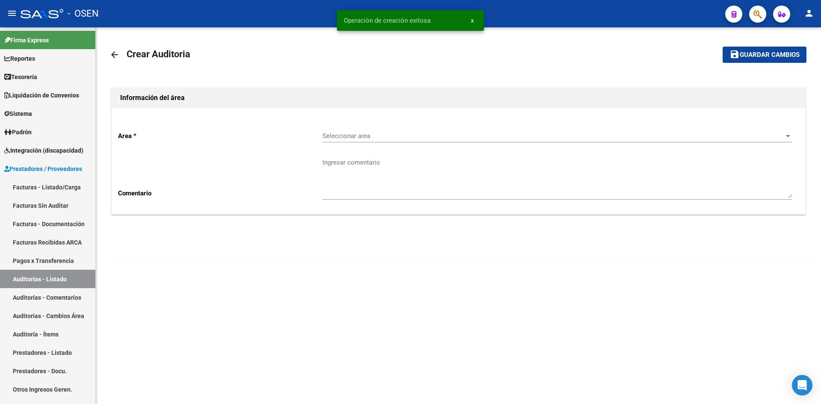
click at [355, 128] on div "Seleccionar area Seleccionar area" at bounding box center [556, 133] width 469 height 18
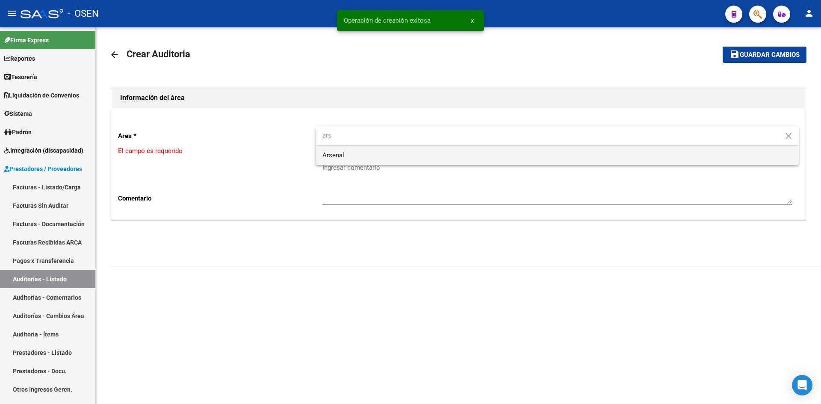
type input "ars"
click at [360, 157] on span "Arsenal" at bounding box center [556, 155] width 469 height 19
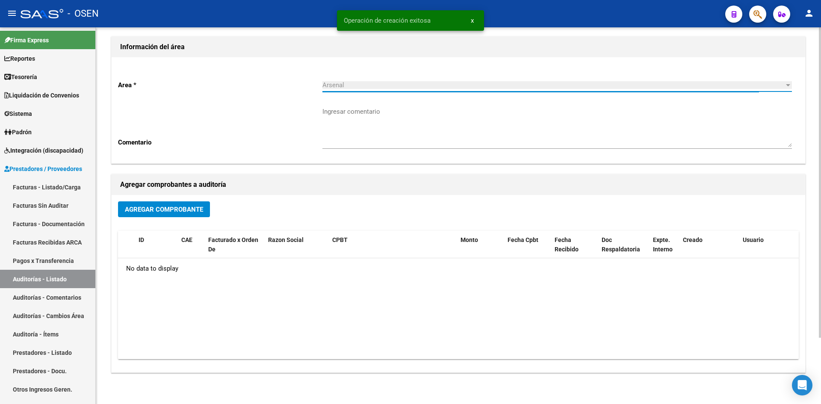
scroll to position [80, 0]
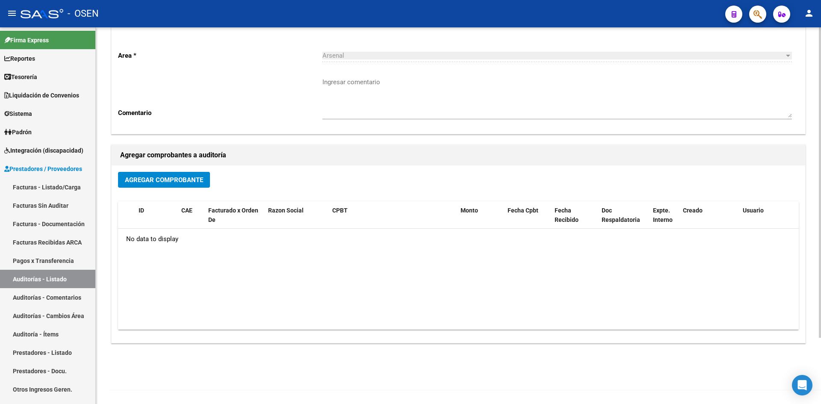
click at [188, 169] on div "Agregar Comprobante ID CAE Facturado x Orden De Razon Social CPBT Monto Fecha C…" at bounding box center [459, 253] width 694 height 177
click at [194, 180] on span "Agregar Comprobante" at bounding box center [164, 180] width 78 height 8
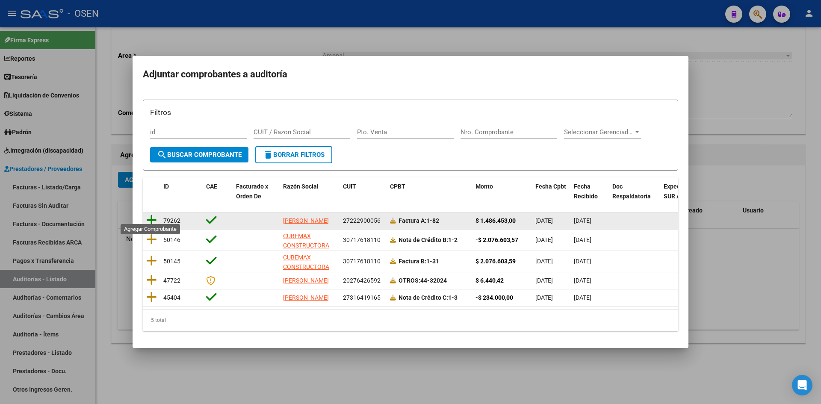
click at [152, 214] on icon at bounding box center [151, 220] width 11 height 12
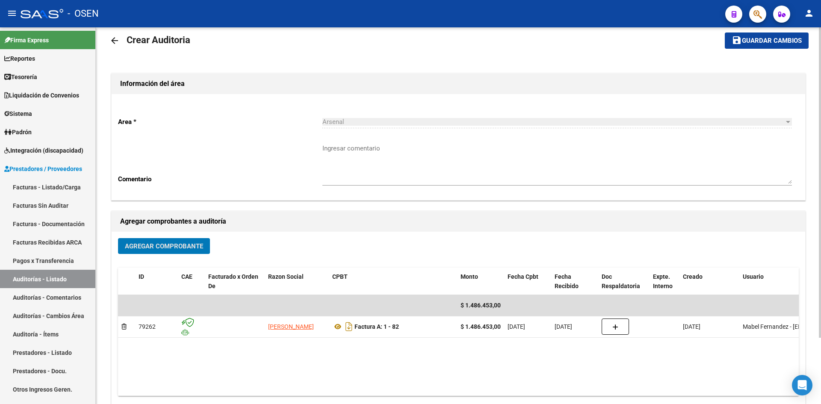
scroll to position [0, 0]
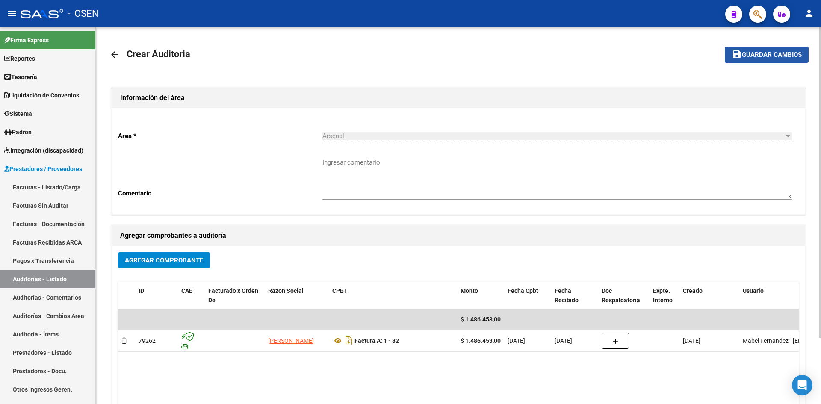
click at [746, 59] on button "save Guardar cambios" at bounding box center [767, 55] width 84 height 16
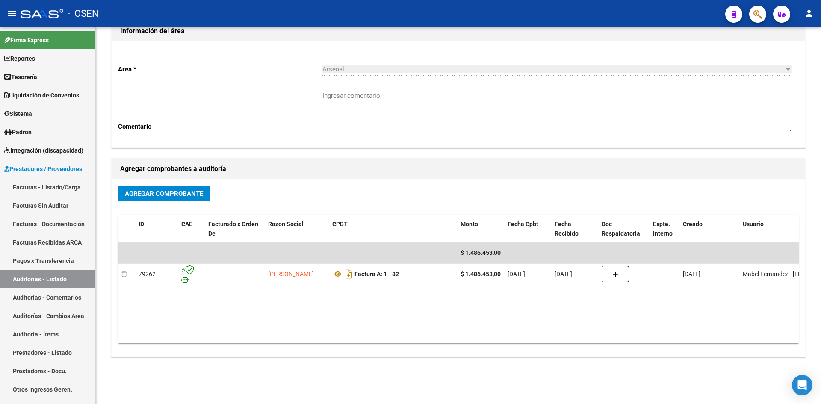
scroll to position [80, 0]
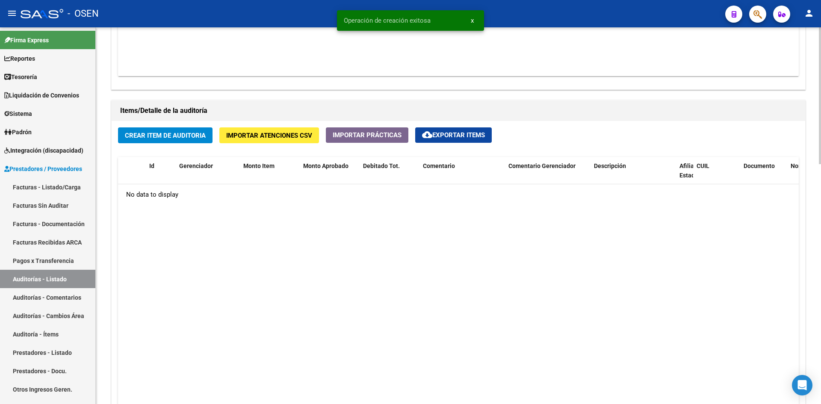
scroll to position [570, 0]
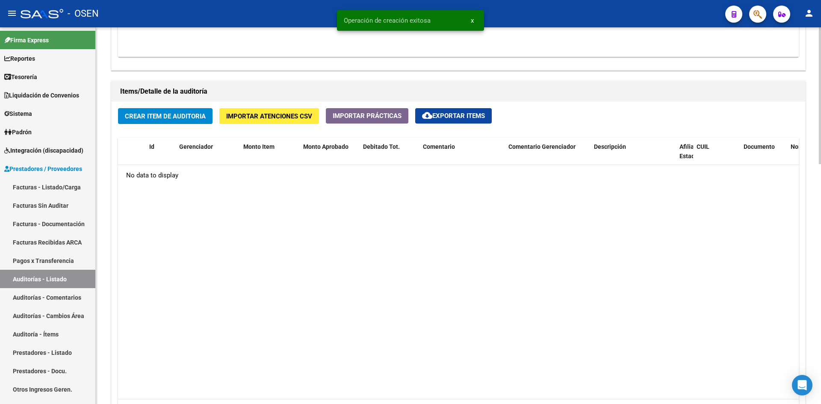
click at [195, 121] on button "Crear Item de Auditoria" at bounding box center [165, 116] width 94 height 16
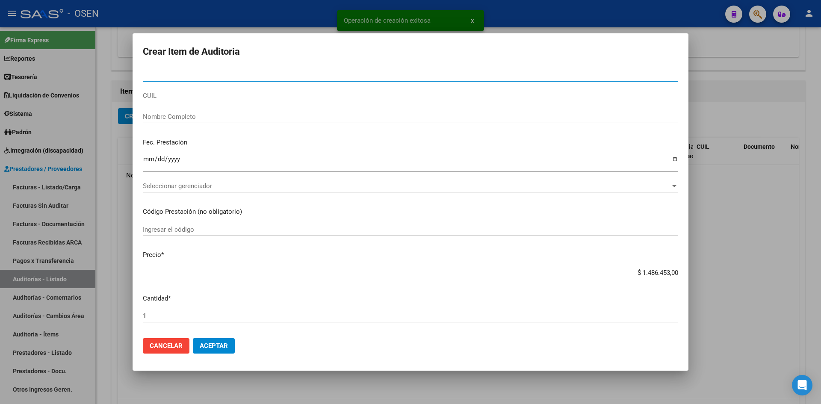
drag, startPoint x: 217, startPoint y: 347, endPoint x: 235, endPoint y: 339, distance: 19.1
click at [217, 345] on span "Aceptar" at bounding box center [214, 346] width 28 height 8
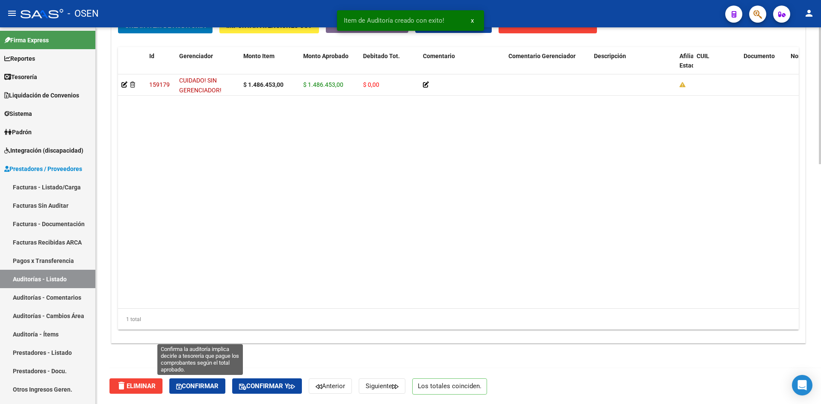
click at [210, 384] on span "Confirmar" at bounding box center [197, 386] width 42 height 8
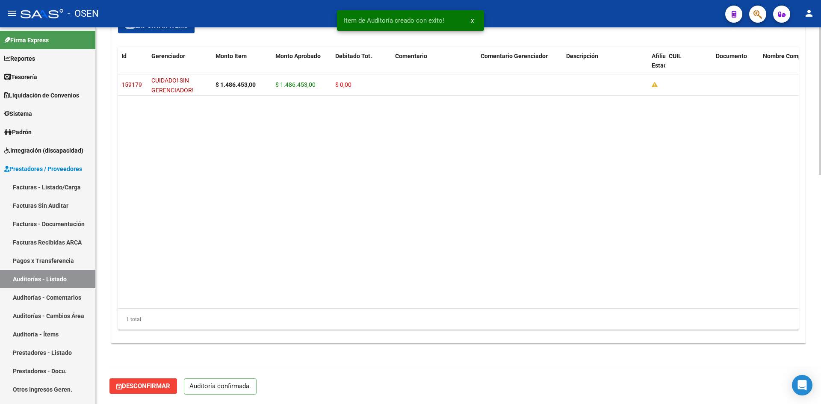
scroll to position [585, 0]
type input "202508"
drag, startPoint x: 71, startPoint y: 184, endPoint x: 103, endPoint y: 183, distance: 32.5
click at [71, 184] on link "Facturas - Listado/Carga" at bounding box center [47, 187] width 95 height 18
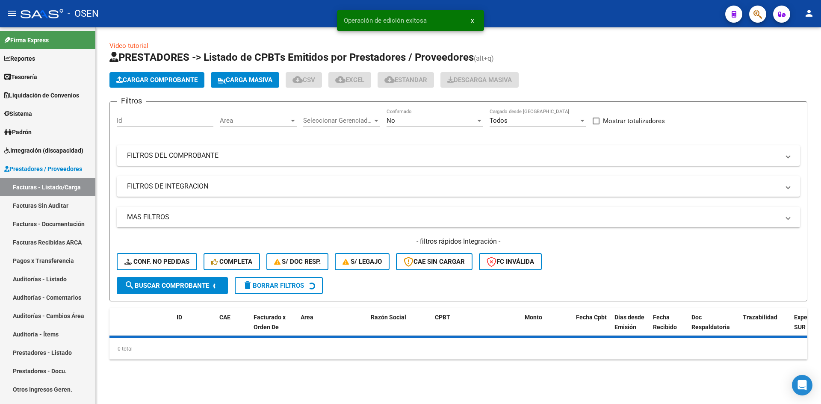
click at [267, 121] on span "Area" at bounding box center [254, 121] width 69 height 8
type input "ars"
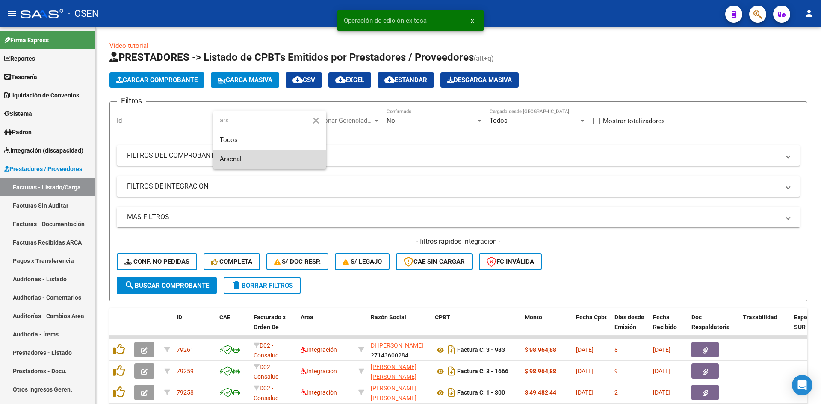
click at [260, 158] on span "Arsenal" at bounding box center [270, 159] width 100 height 19
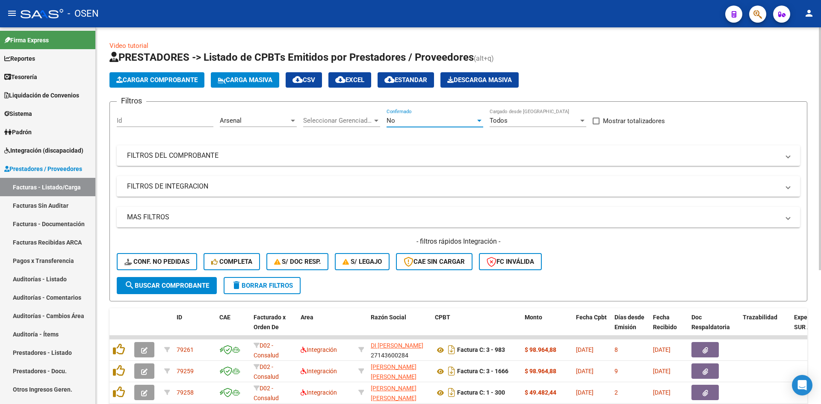
click at [406, 120] on div "No" at bounding box center [431, 121] width 89 height 8
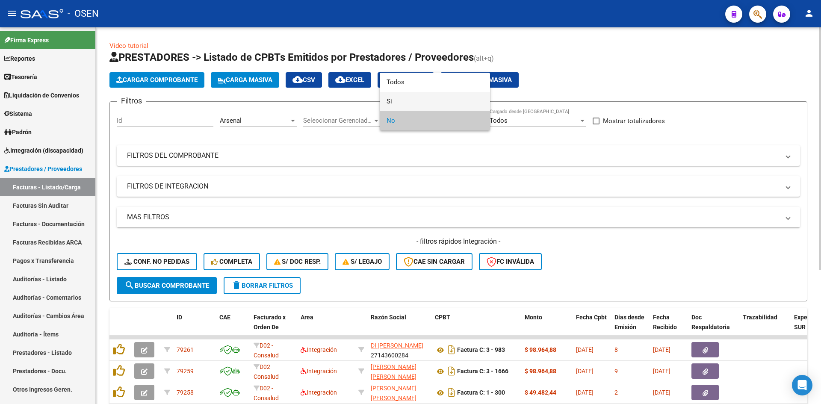
click at [406, 102] on span "Si" at bounding box center [435, 101] width 97 height 19
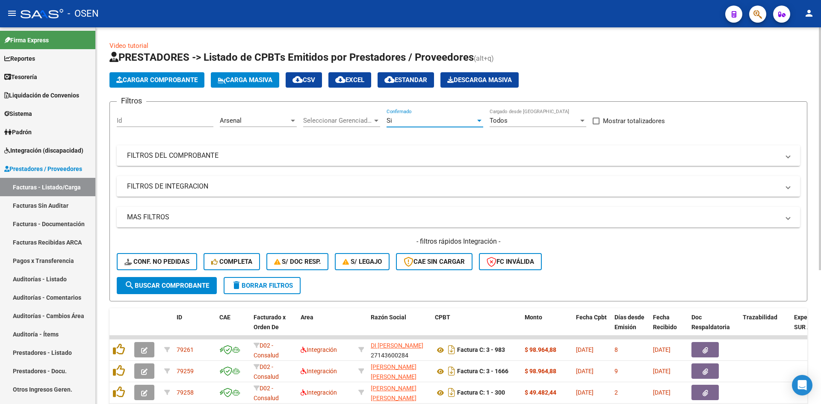
scroll to position [142, 0]
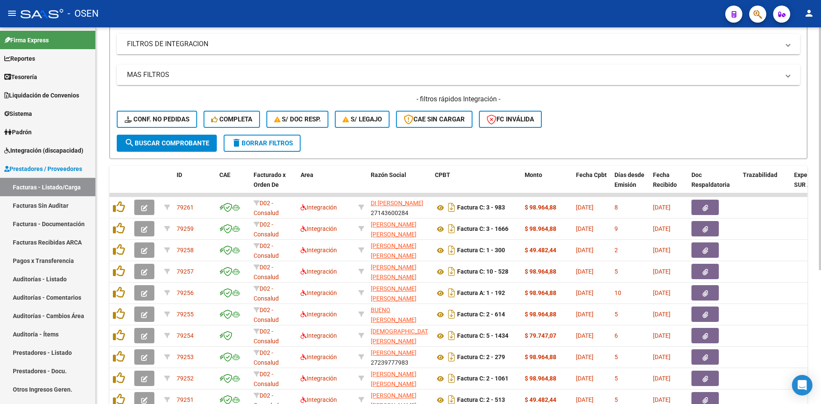
click at [239, 78] on mat-panel-title "MAS FILTROS" at bounding box center [453, 74] width 652 height 9
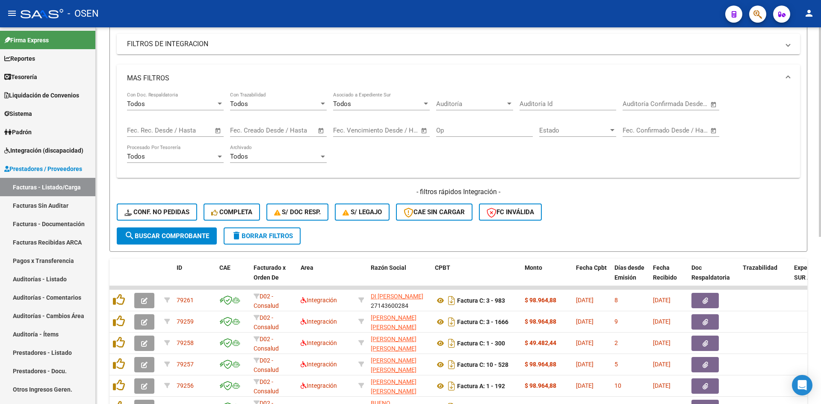
click at [711, 103] on span "Open calendar" at bounding box center [713, 104] width 21 height 21
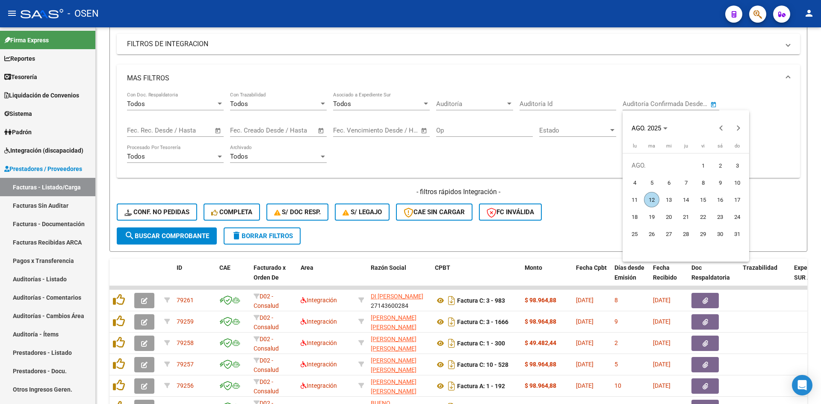
click at [652, 200] on span "12" at bounding box center [651, 199] width 15 height 15
type input "[DATE]"
drag, startPoint x: 652, startPoint y: 200, endPoint x: 342, endPoint y: 201, distance: 310.0
click at [648, 201] on span "12" at bounding box center [651, 199] width 15 height 15
type input "[DATE]"
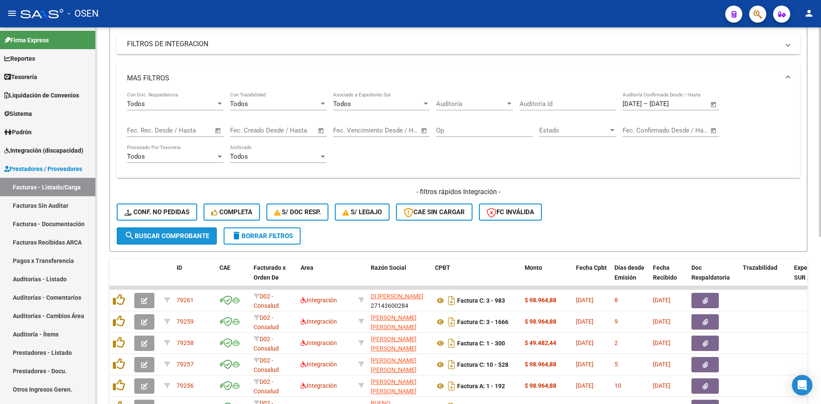
click at [200, 233] on span "search Buscar Comprobante" at bounding box center [166, 236] width 85 height 8
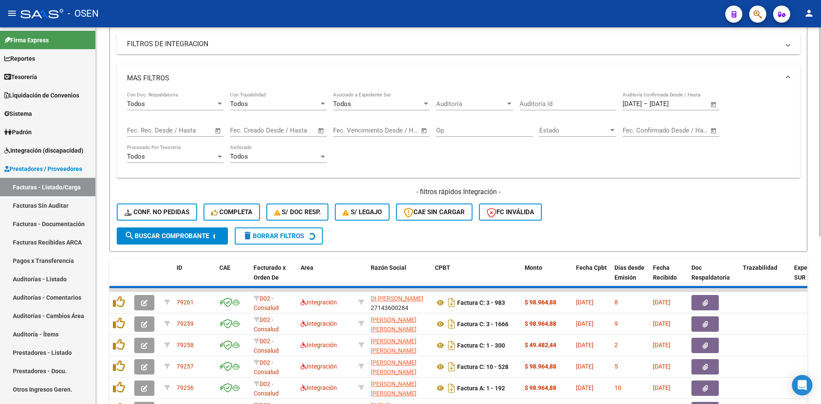
scroll to position [108, 0]
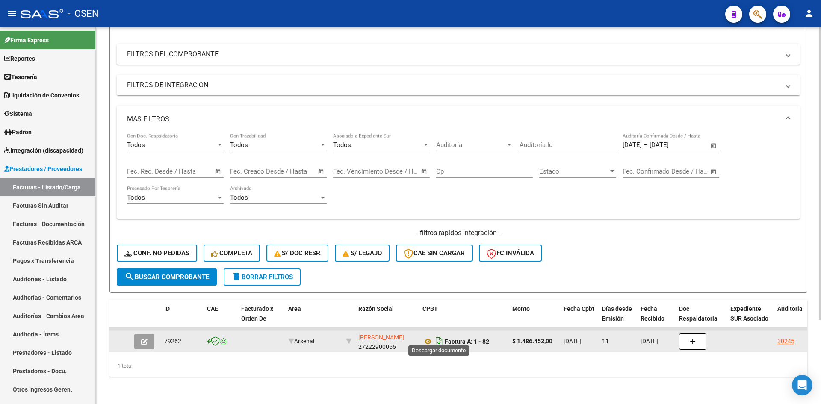
click at [436, 335] on icon "Descargar documento" at bounding box center [439, 342] width 11 height 14
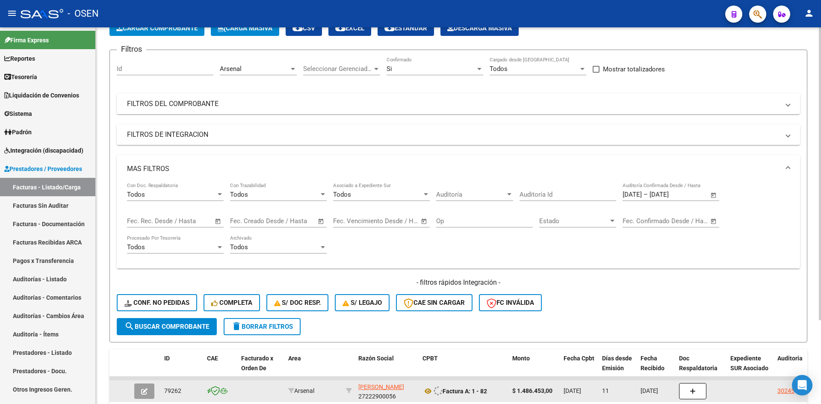
scroll to position [0, 0]
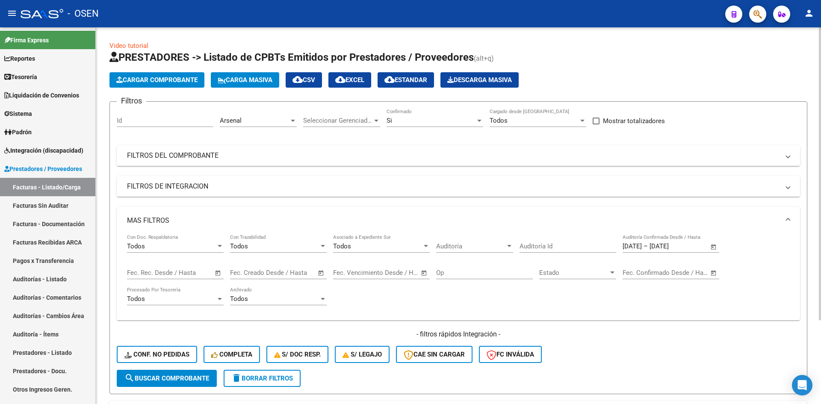
drag, startPoint x: 313, startPoint y: 79, endPoint x: 312, endPoint y: 83, distance: 4.4
click at [313, 79] on span "cloud_download CSV" at bounding box center [303, 80] width 23 height 8
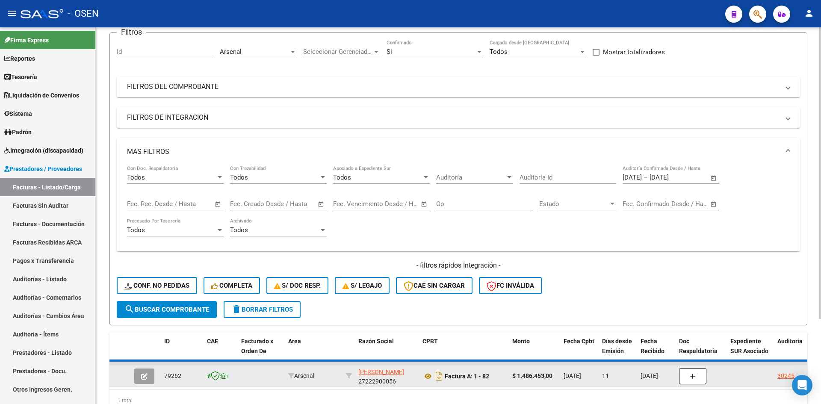
scroll to position [108, 0]
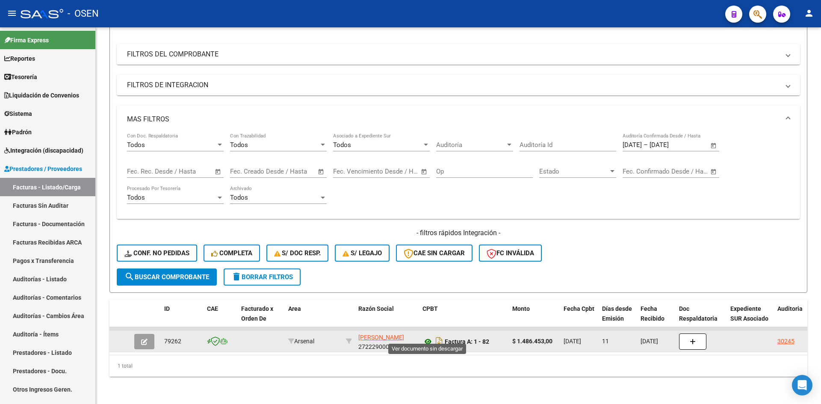
click at [428, 336] on icon at bounding box center [427, 341] width 11 height 10
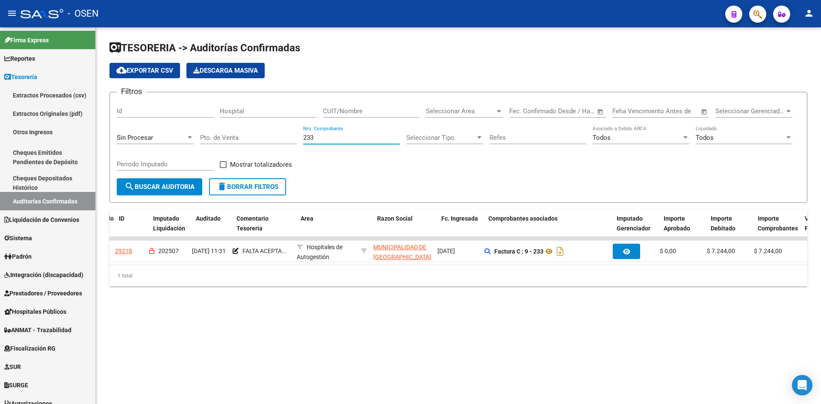
scroll to position [0, 28]
drag, startPoint x: 333, startPoint y: 138, endPoint x: 259, endPoint y: 138, distance: 74.4
click at [259, 138] on div "Filtros Id Hospital CUIT/Nombre Seleccionar Area Seleccionar Area Start date – …" at bounding box center [458, 138] width 683 height 79
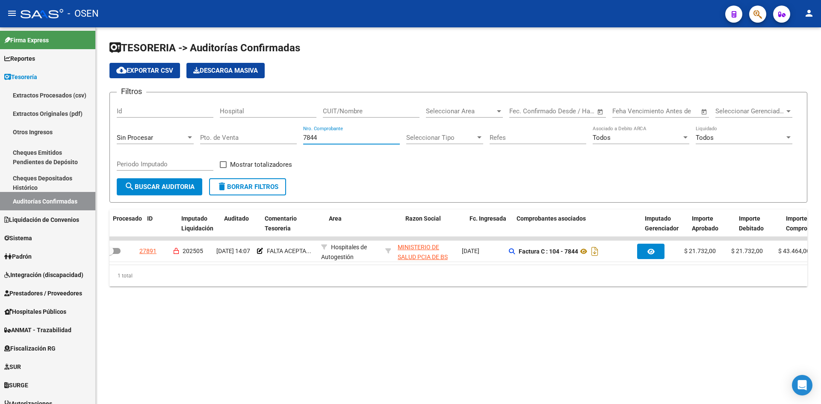
scroll to position [0, 0]
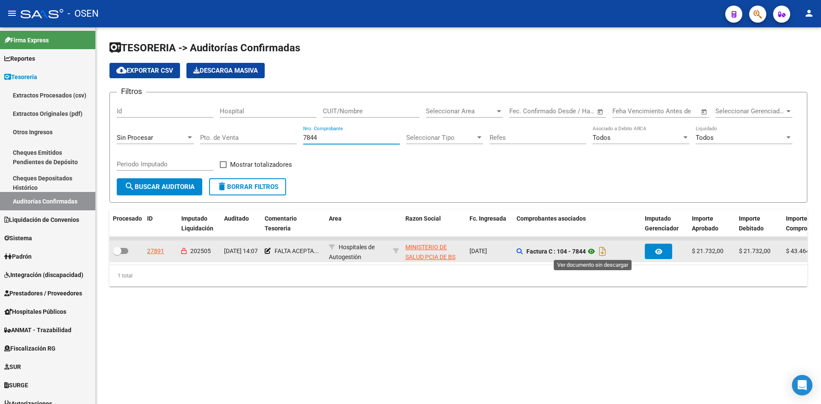
type input "7844"
click at [591, 248] on icon at bounding box center [591, 251] width 11 height 10
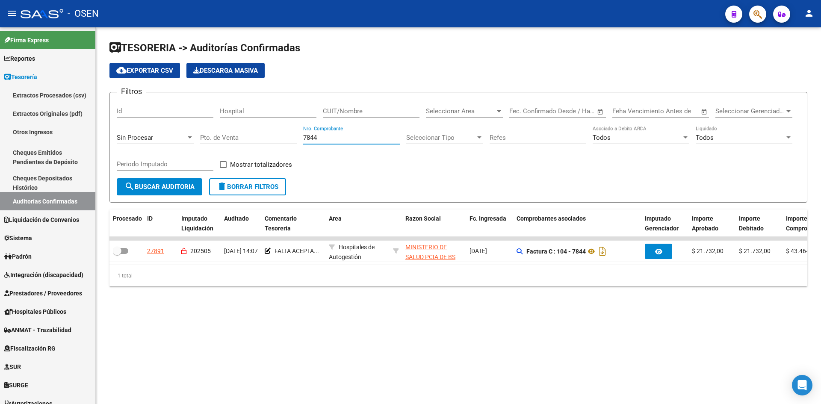
drag, startPoint x: 301, startPoint y: 141, endPoint x: 224, endPoint y: 137, distance: 77.5
click at [224, 138] on div "Filtros Id Hospital CUIT/Nombre Seleccionar Area Seleccionar Area Start date – …" at bounding box center [458, 138] width 683 height 79
click at [438, 109] on span "Seleccionar Area" at bounding box center [460, 111] width 69 height 8
type input "ARS"
drag, startPoint x: 443, startPoint y: 143, endPoint x: 435, endPoint y: 146, distance: 8.1
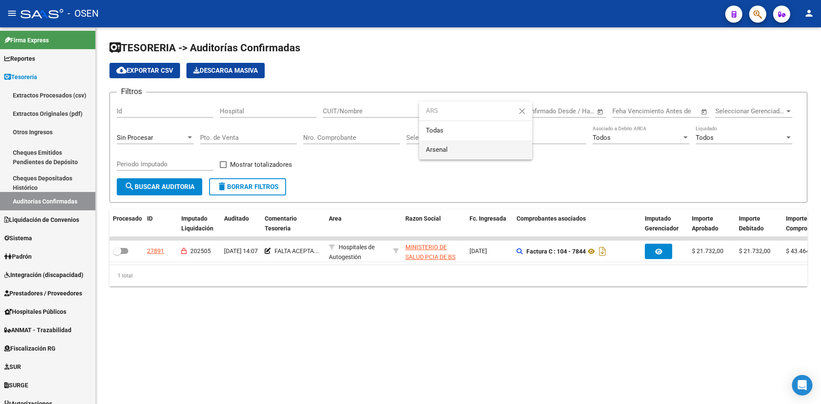
click at [443, 144] on span "Arsenal" at bounding box center [476, 149] width 100 height 19
click at [206, 180] on form "Filtros Id Hospital CUIT/Nombre Arsenal Seleccionar Area Start date – End date …" at bounding box center [458, 147] width 698 height 111
click at [183, 185] on span "search Buscar Auditoria" at bounding box center [159, 187] width 70 height 8
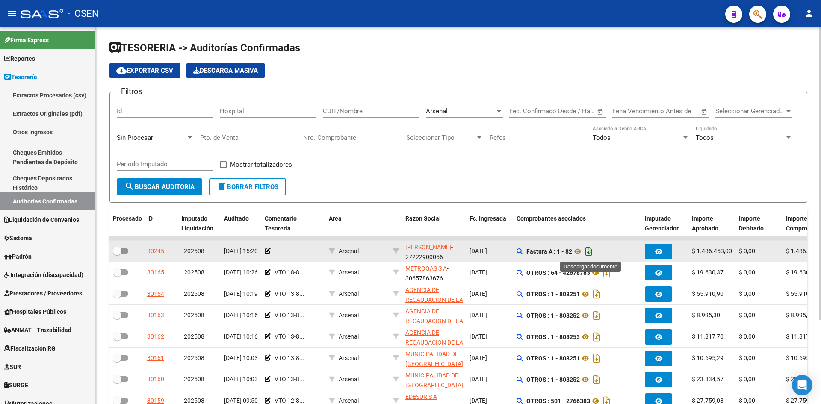
click at [593, 252] on icon "Descargar documento" at bounding box center [588, 252] width 11 height 14
click at [582, 251] on icon at bounding box center [577, 251] width 11 height 10
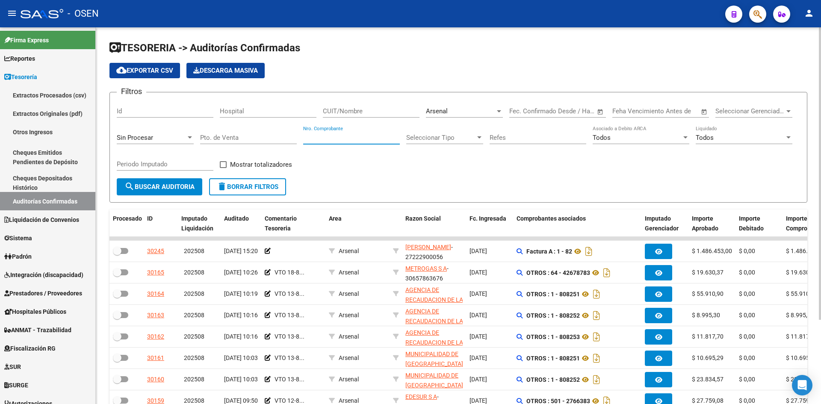
click at [346, 135] on input "Nro. Comprobante" at bounding box center [351, 138] width 97 height 8
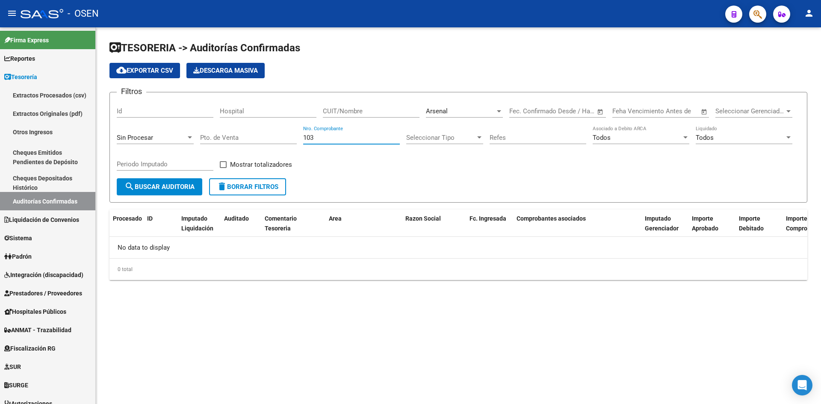
type input "103"
drag, startPoint x: 472, startPoint y: 94, endPoint x: 477, endPoint y: 102, distance: 9.4
click at [476, 97] on form "Filtros Id Hospital CUIT/Nombre Arsenal Seleccionar Area Start date – End date …" at bounding box center [458, 147] width 698 height 111
click at [476, 120] on div "Arsenal Seleccionar Area" at bounding box center [464, 112] width 77 height 27
click at [480, 112] on div "Arsenal" at bounding box center [460, 111] width 69 height 8
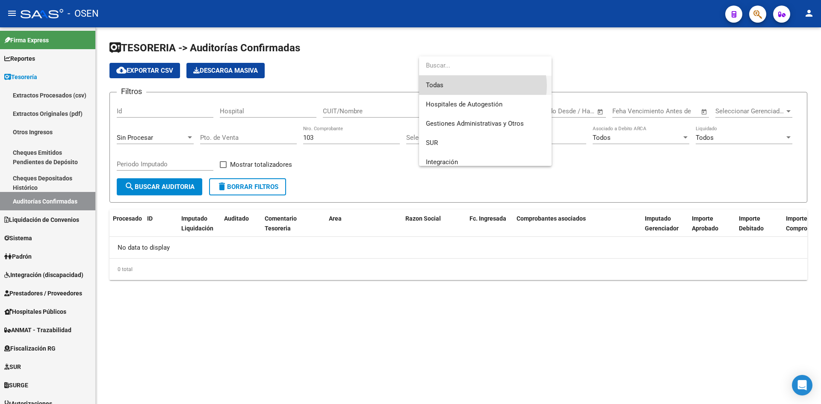
drag, startPoint x: 481, startPoint y: 86, endPoint x: 287, endPoint y: 156, distance: 206.8
click at [481, 86] on span "Todas" at bounding box center [485, 85] width 119 height 19
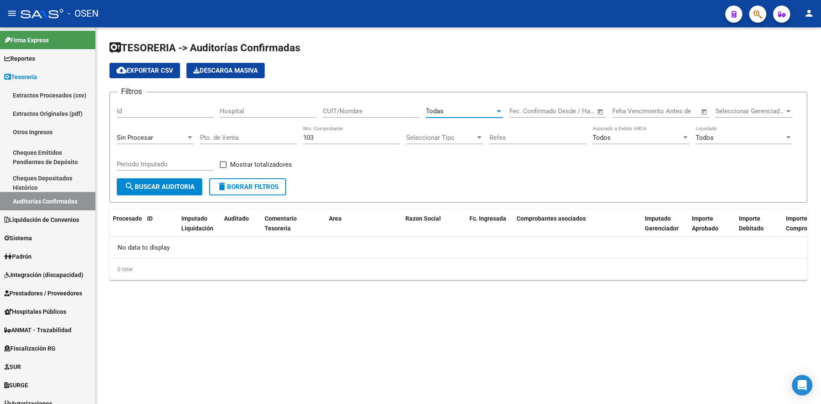
click at [171, 188] on span "search Buscar Auditoria" at bounding box center [159, 187] width 70 height 8
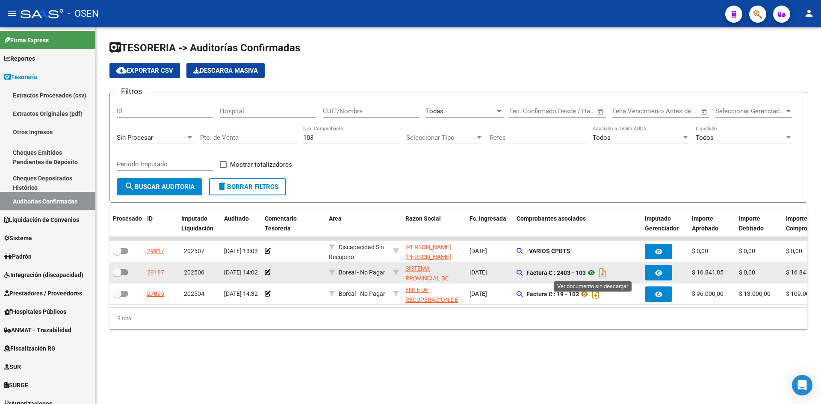
click at [594, 271] on icon at bounding box center [591, 273] width 11 height 10
